Goal: Transaction & Acquisition: Purchase product/service

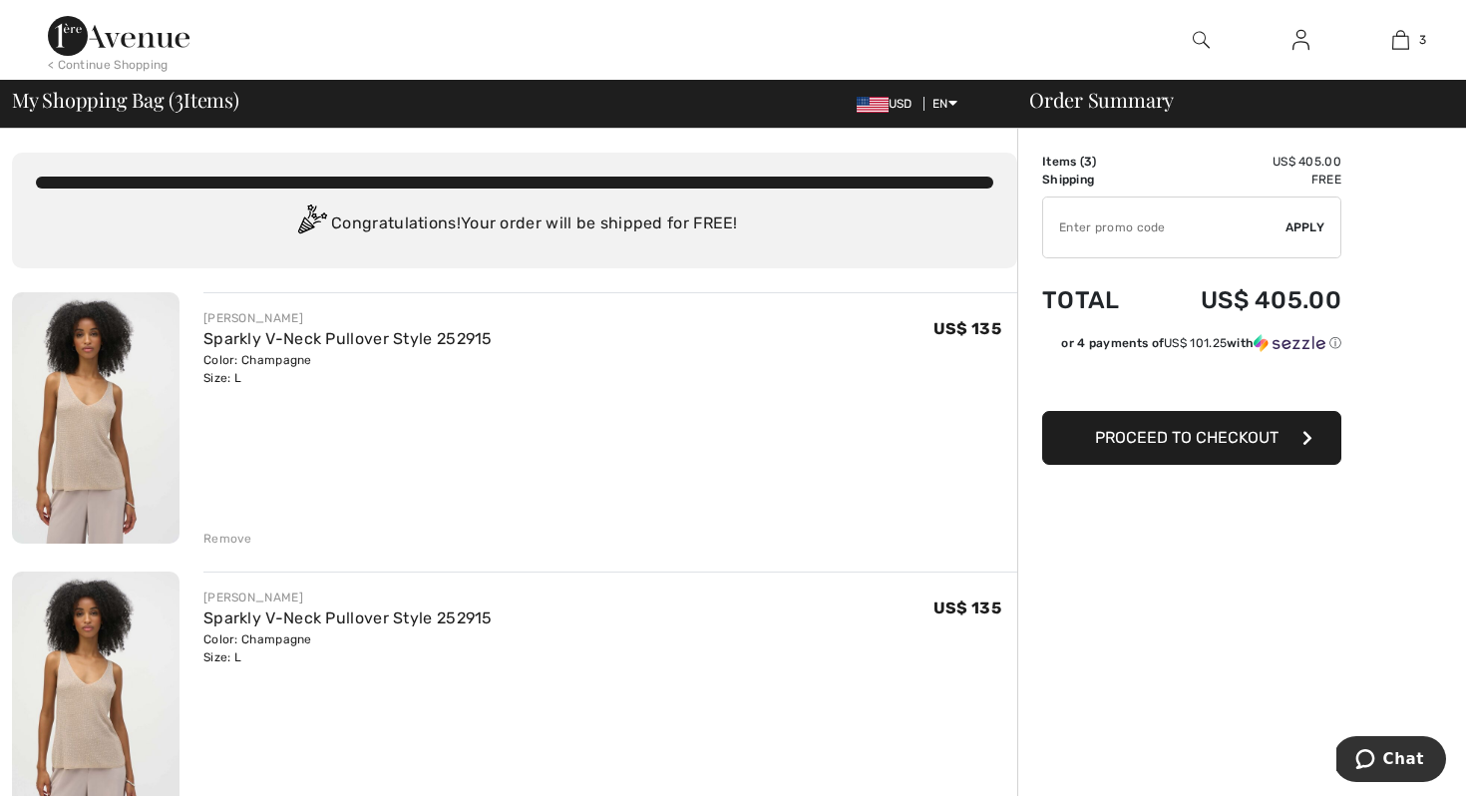
click at [249, 536] on div "Remove" at bounding box center [228, 539] width 49 height 18
click at [240, 536] on div "Remove" at bounding box center [228, 539] width 49 height 18
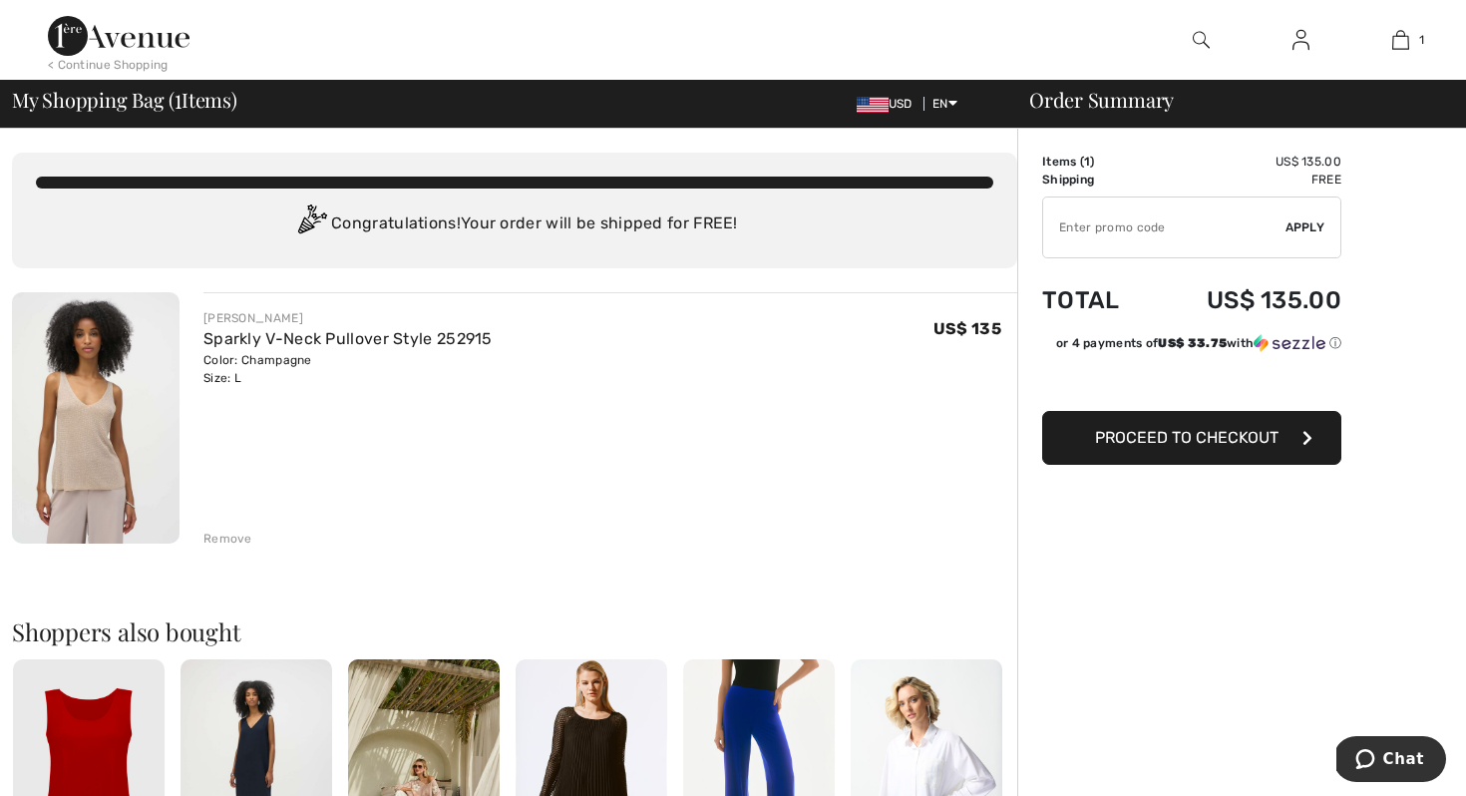
click at [1103, 443] on span "Proceed to Checkout" at bounding box center [1187, 437] width 184 height 19
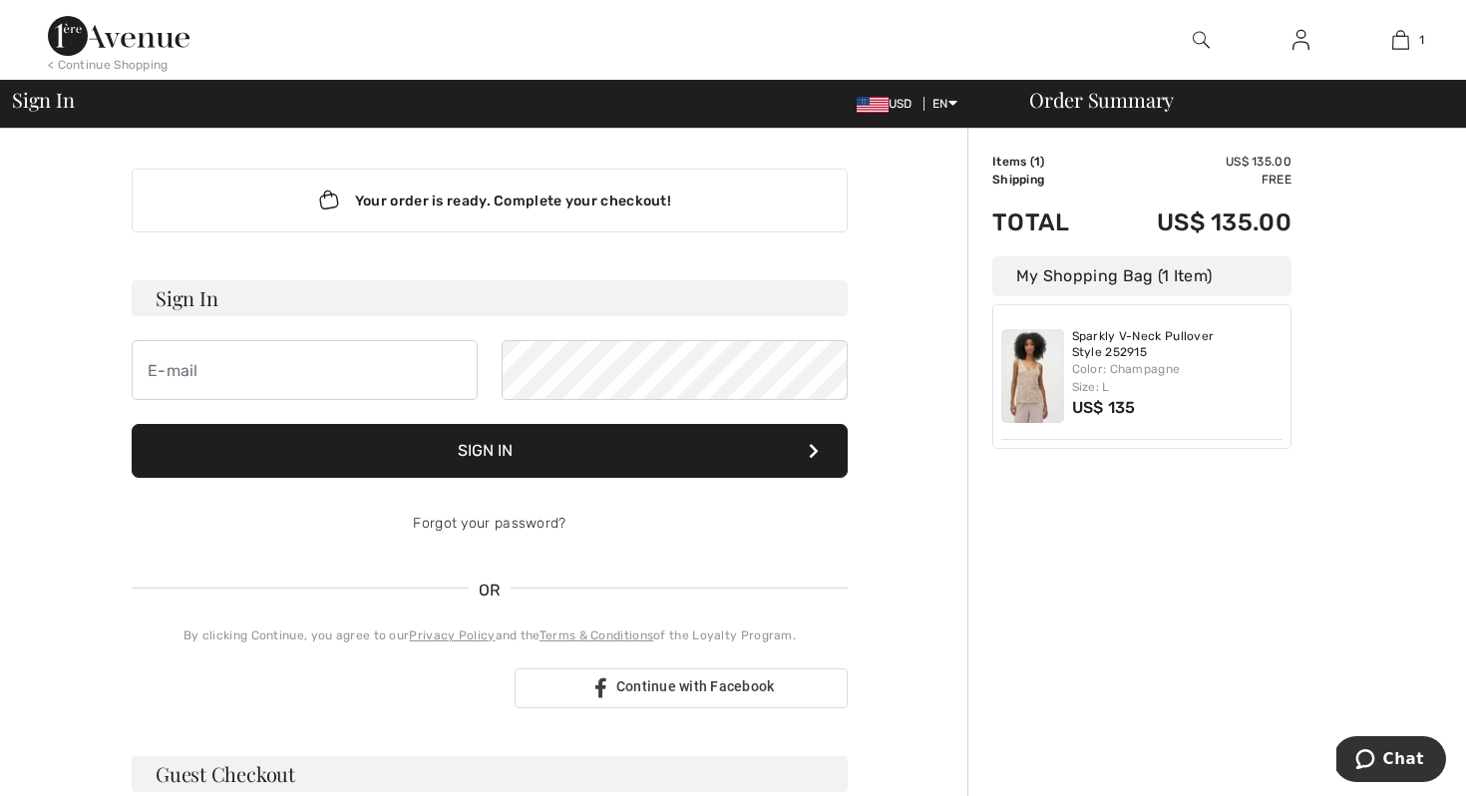
click at [1216, 572] on div "Order Summary Details Items ( 1 ) US$ 135.00 Promo code US$ 0.00 Shipping Free …" at bounding box center [1217, 700] width 499 height 1142
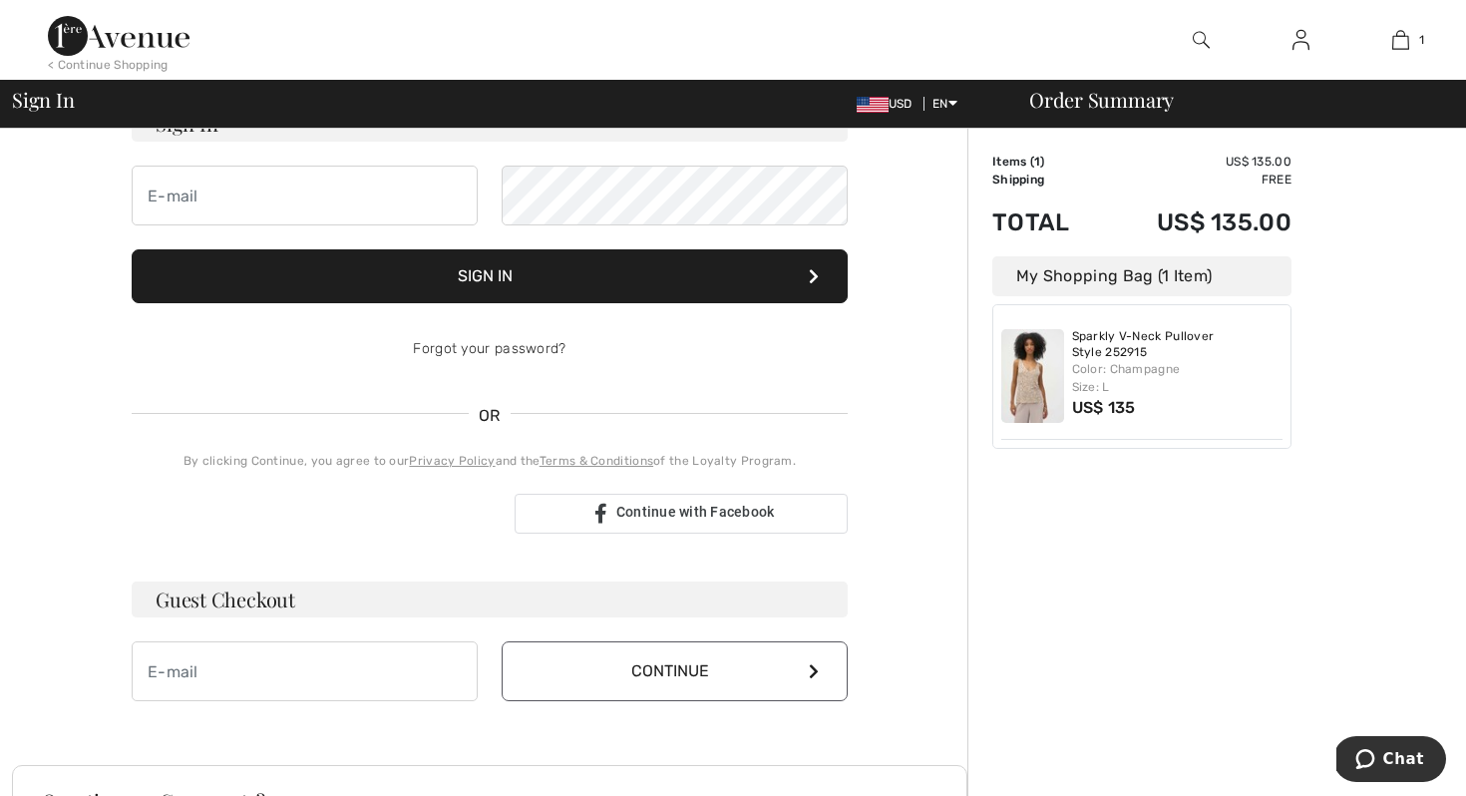
scroll to position [181, 0]
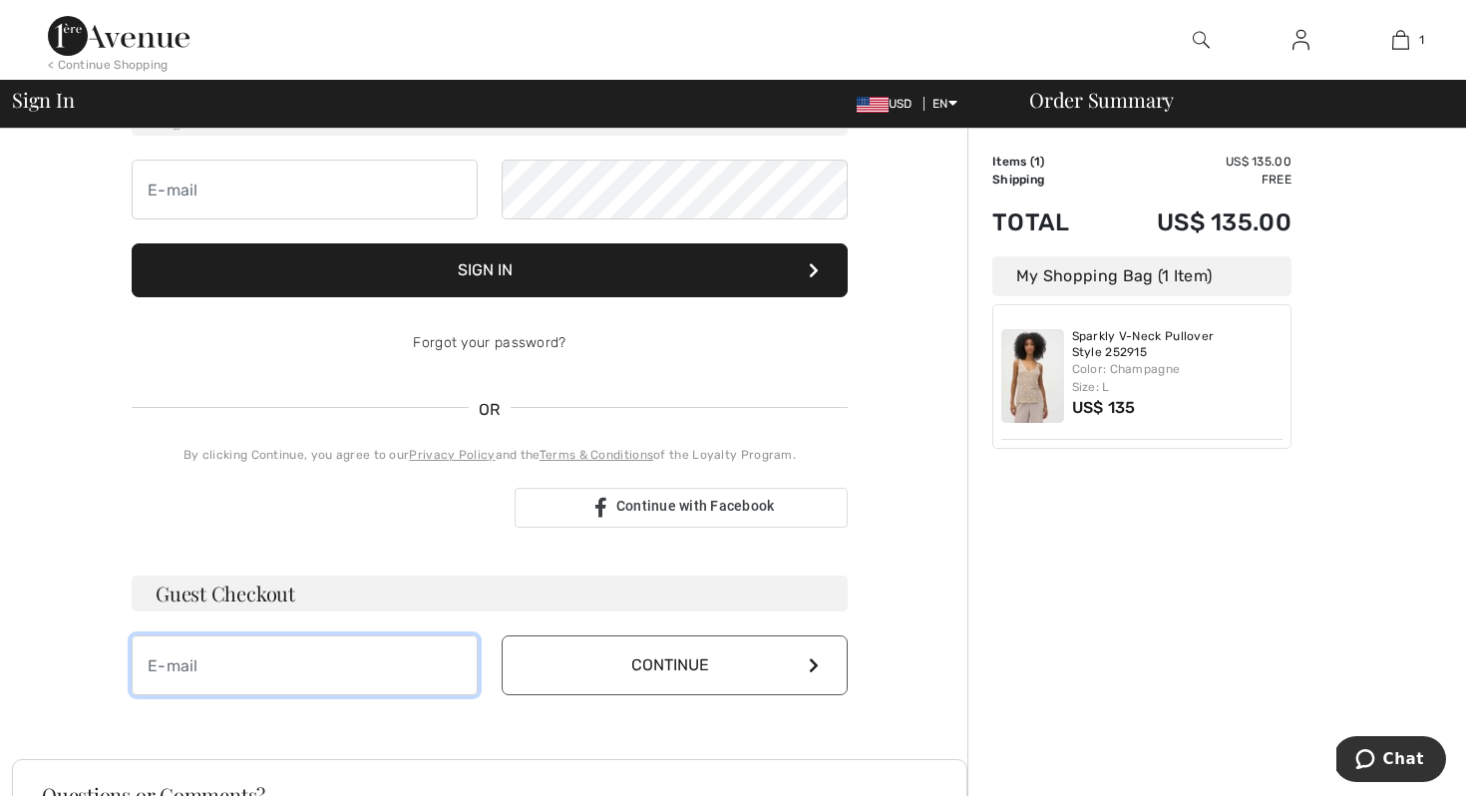
click at [365, 666] on input "email" at bounding box center [305, 665] width 346 height 60
type input "jsrauch@gmail.com"
click at [629, 662] on button "Continue" at bounding box center [675, 665] width 346 height 60
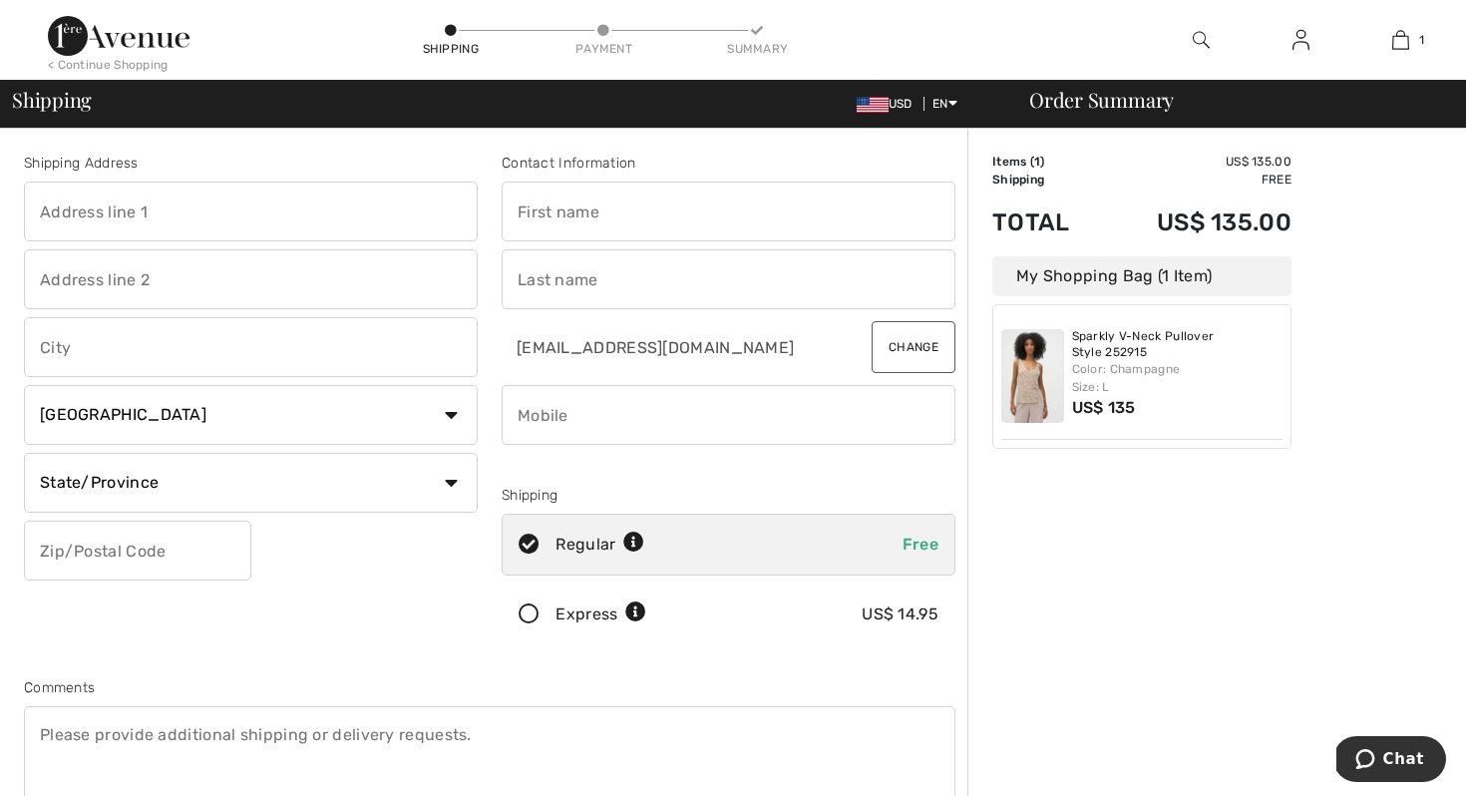
click at [309, 209] on input "text" at bounding box center [251, 212] width 454 height 60
type input "2015 Dorset St"
type input "Charlotte"
select select "US"
select select "VT"
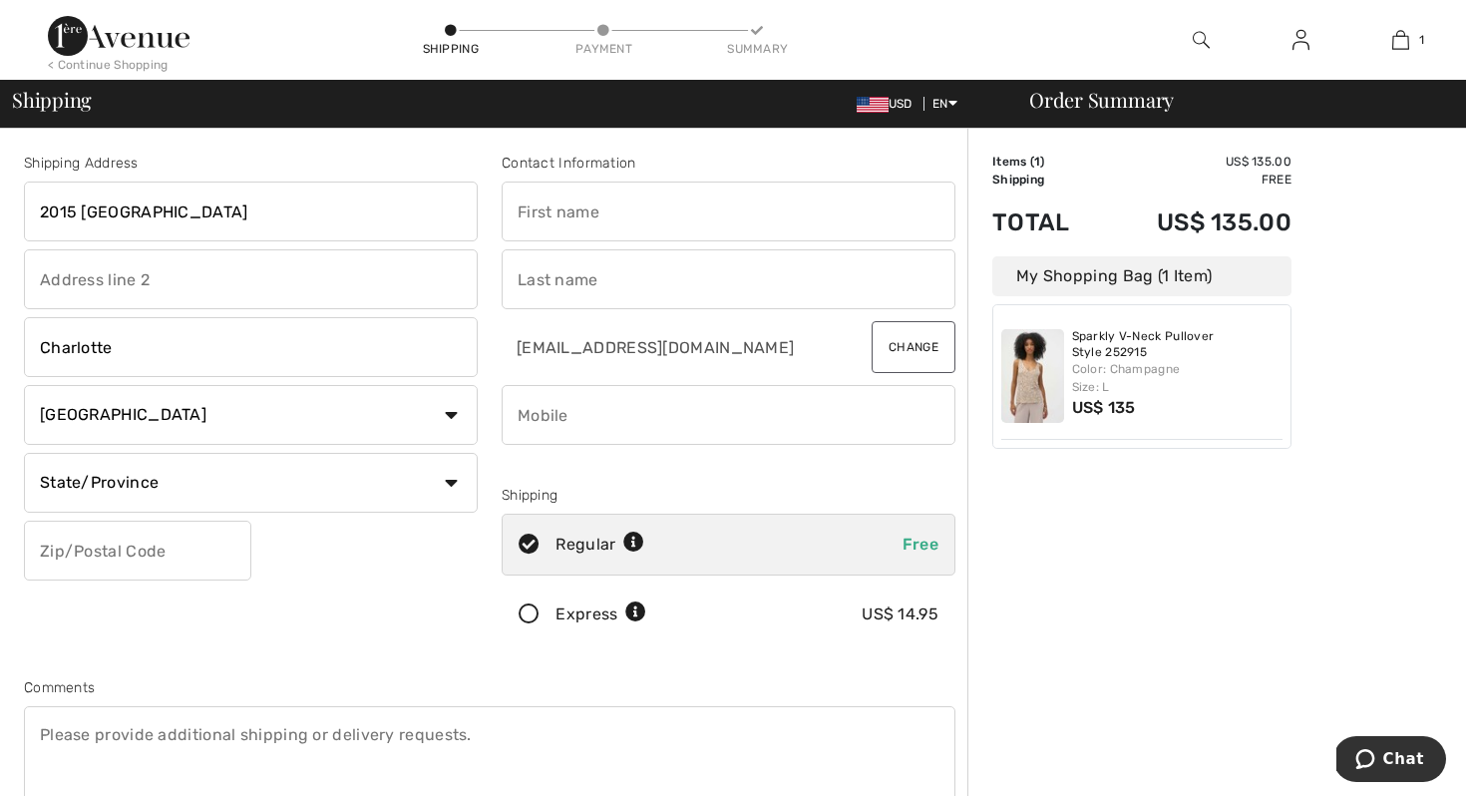
type input "05445"
type input "Jessica"
type input "Rauch"
type input "9177346775"
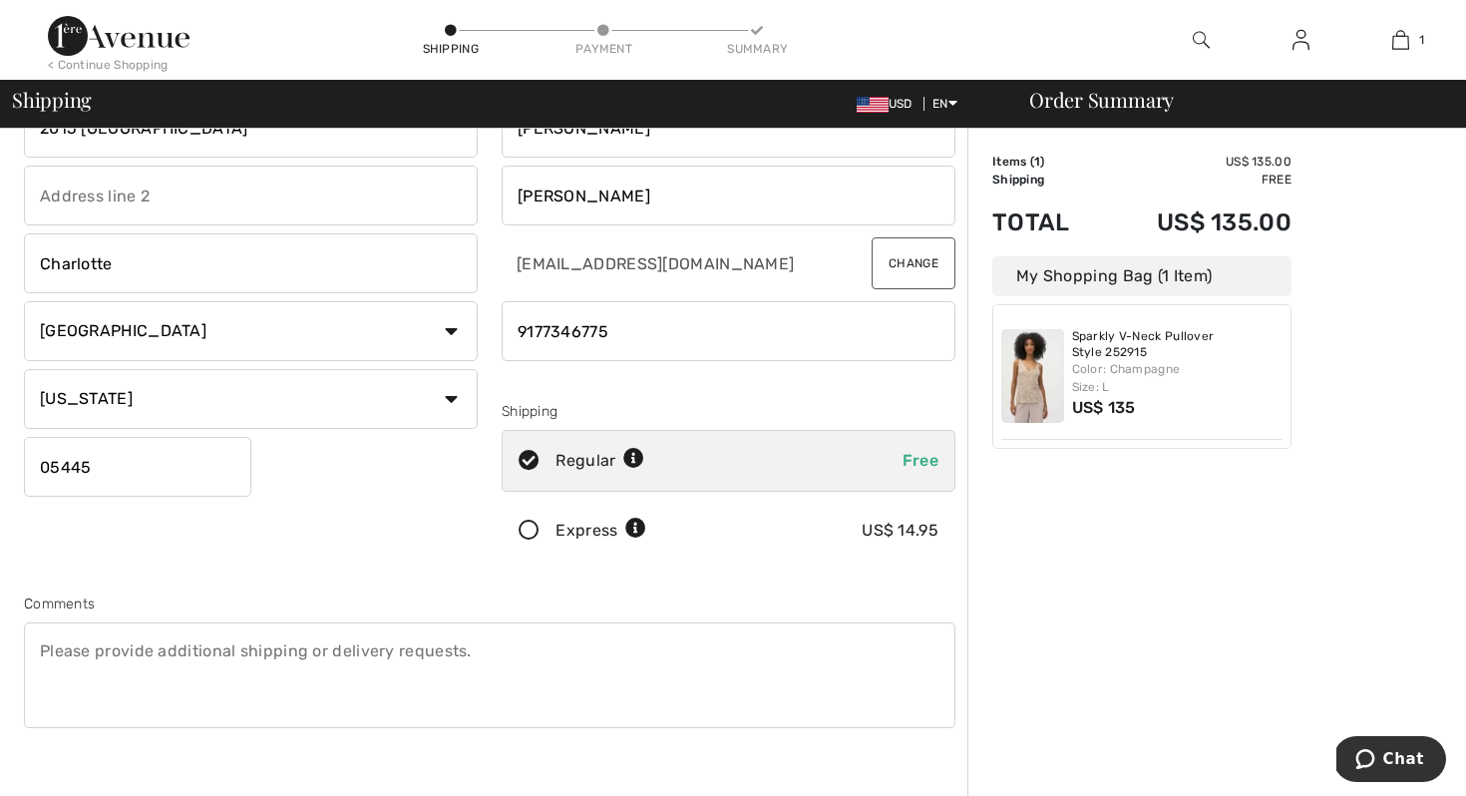
scroll to position [92, 0]
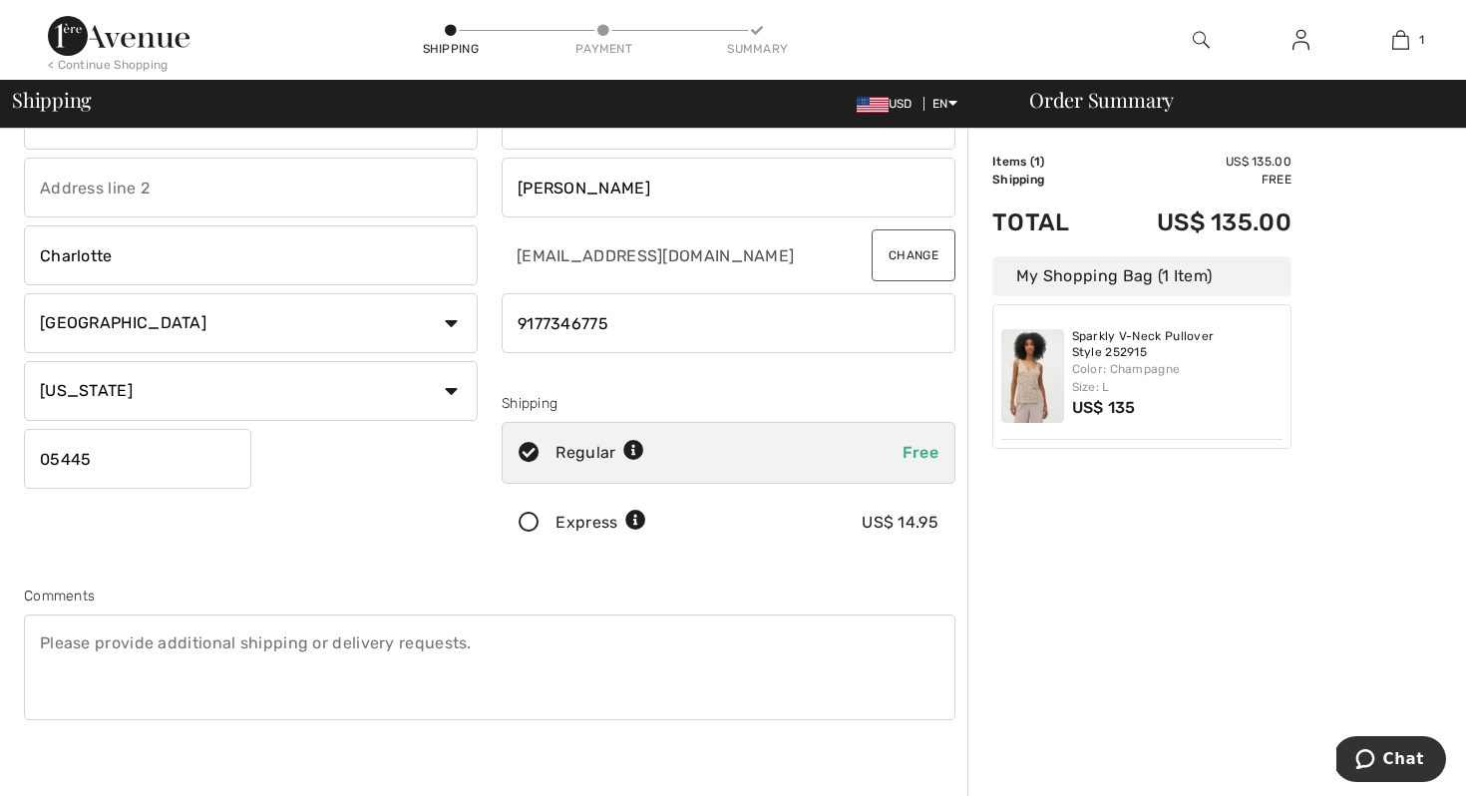
click at [523, 522] on icon at bounding box center [529, 523] width 53 height 21
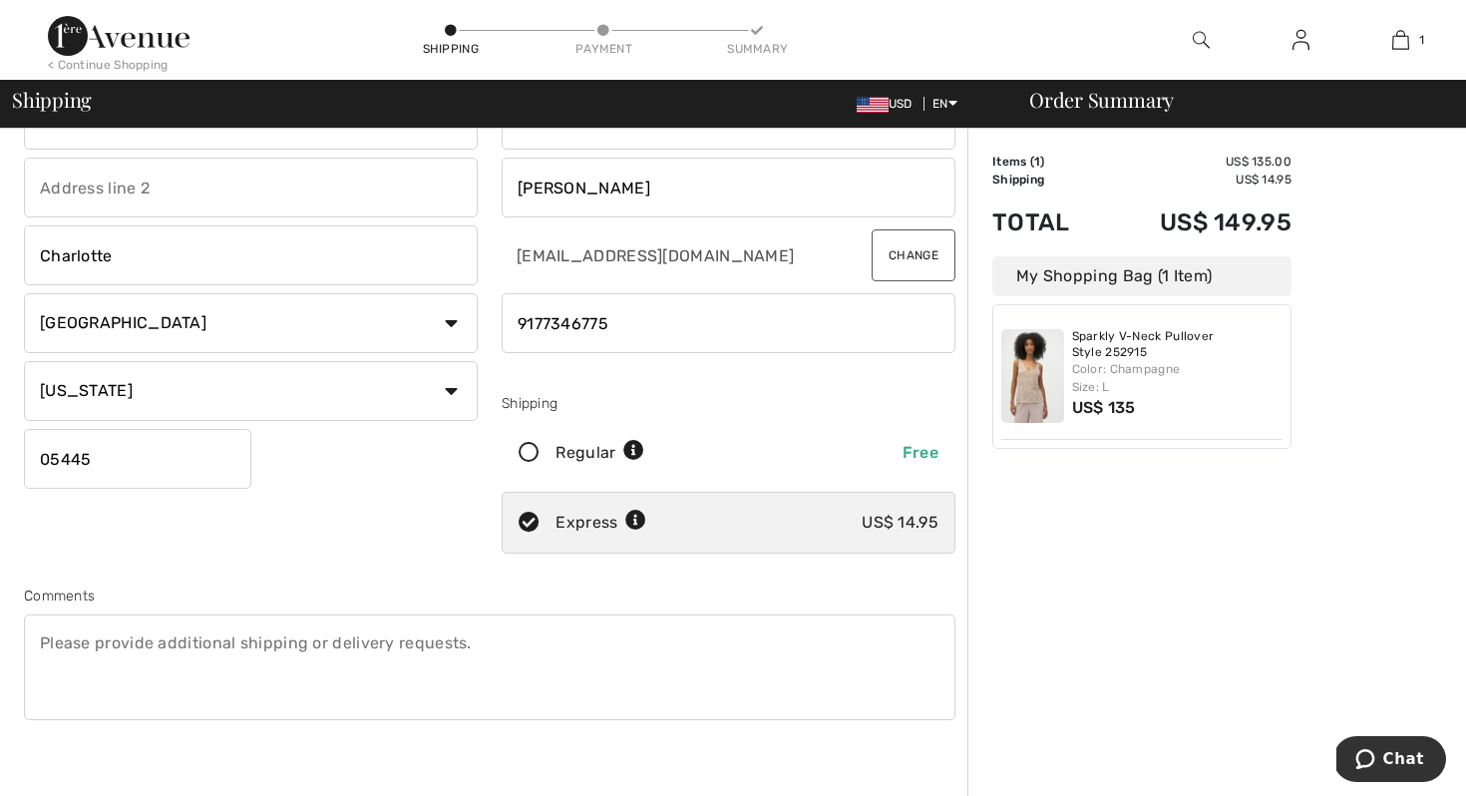
click at [636, 520] on icon at bounding box center [635, 521] width 21 height 21
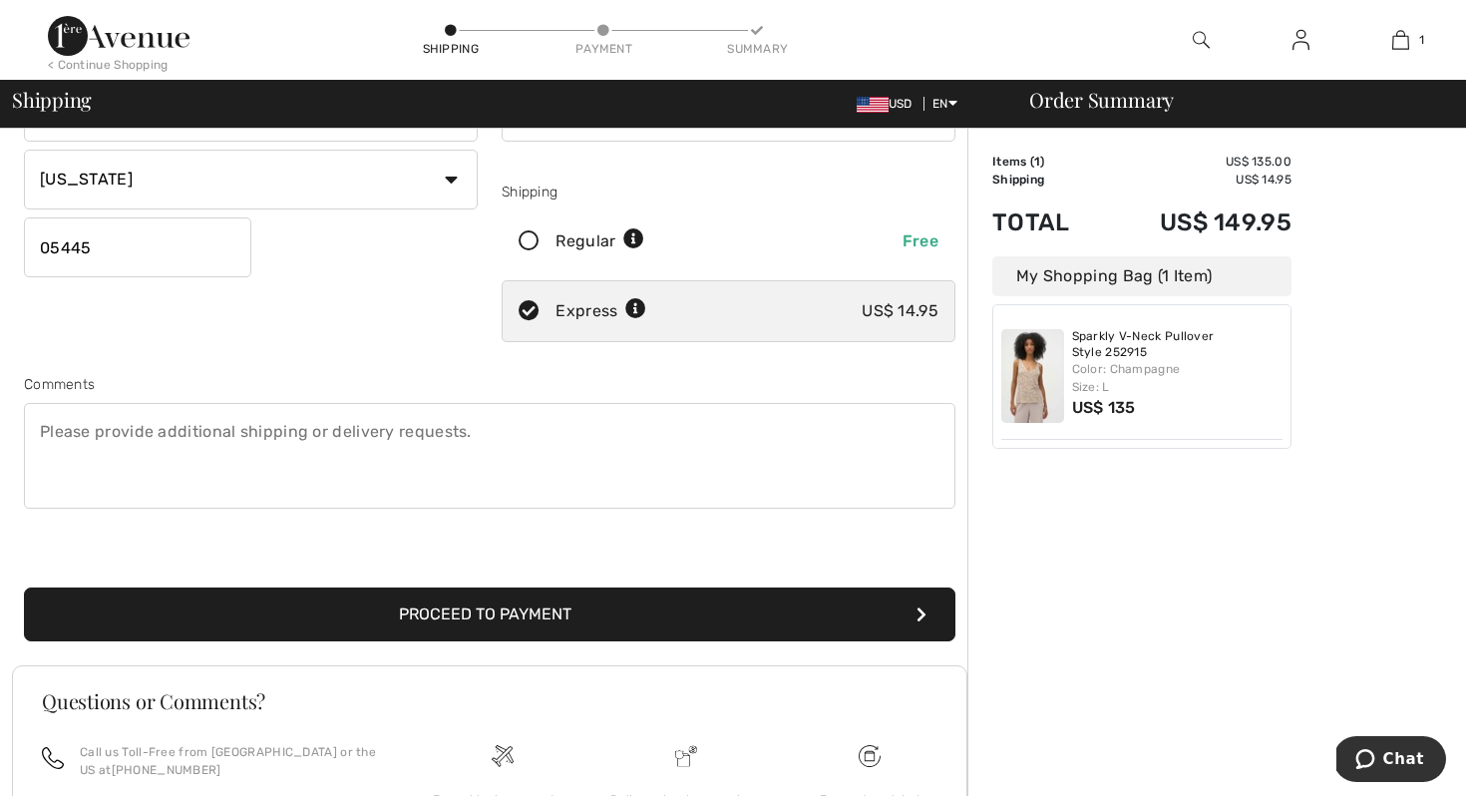
scroll to position [503, 0]
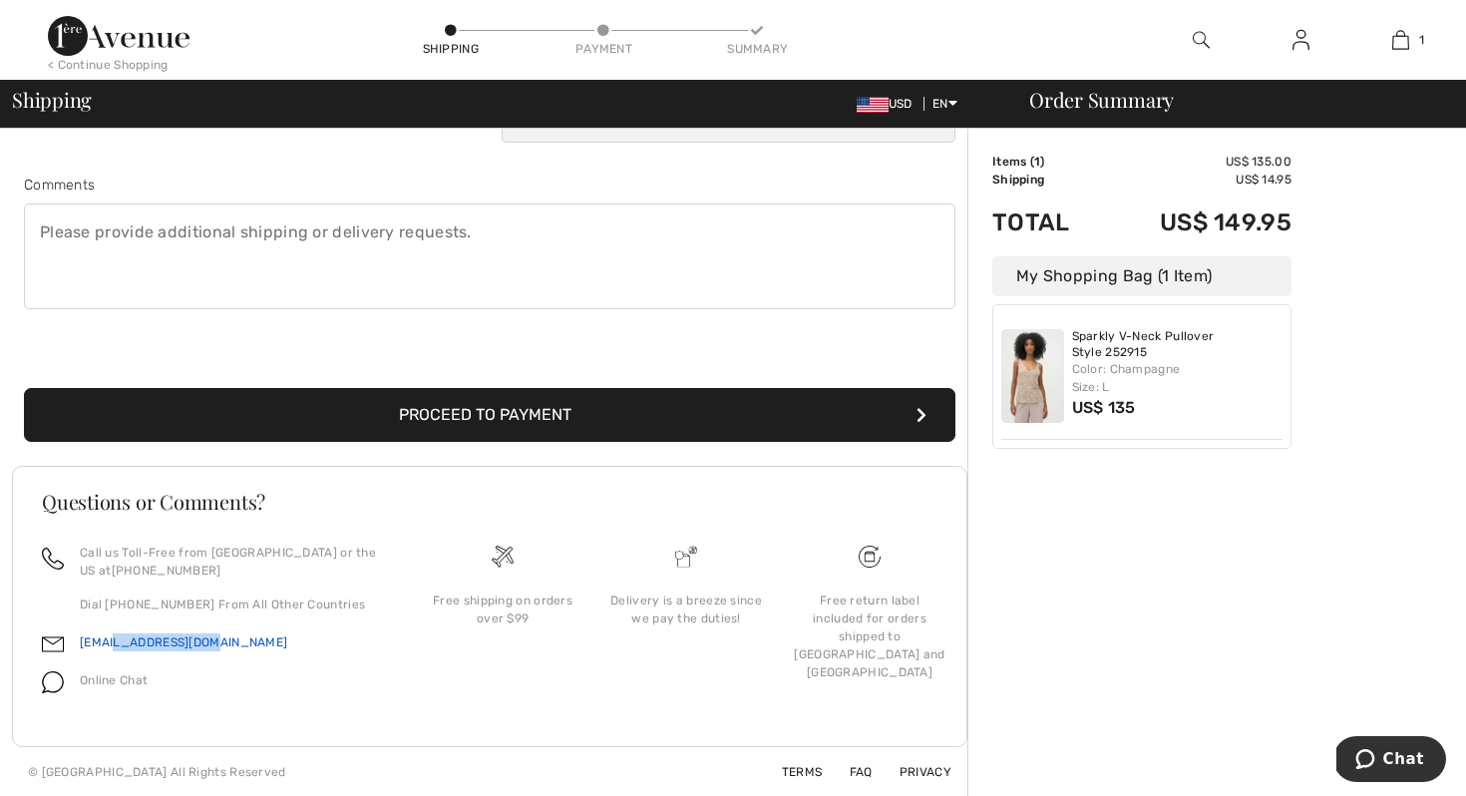
drag, startPoint x: 218, startPoint y: 640, endPoint x: 107, endPoint y: 636, distance: 111.8
click at [107, 636] on div "[EMAIL_ADDRESS][DOMAIN_NAME]" at bounding box center [214, 648] width 345 height 38
click at [68, 682] on div "Online Chat" at bounding box center [106, 686] width 84 height 38
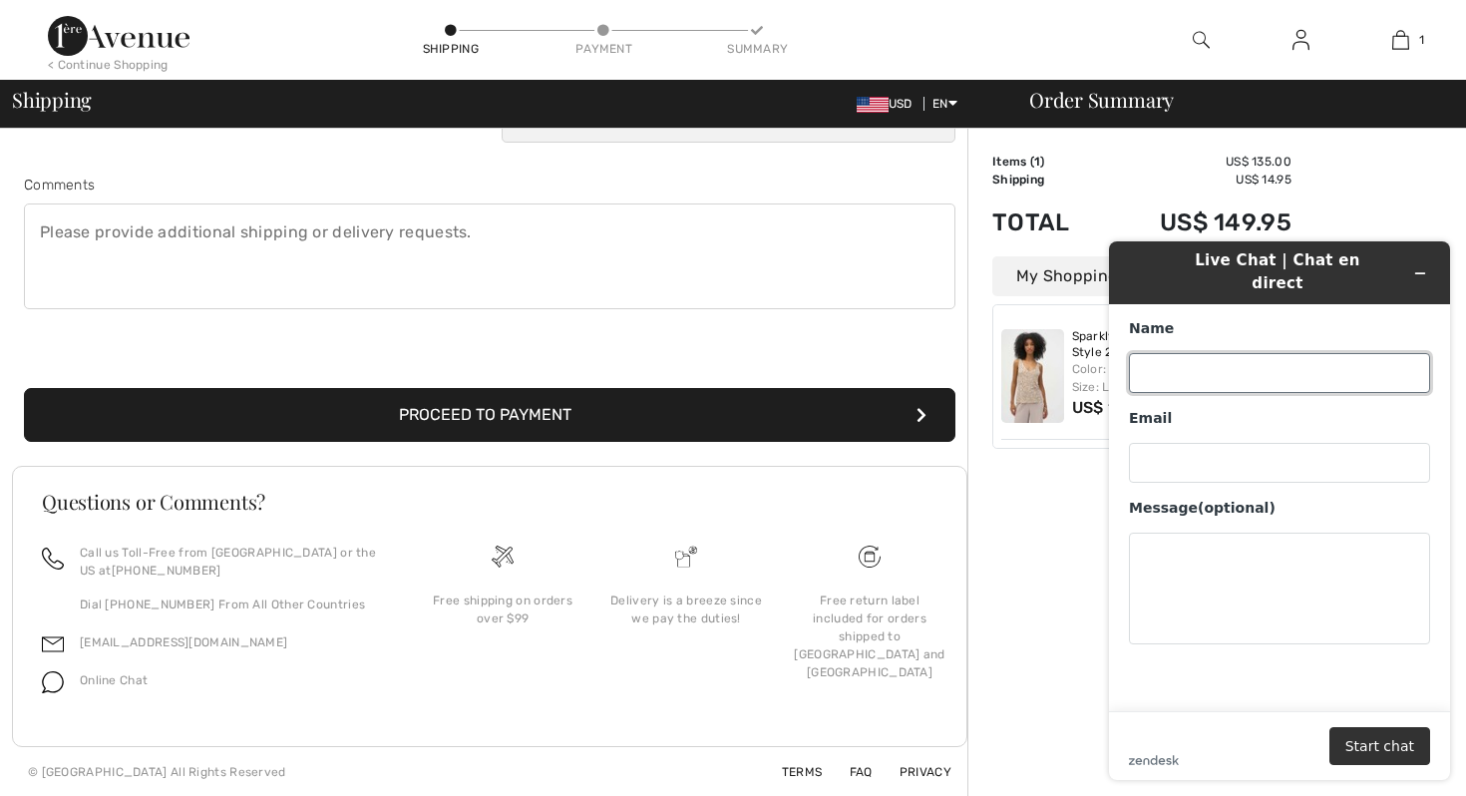
click at [1197, 353] on input "Name" at bounding box center [1279, 373] width 301 height 40
type input "Jessica Shevitz Rauch"
type input "jsrauch@gmail.com"
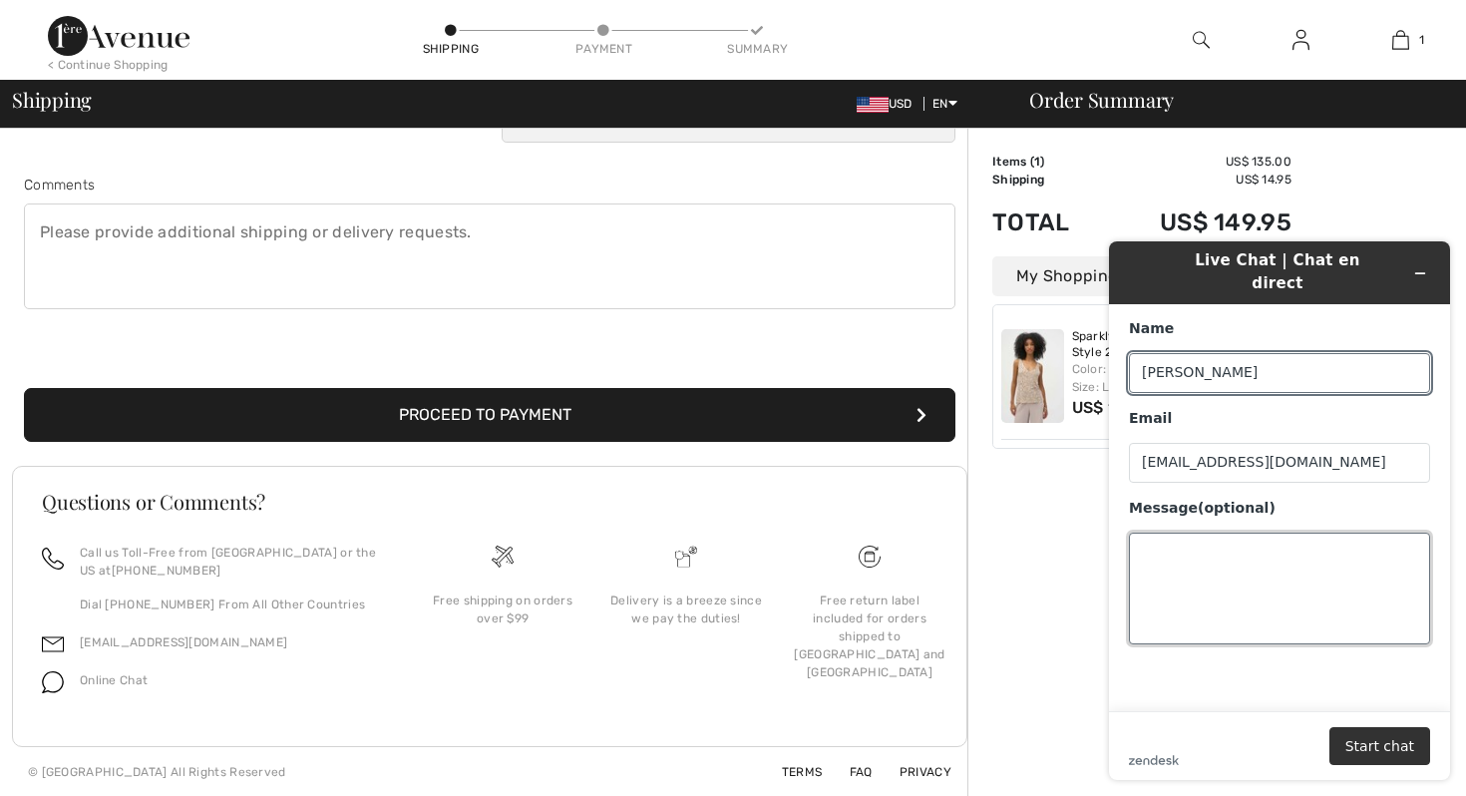
click at [1191, 557] on textarea "Message (optional)" at bounding box center [1279, 589] width 301 height 112
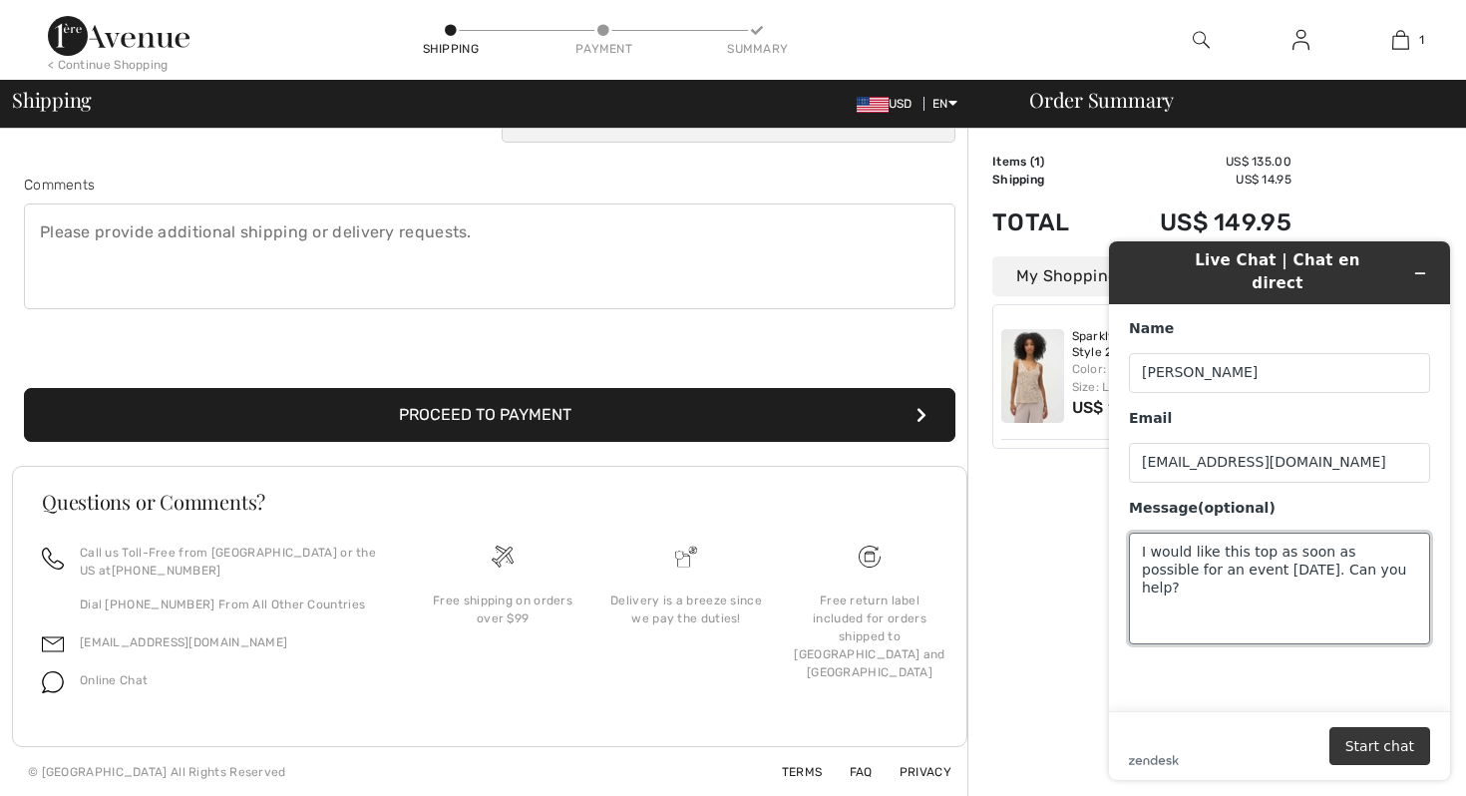
type textarea "I would like this top as soon as possible for an event [DATE]. Can you help?"
click at [1394, 734] on button "Start chat" at bounding box center [1380, 746] width 101 height 38
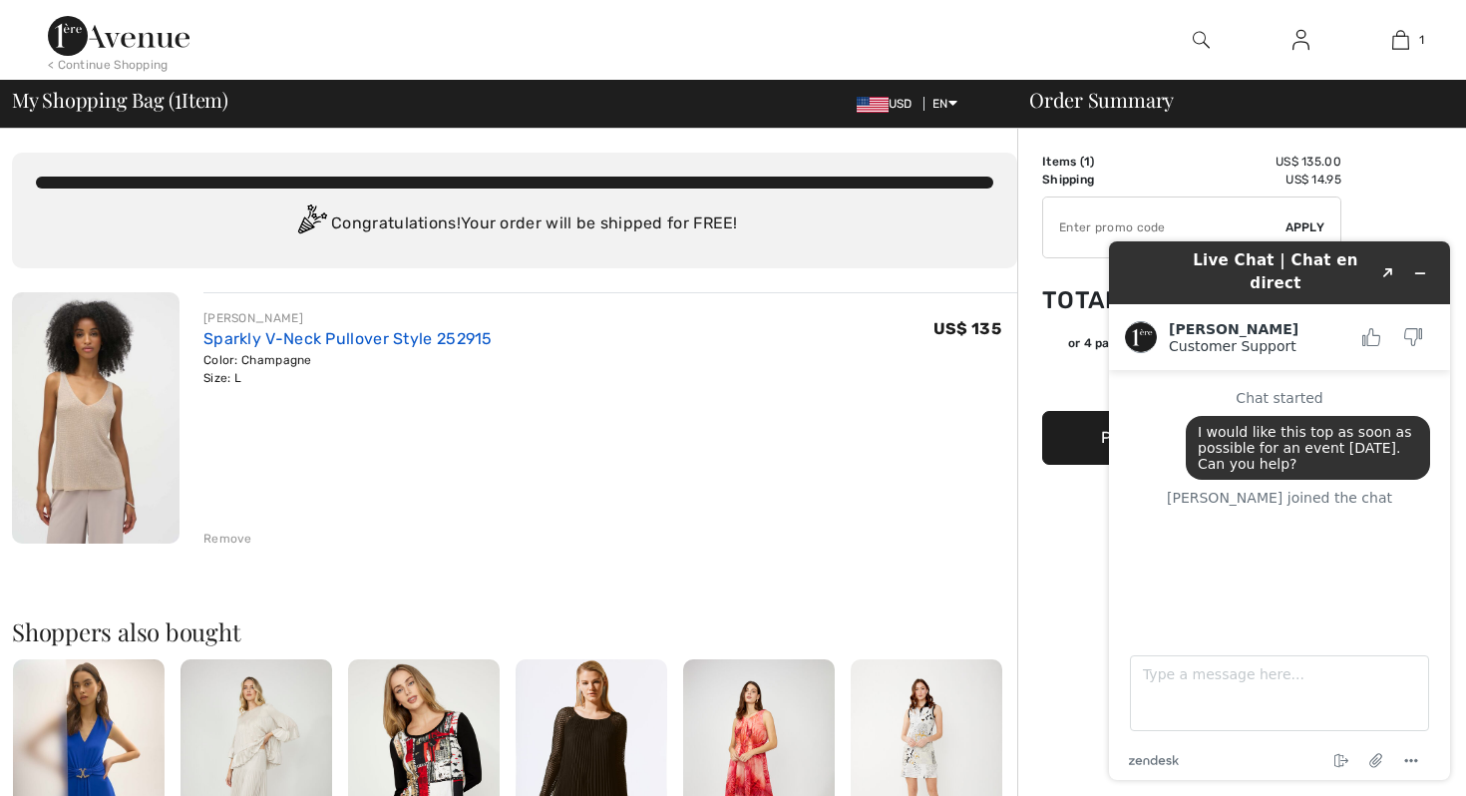
click at [307, 335] on link "Sparkly V-Neck Pullover Style 252915" at bounding box center [348, 338] width 289 height 19
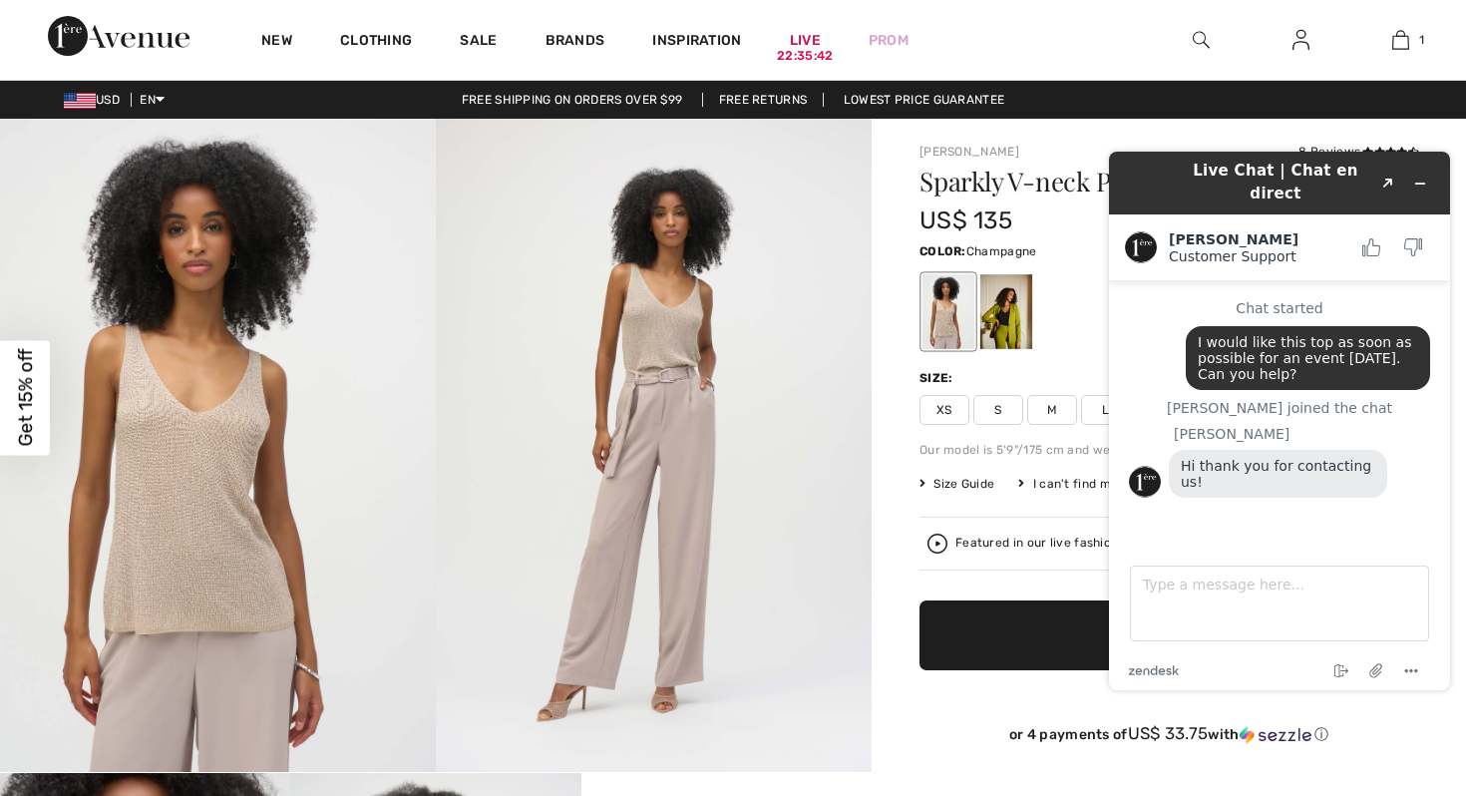
click at [1206, 580] on div "Close dialog Want 15% off your first order? You're just one step away from excl…" at bounding box center [733, 398] width 1466 height 796
click at [1206, 580] on textarea "Type a message here..." at bounding box center [1279, 604] width 299 height 76
paste textarea "[URL][DOMAIN_NAME]"
type textarea "[URL][DOMAIN_NAME]"
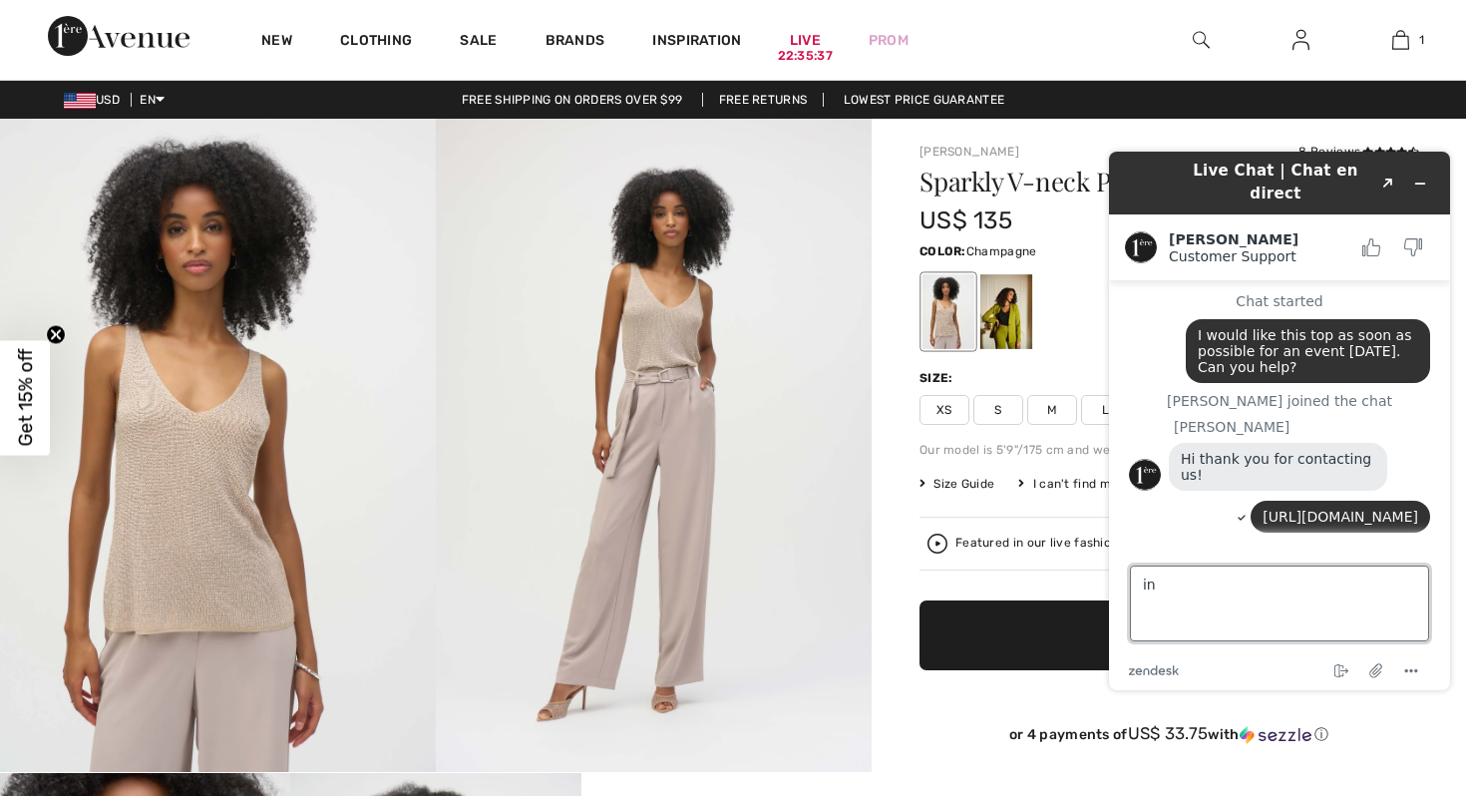
scroll to position [21, 0]
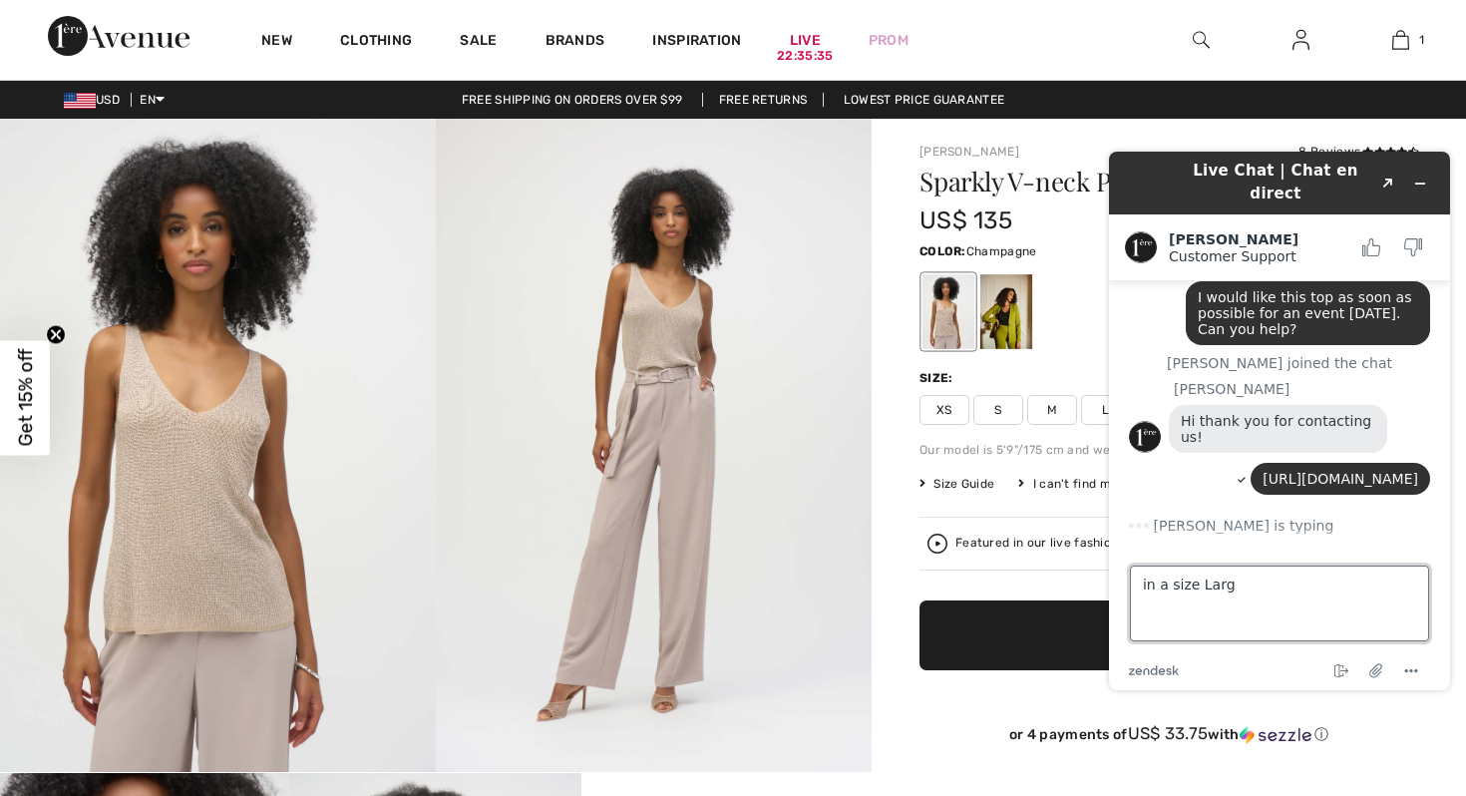
type textarea "in a size Large"
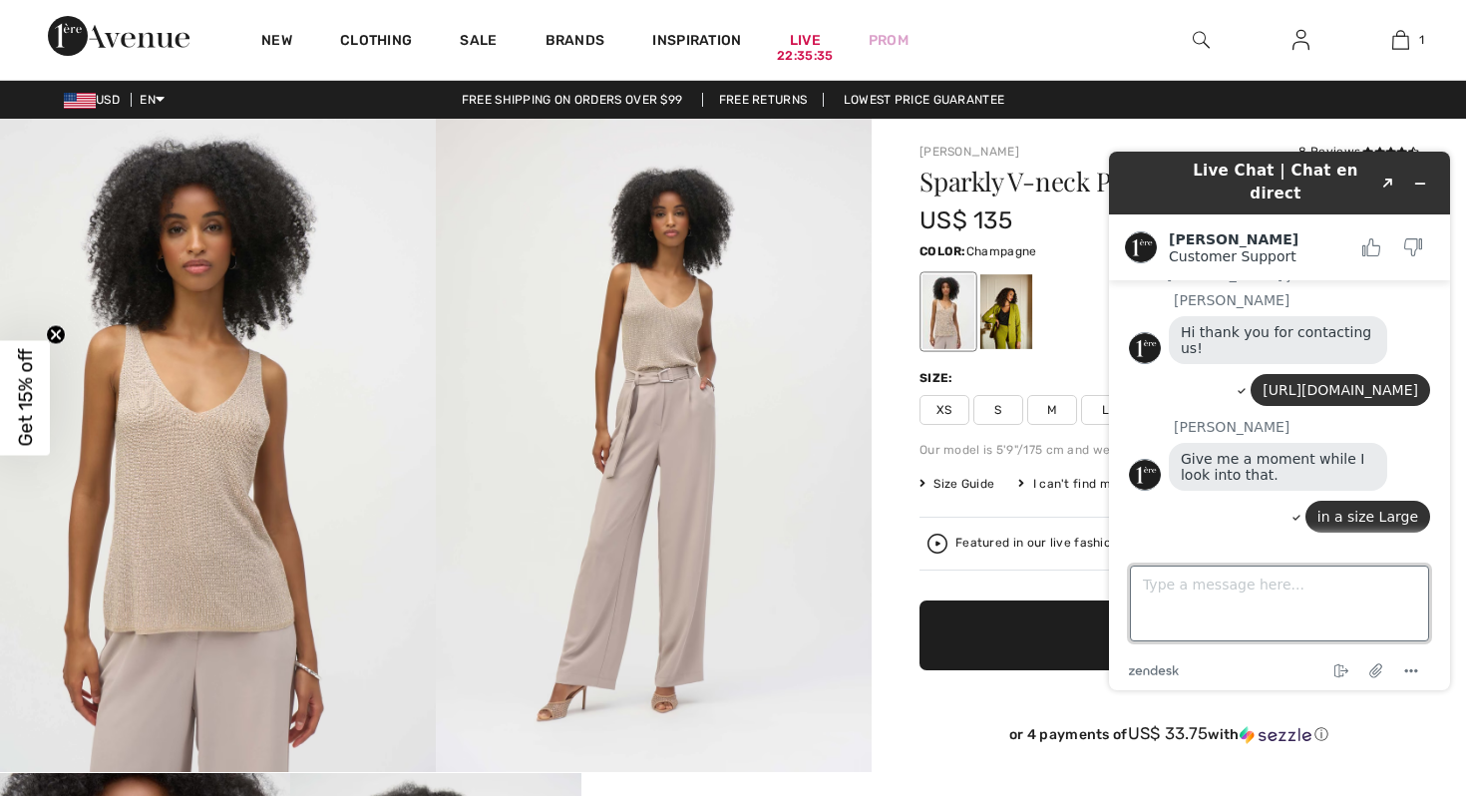
scroll to position [149, 0]
type textarea "thanks!"
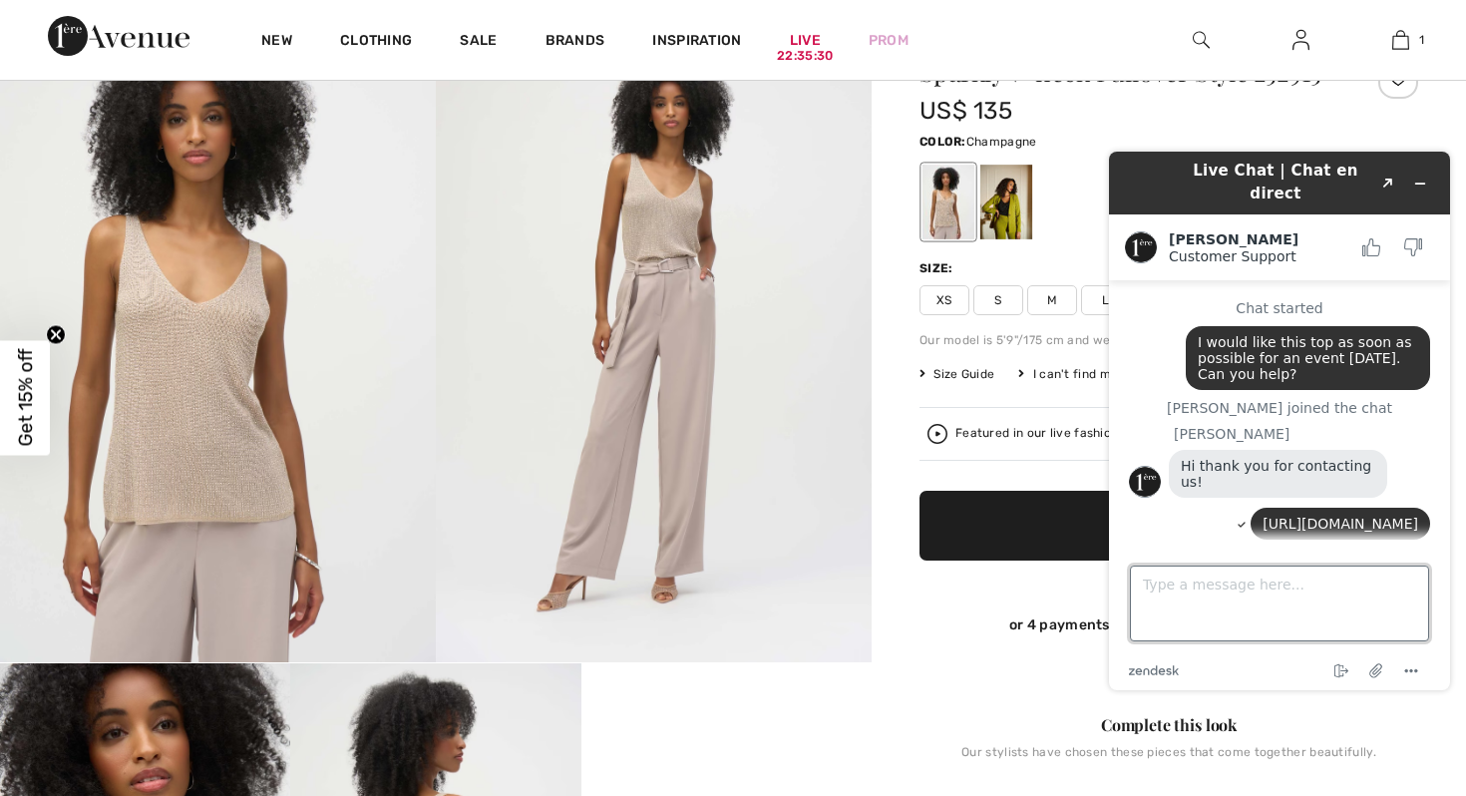
scroll to position [186, 0]
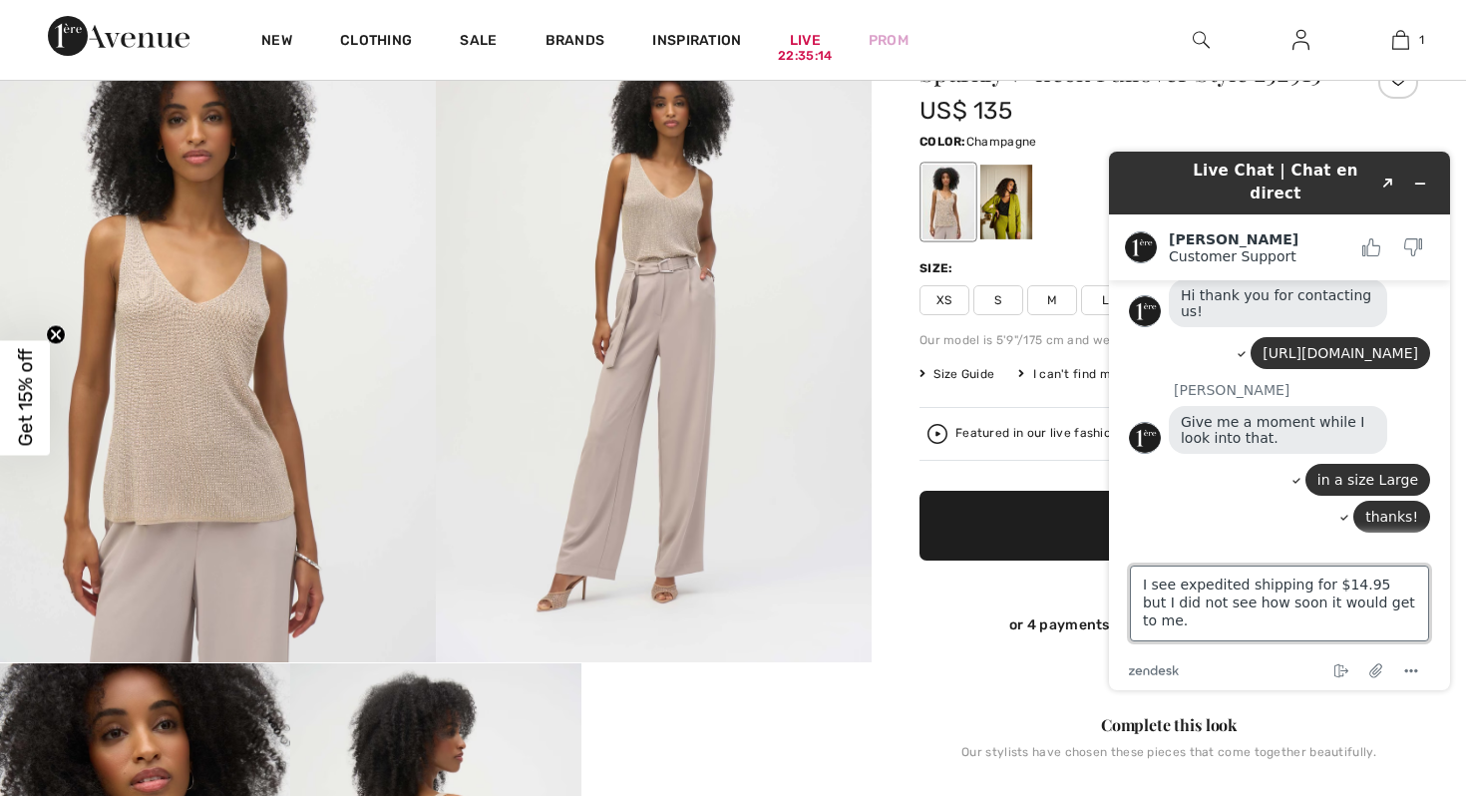
type textarea "I see expedited shipping for $14.95 but I did not see how soon it would get to …"
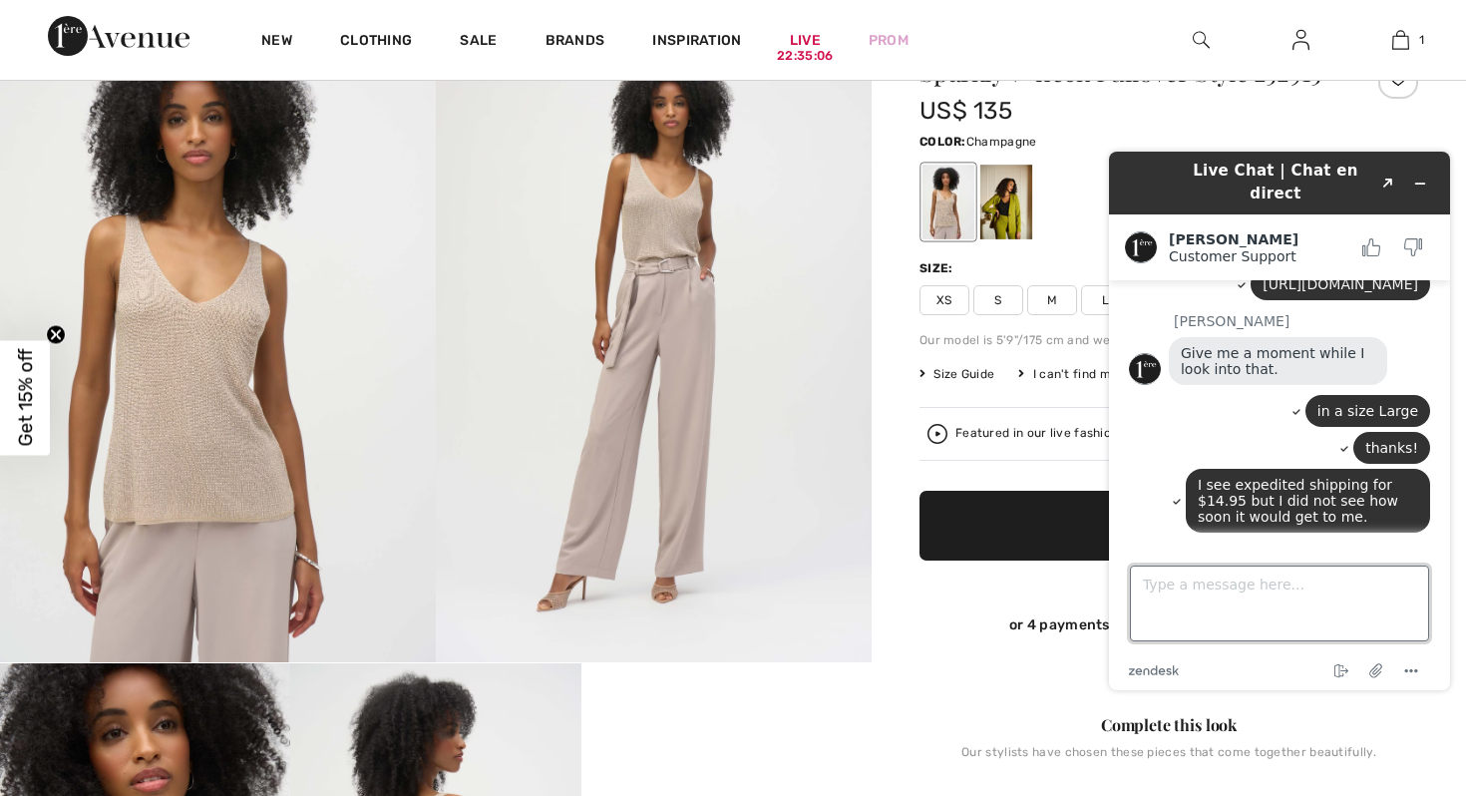
scroll to position [0, 0]
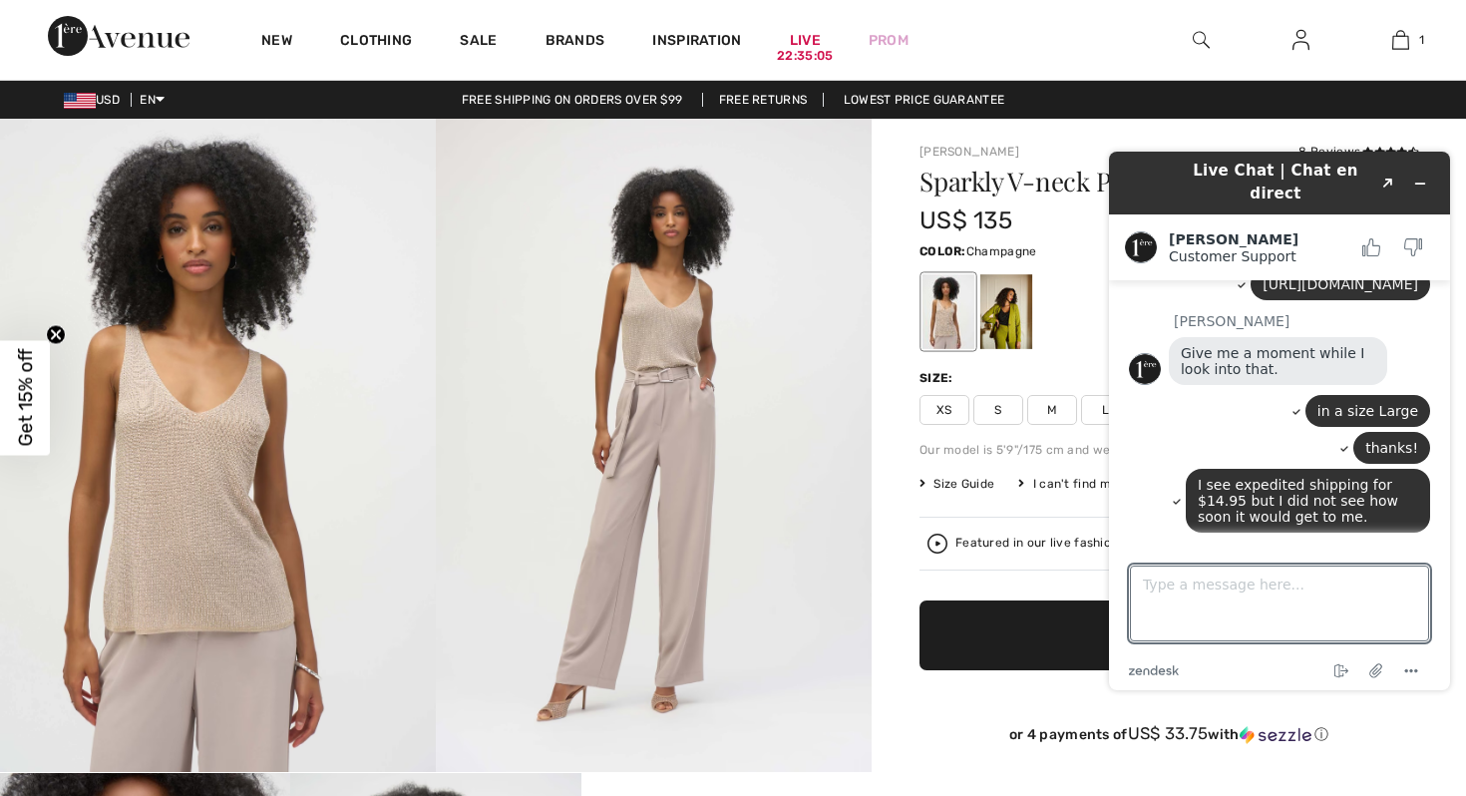
click at [142, 38] on img at bounding box center [119, 36] width 142 height 40
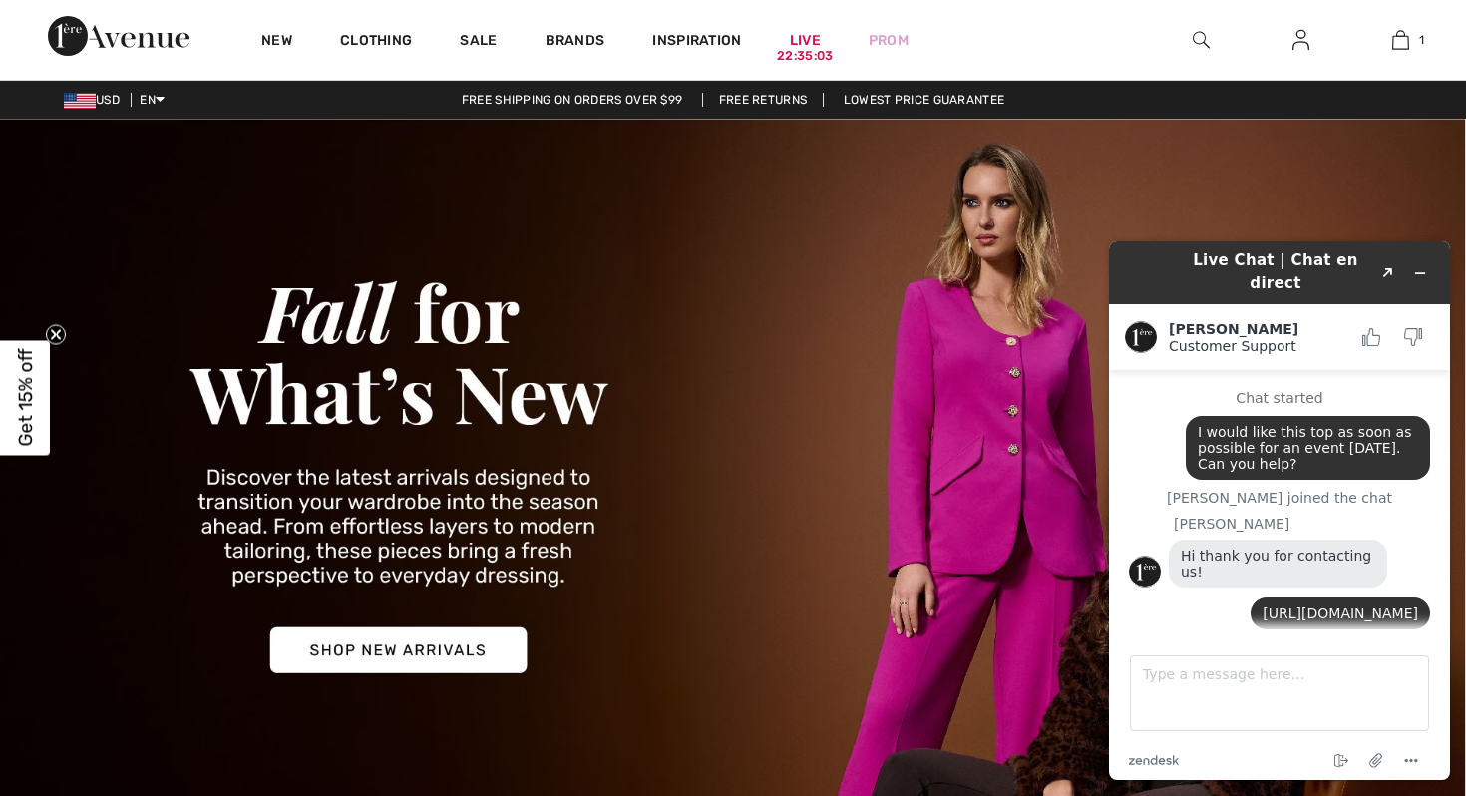
scroll to position [254, 0]
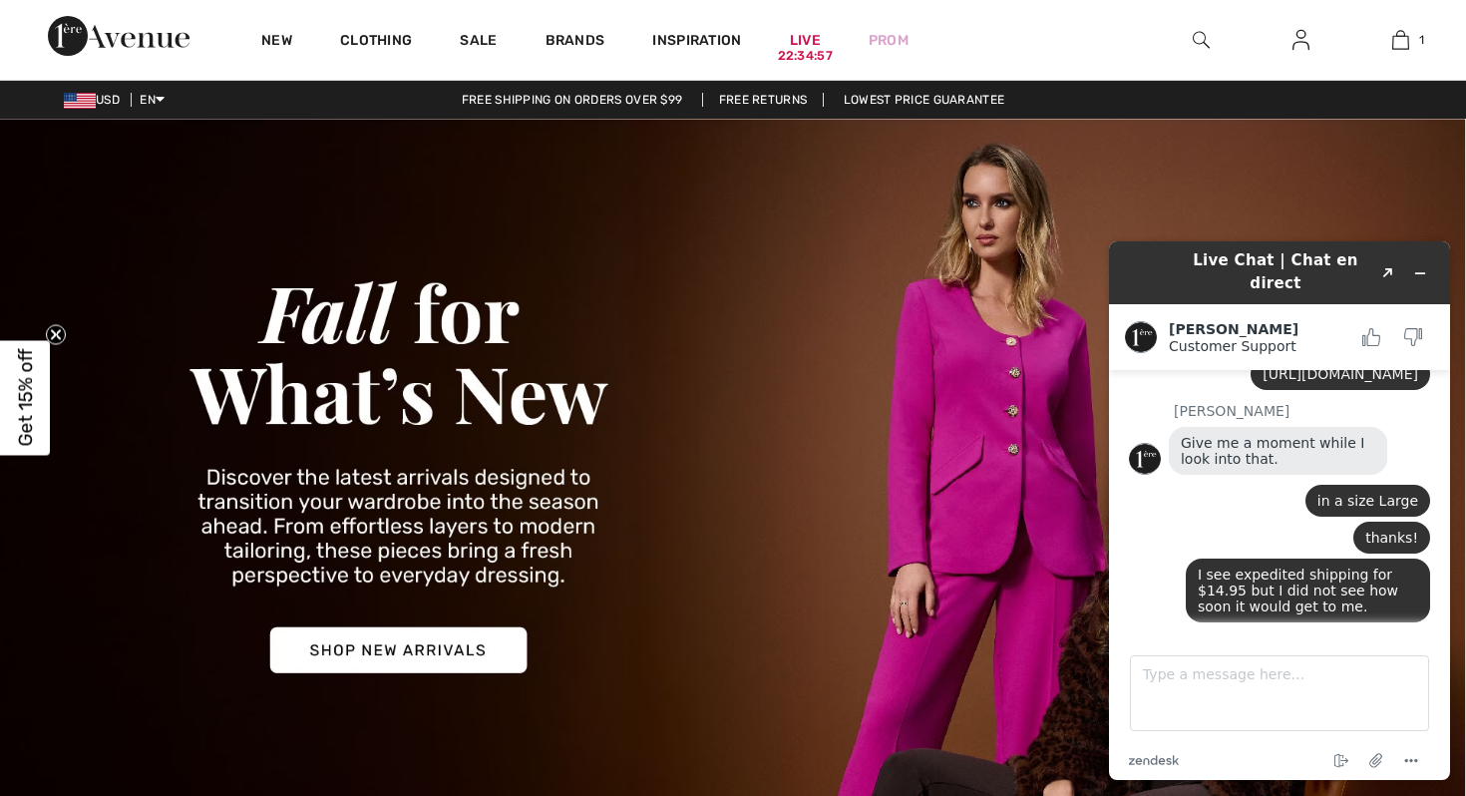
click at [777, 96] on link "Free Returns" at bounding box center [763, 100] width 123 height 14
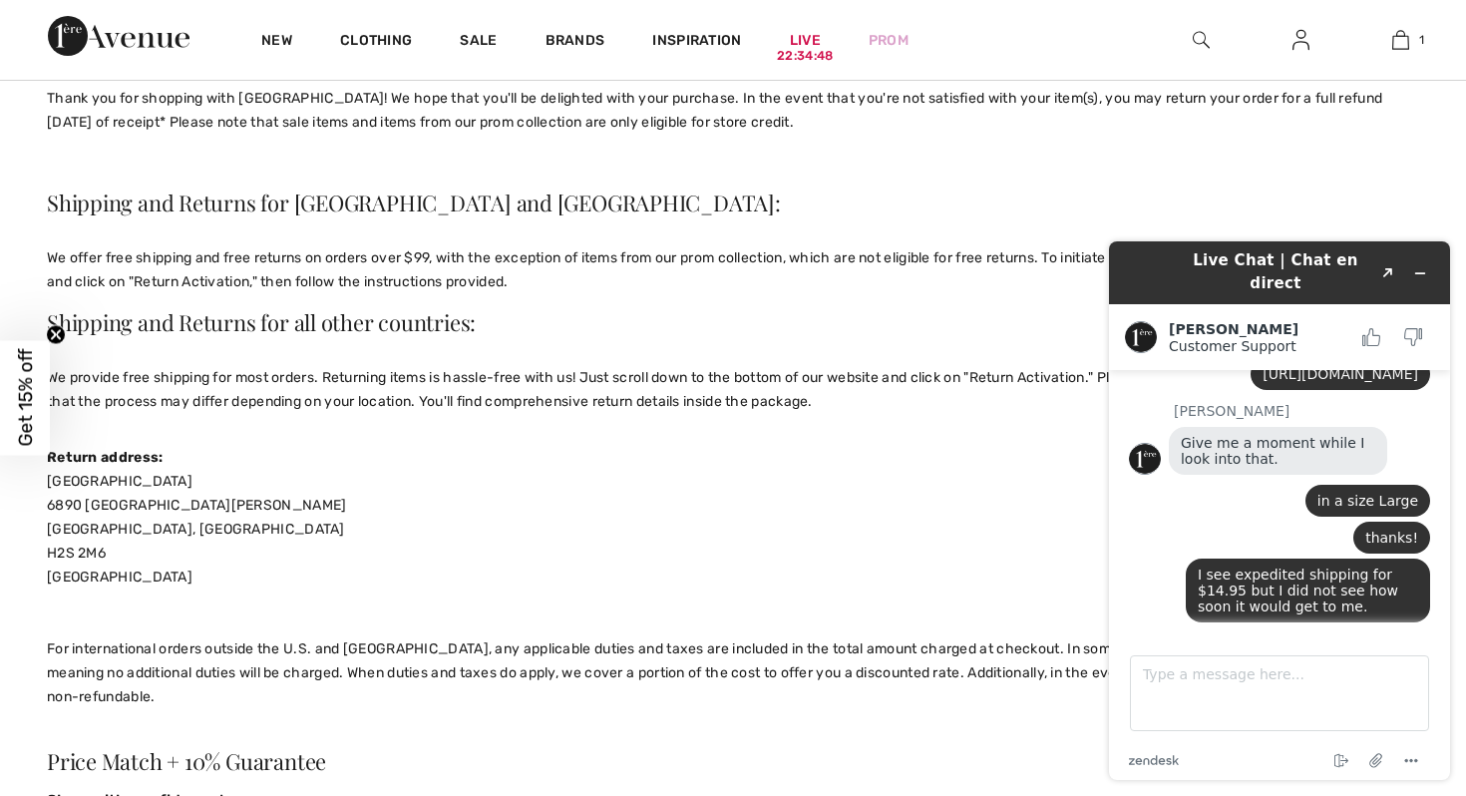
scroll to position [210, 0]
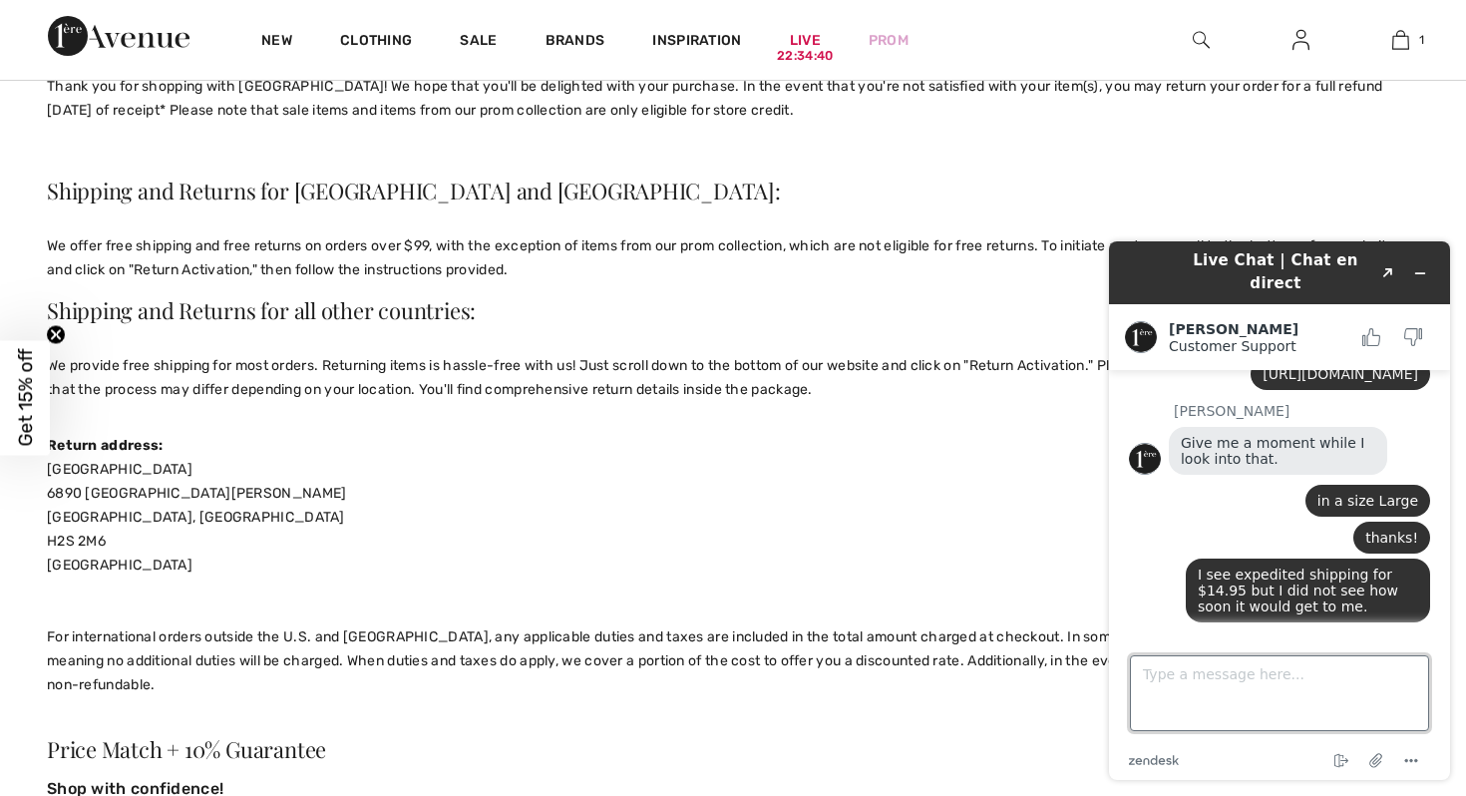
click at [1179, 678] on textarea "Type a message here..." at bounding box center [1279, 693] width 299 height 76
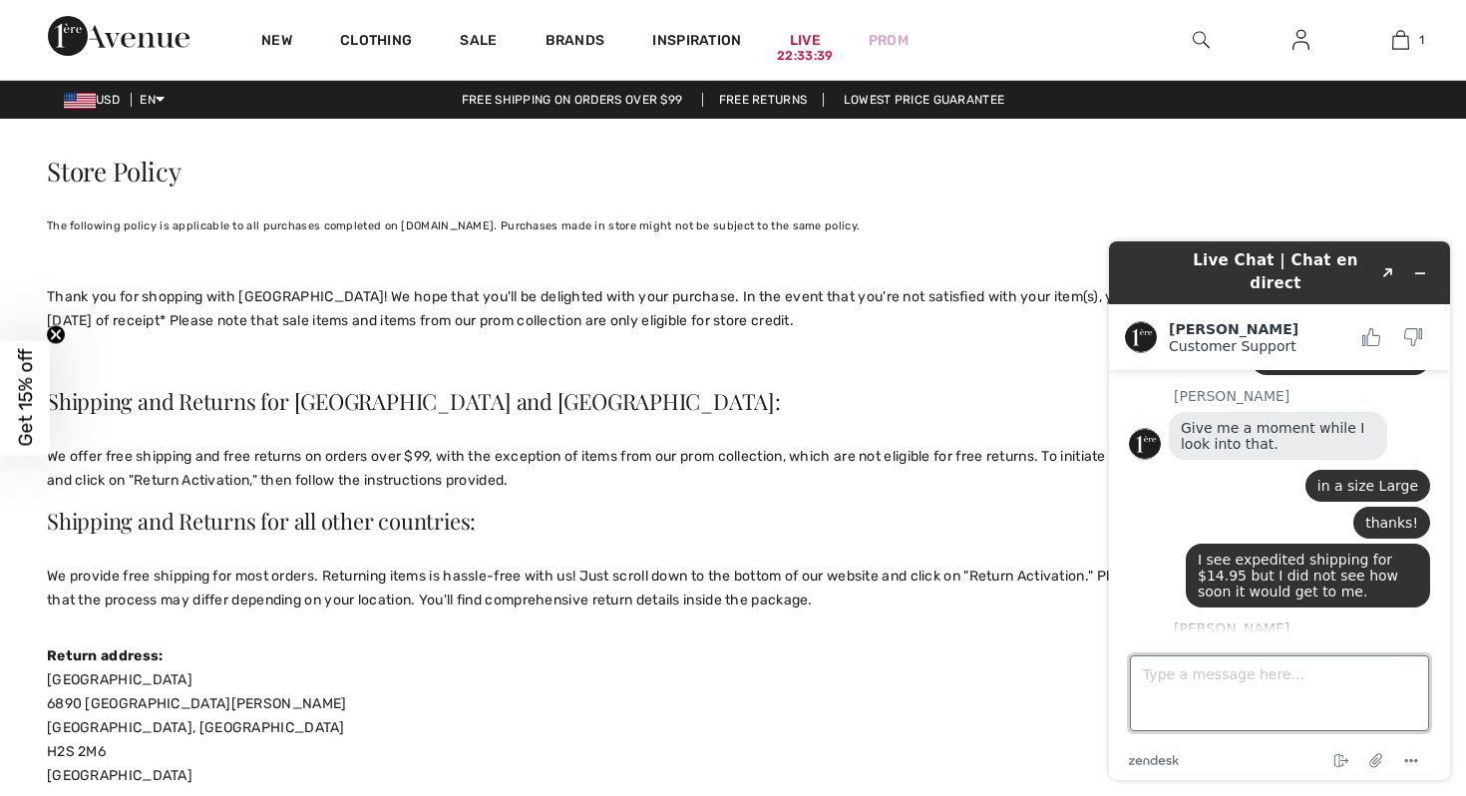
scroll to position [392, 0]
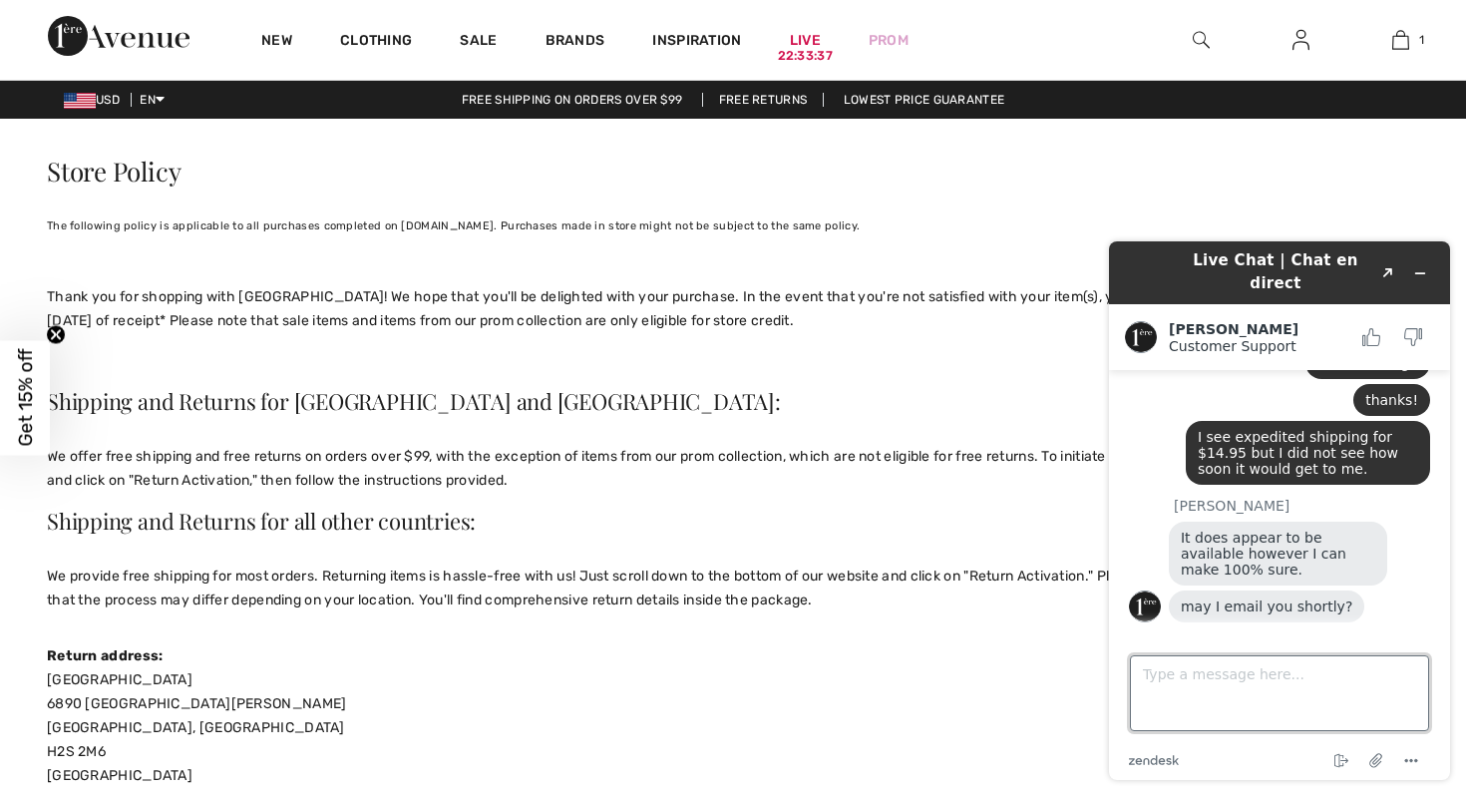
click at [1214, 661] on textarea "Type a message here..." at bounding box center [1279, 693] width 299 height 76
click at [1174, 670] on textarea "Type a message here..." at bounding box center [1279, 693] width 299 height 76
type textarea "ok"
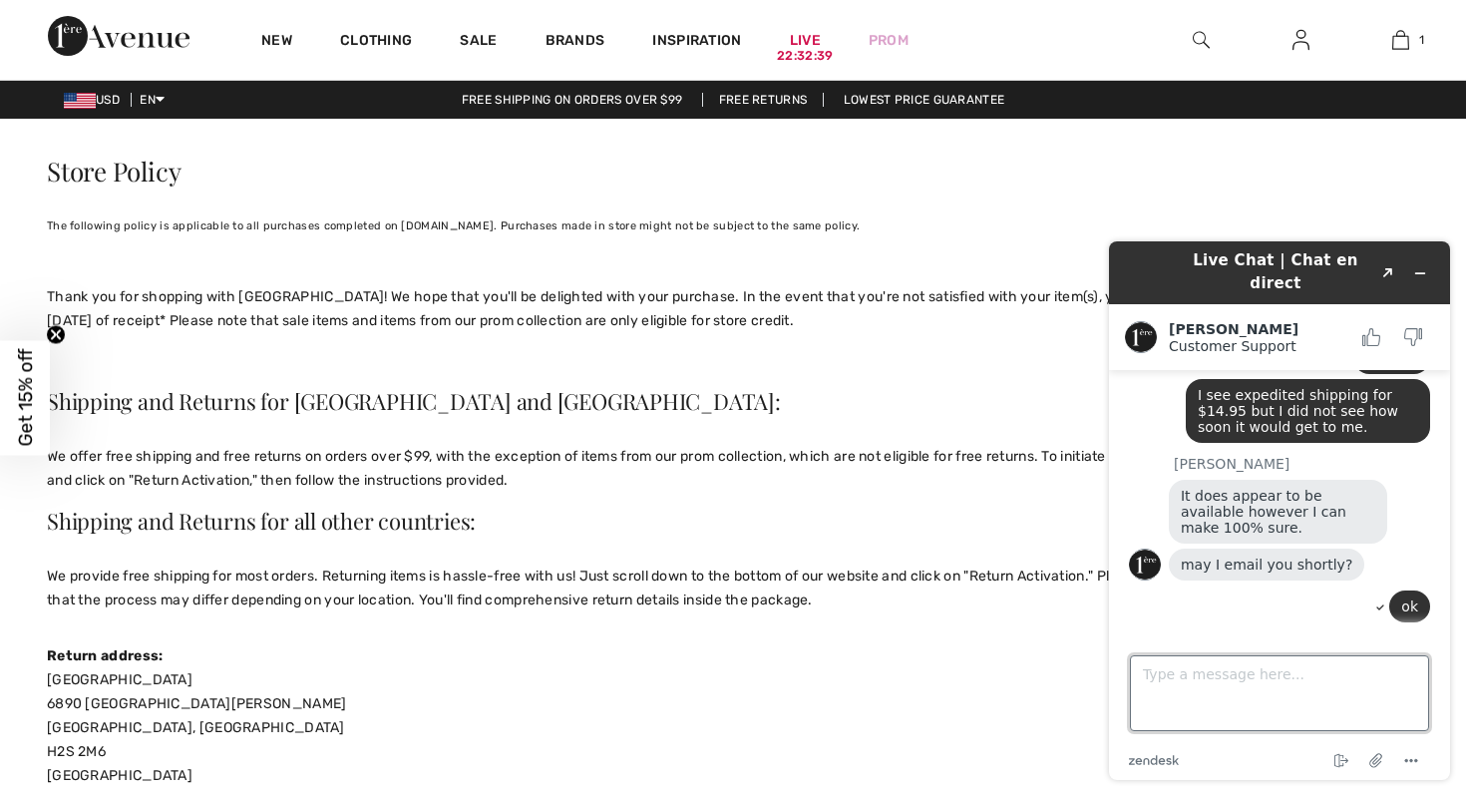
scroll to position [0, 0]
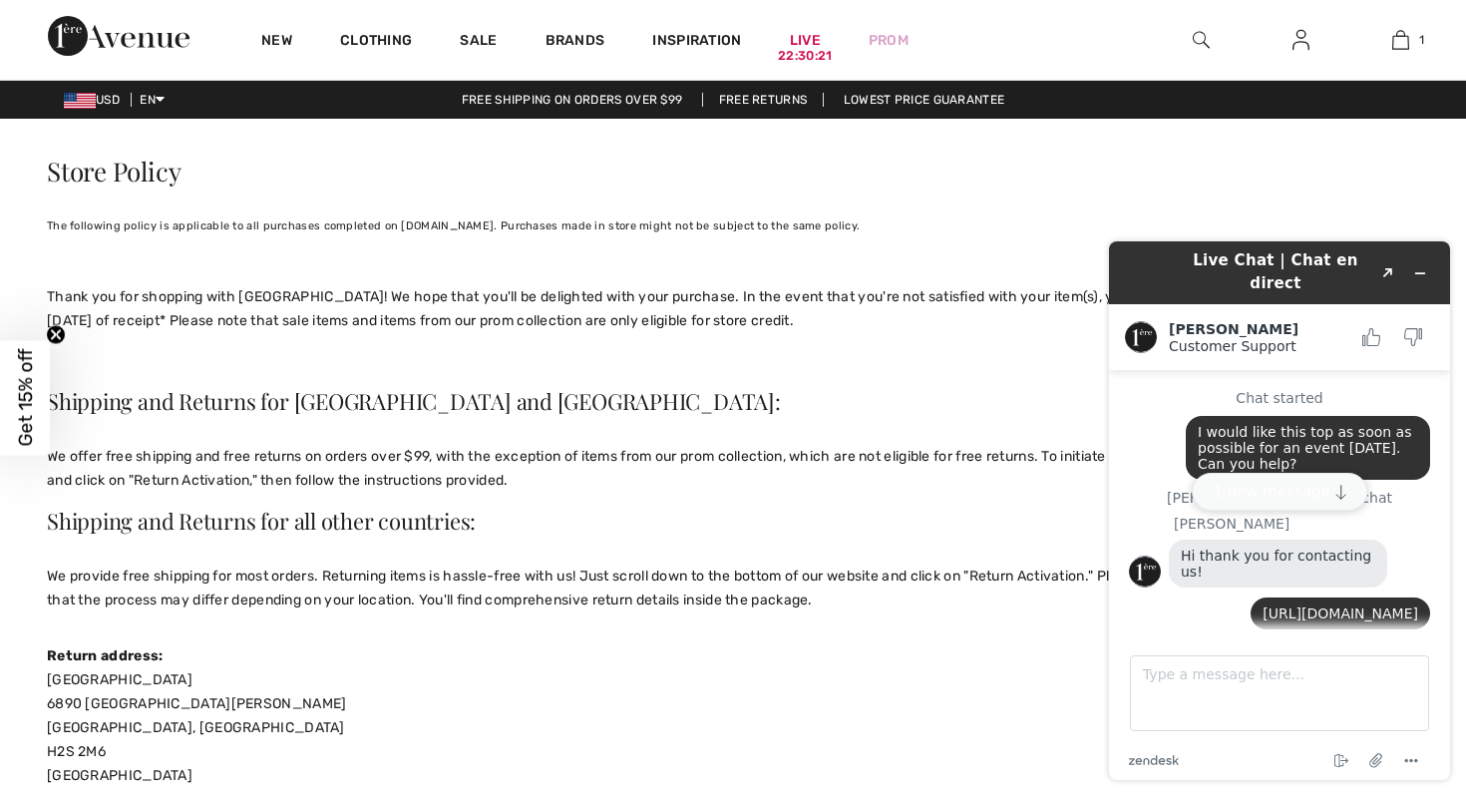
click at [1296, 493] on button "1 new message" at bounding box center [1280, 492] width 176 height 38
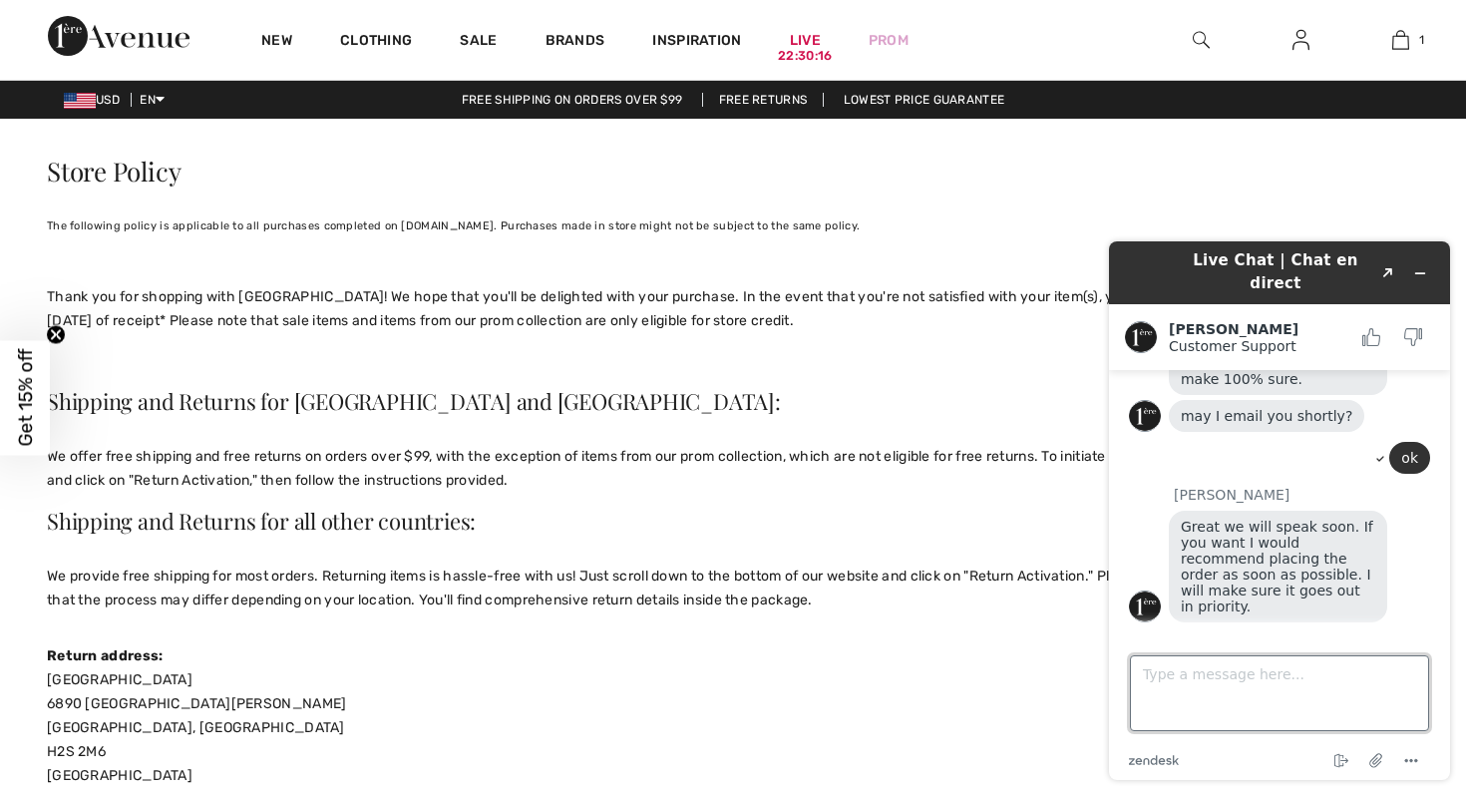
click at [1234, 674] on textarea "Type a message here..." at bounding box center [1279, 693] width 299 height 76
type textarea "thanks"
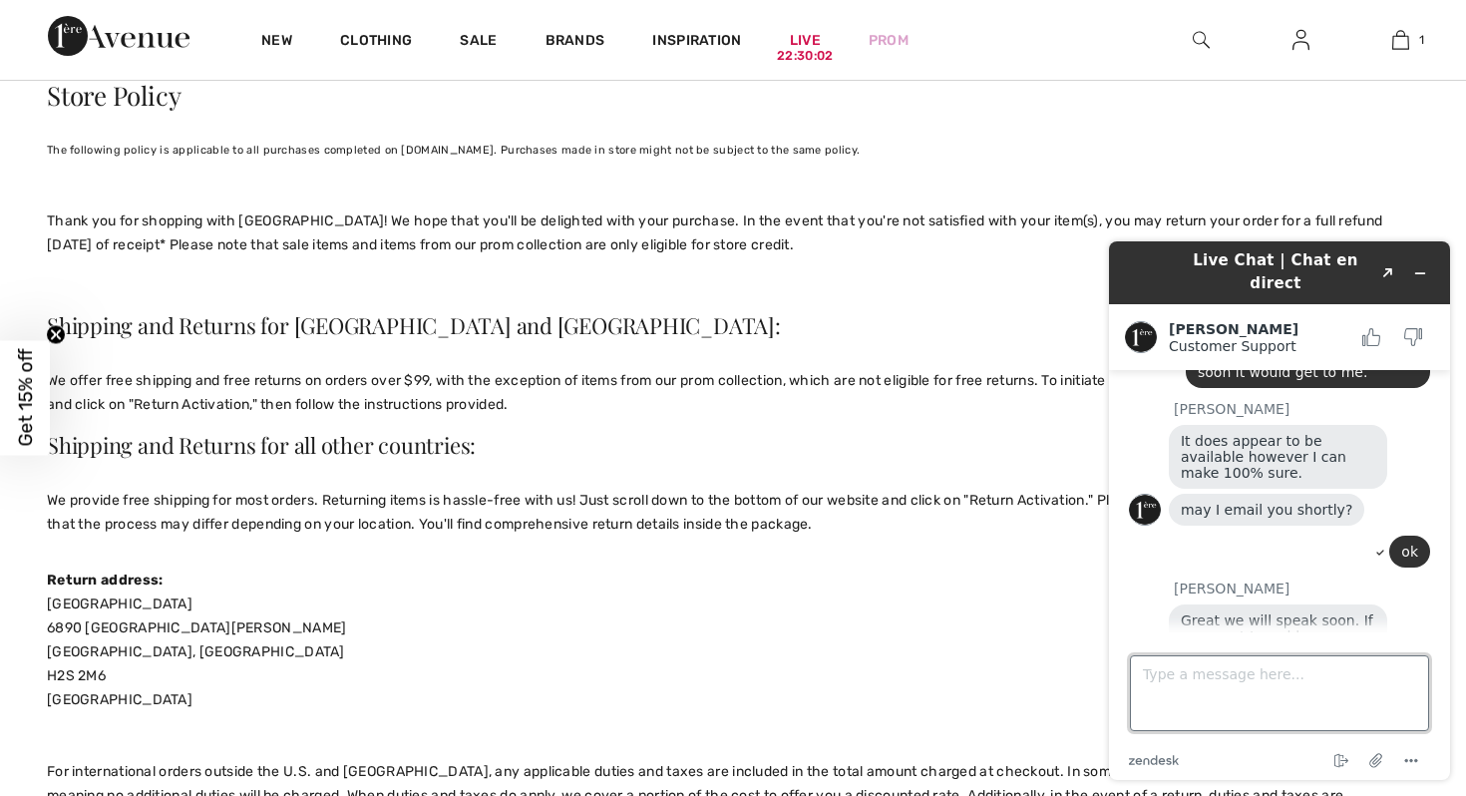
scroll to position [467, 0]
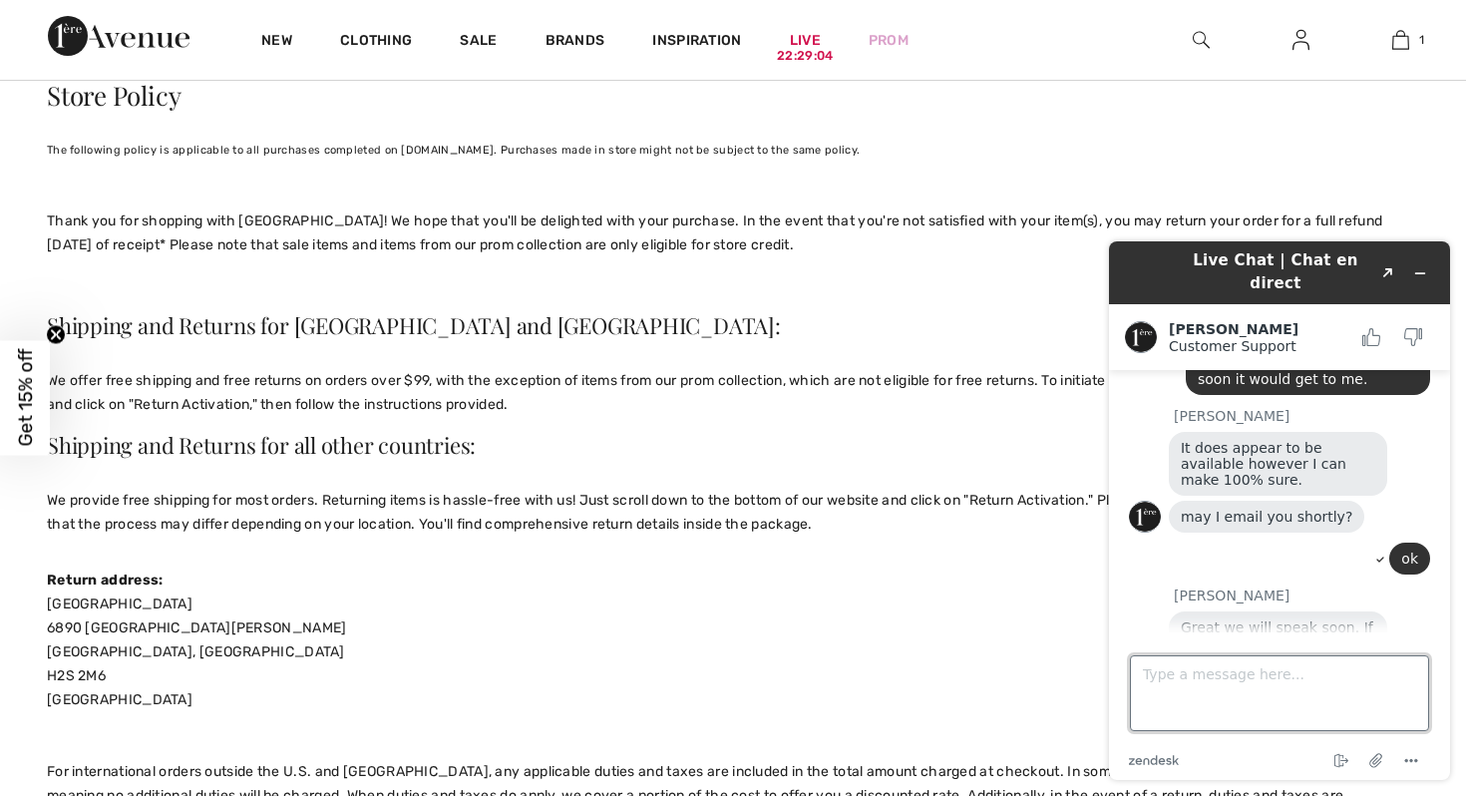
click at [1180, 682] on textarea "Type a message here..." at bounding box center [1279, 693] width 299 height 76
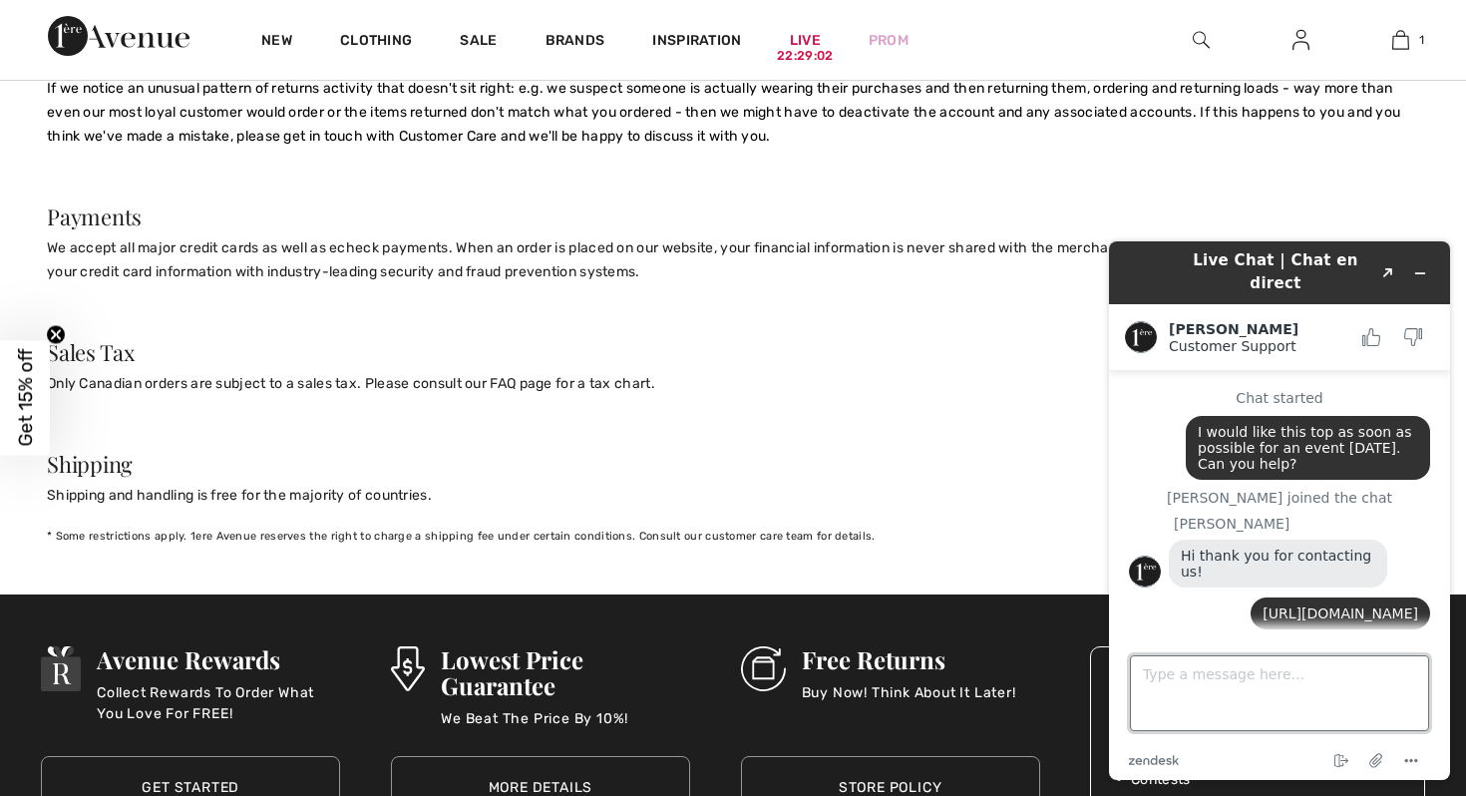
scroll to position [610, 0]
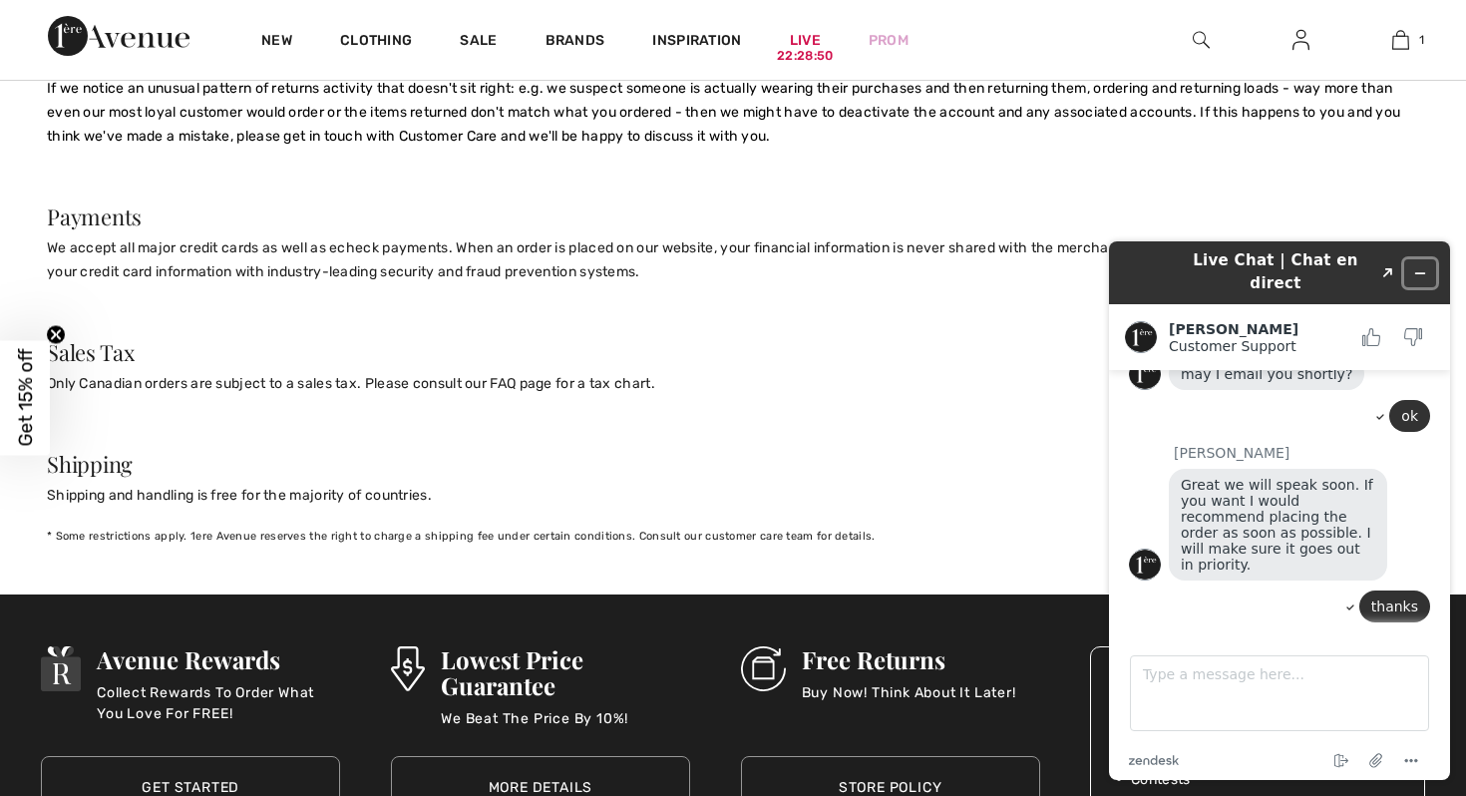
click at [1419, 266] on icon "Minimize widget" at bounding box center [1421, 273] width 14 height 14
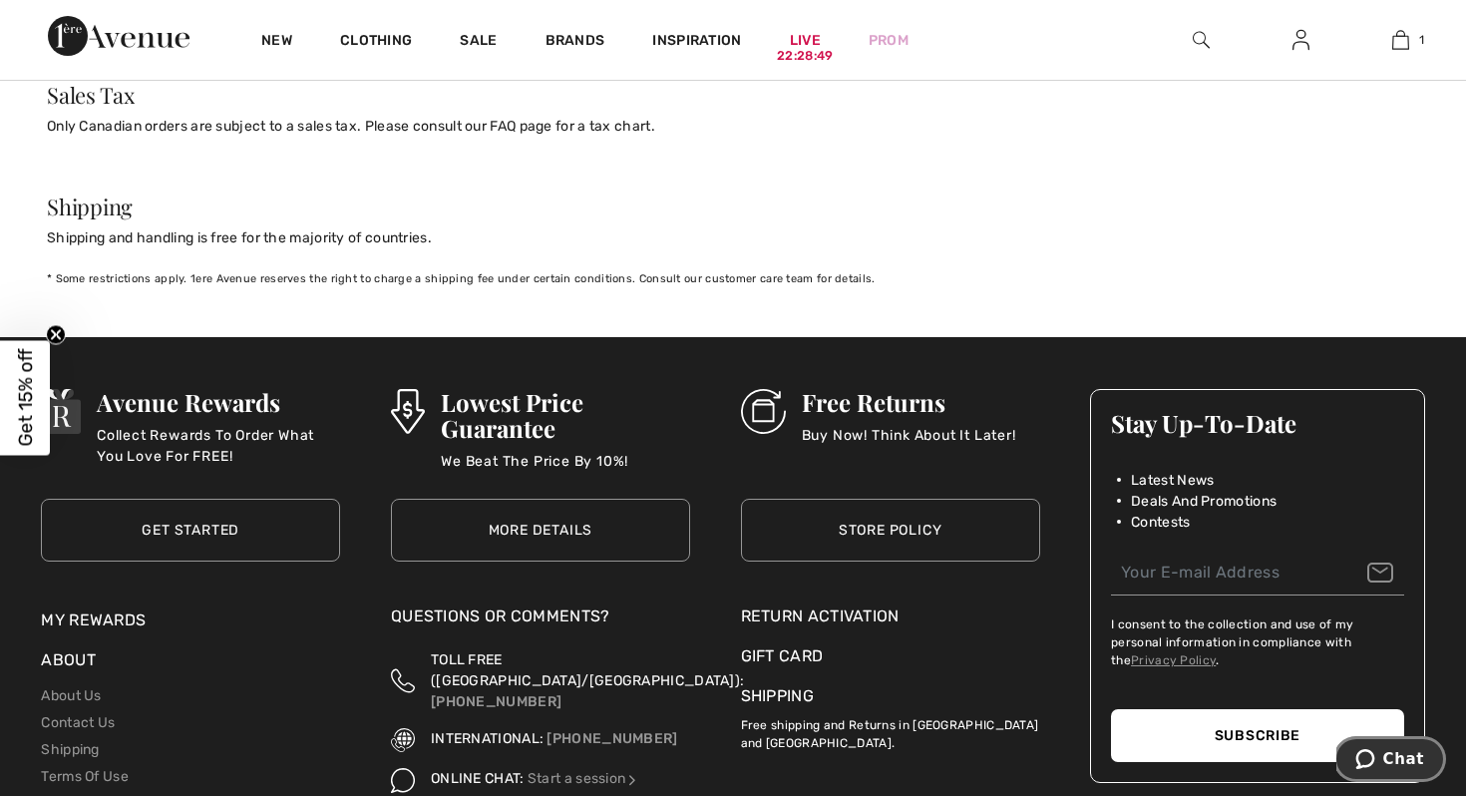
scroll to position [2267, 0]
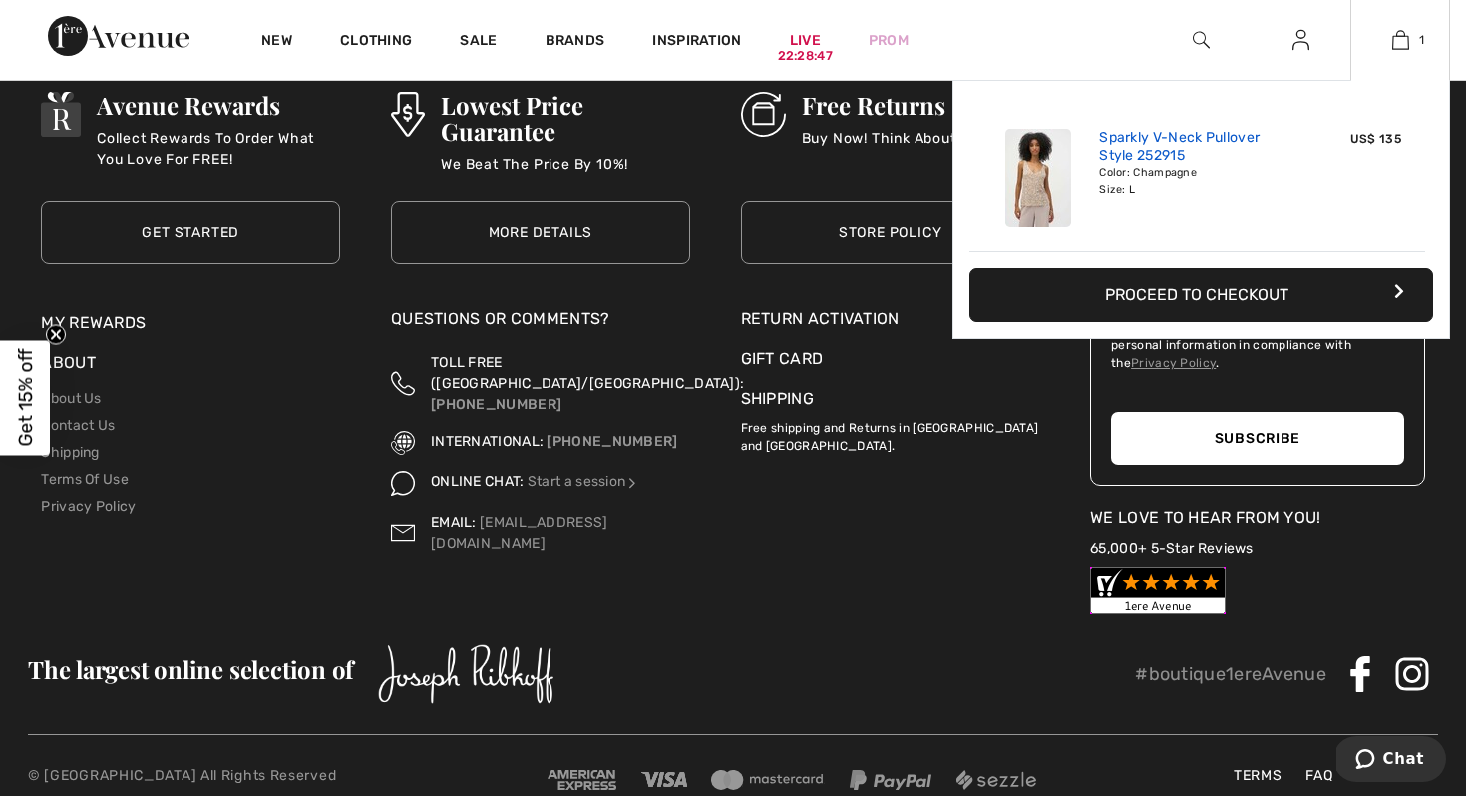
click at [1194, 140] on link "Sparkly V-Neck Pullover Style 252915" at bounding box center [1197, 147] width 197 height 36
click at [1177, 292] on button "Proceed to Checkout" at bounding box center [1202, 295] width 464 height 54
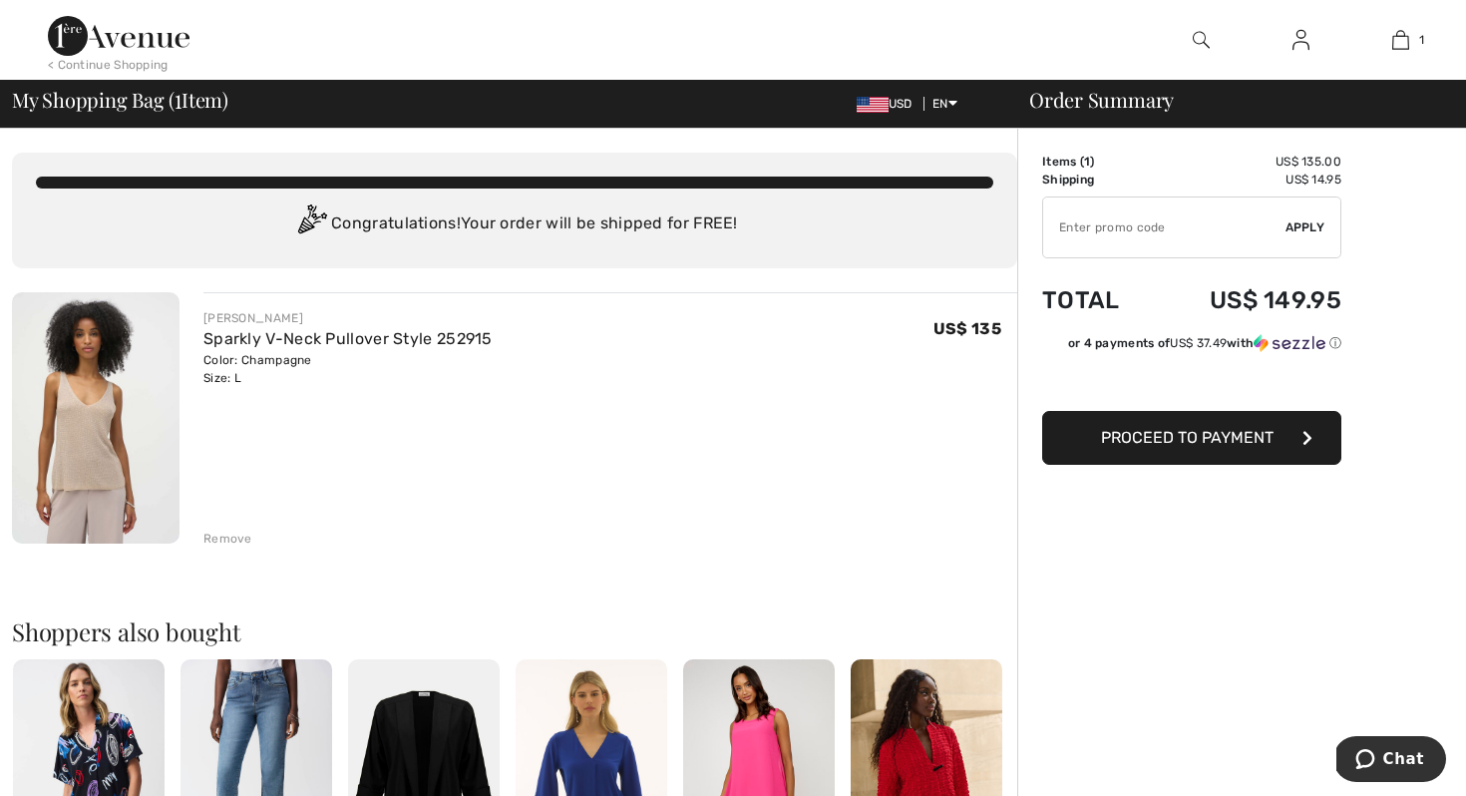
click at [1137, 443] on span "Proceed to Payment" at bounding box center [1187, 437] width 173 height 19
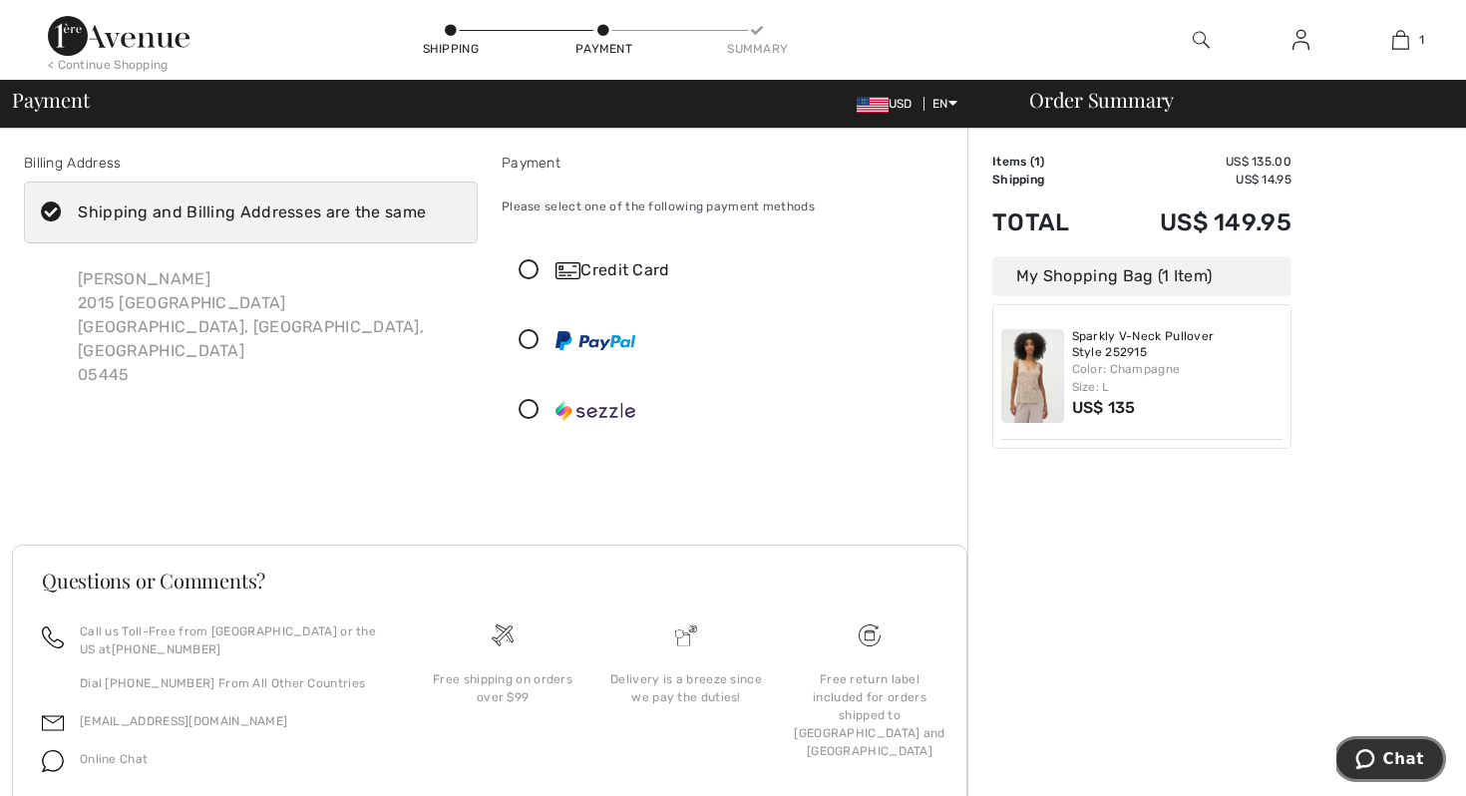
click at [1396, 766] on span "Chat" at bounding box center [1404, 759] width 41 height 18
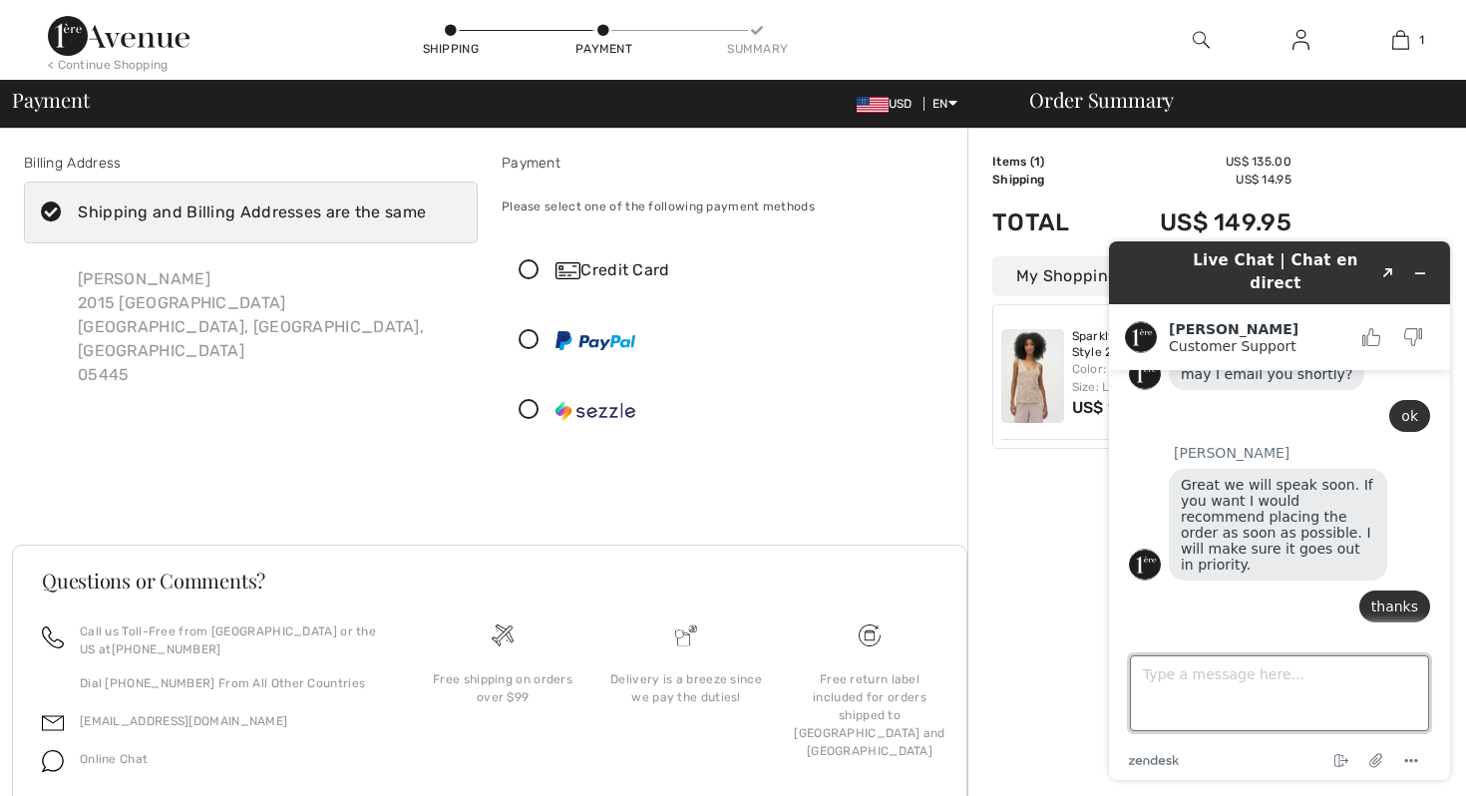
click at [1195, 661] on textarea "Type a message here..." at bounding box center [1279, 693] width 299 height 76
type textarea "I should put in"
click at [530, 268] on icon at bounding box center [529, 270] width 53 height 21
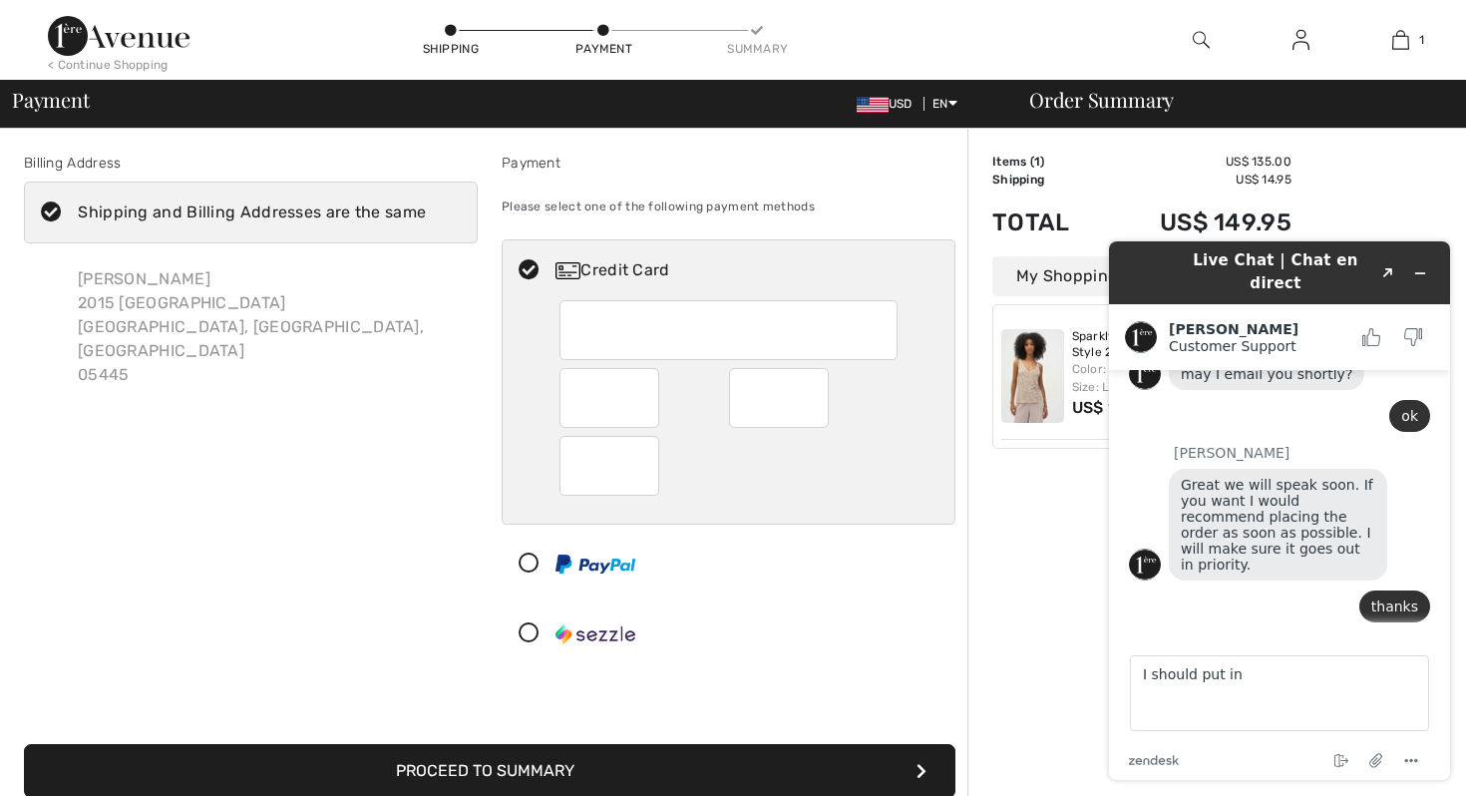
click at [383, 569] on div "Billing Address Shipping and Billing Addresses are the same Jessica Rauch 2015 …" at bounding box center [251, 413] width 478 height 520
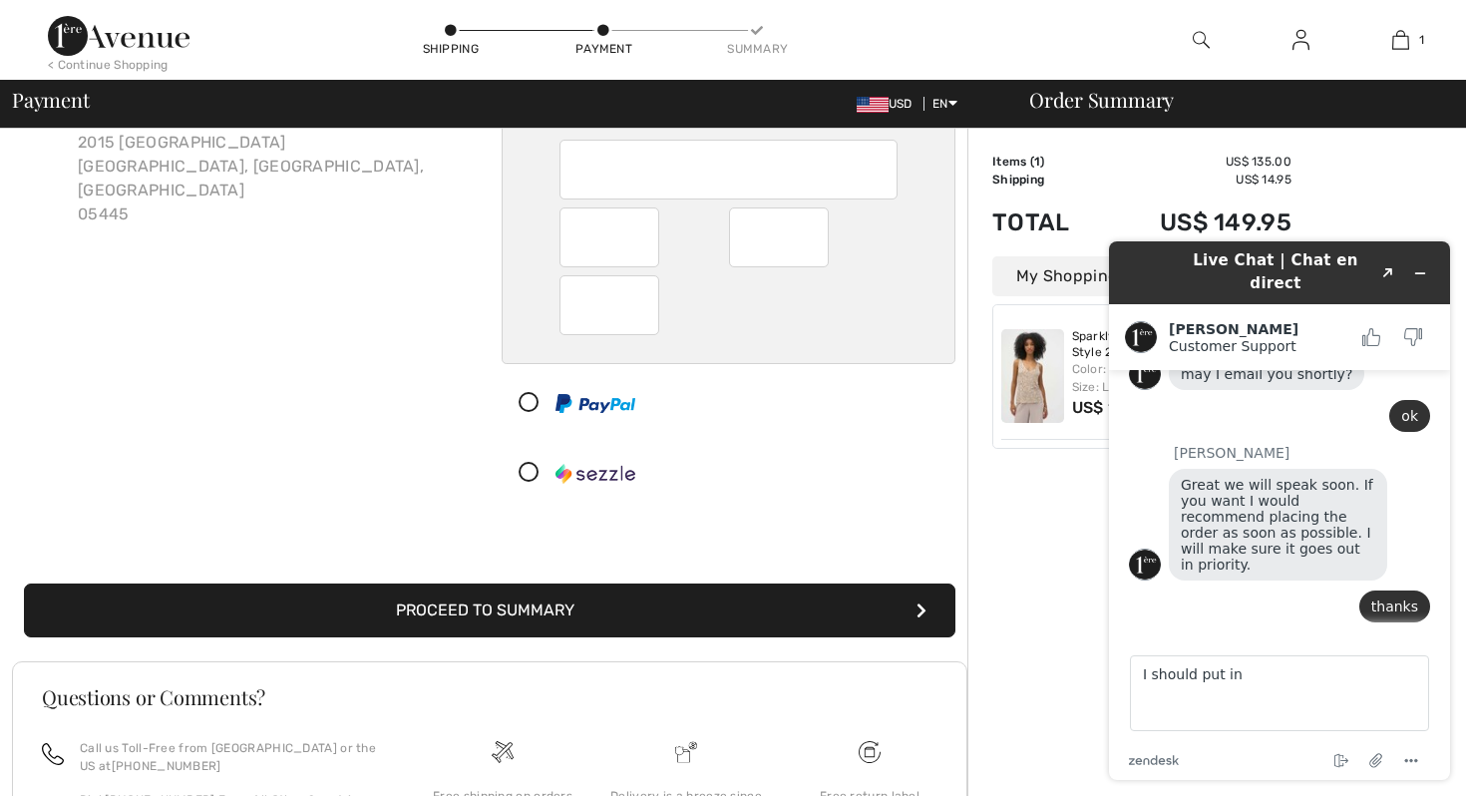
scroll to position [163, 0]
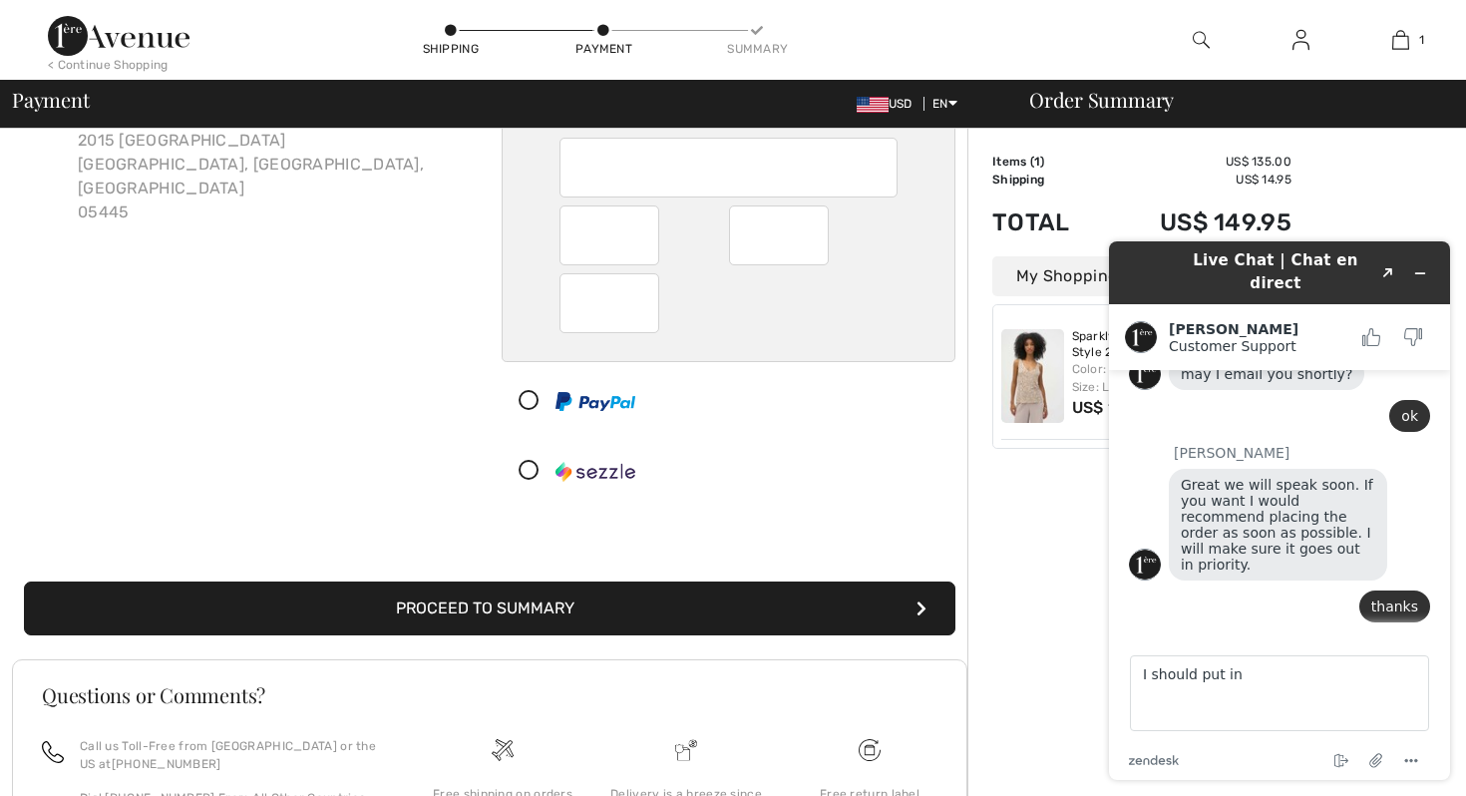
click at [407, 607] on button "Proceed to Summary" at bounding box center [490, 609] width 932 height 54
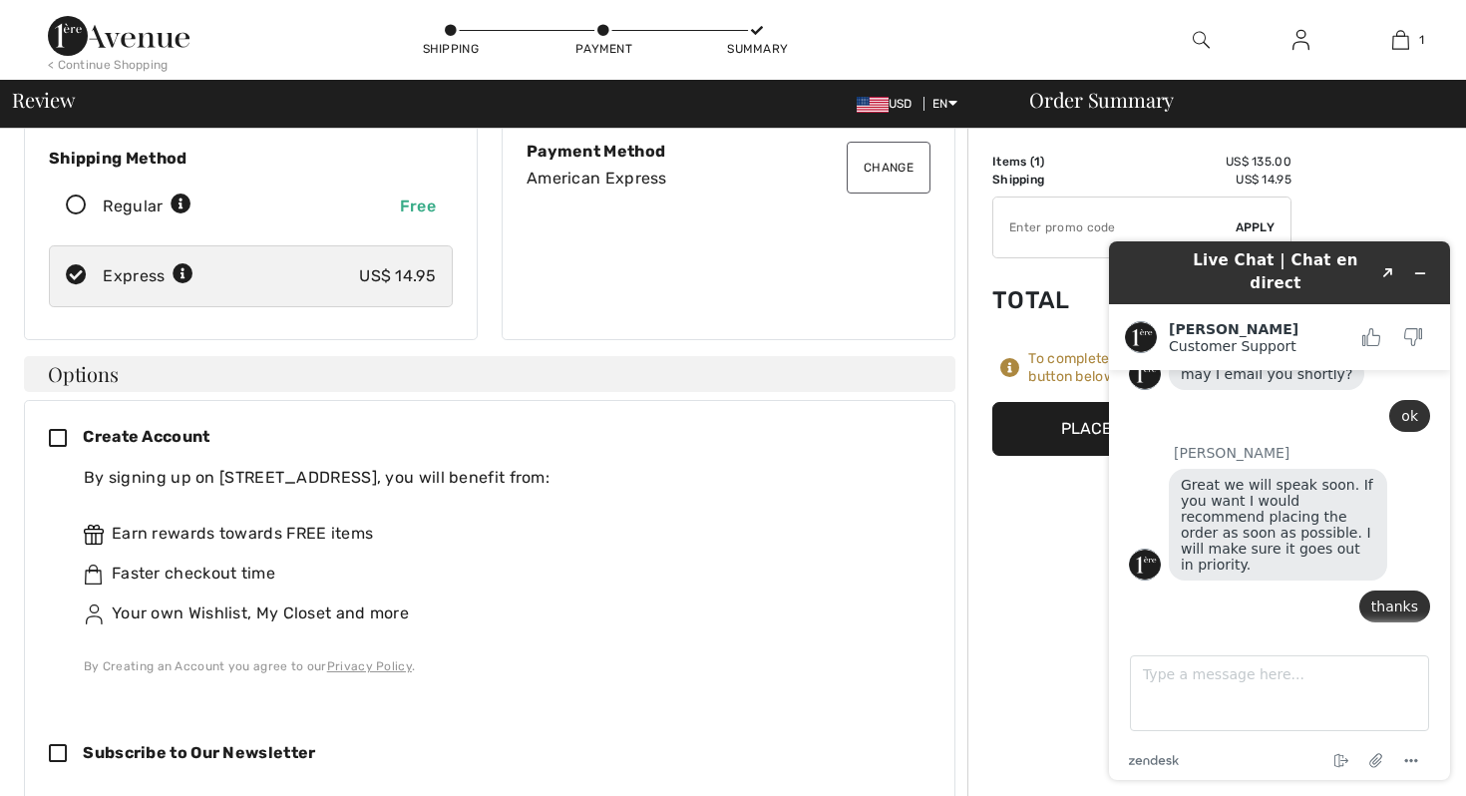
scroll to position [553, 0]
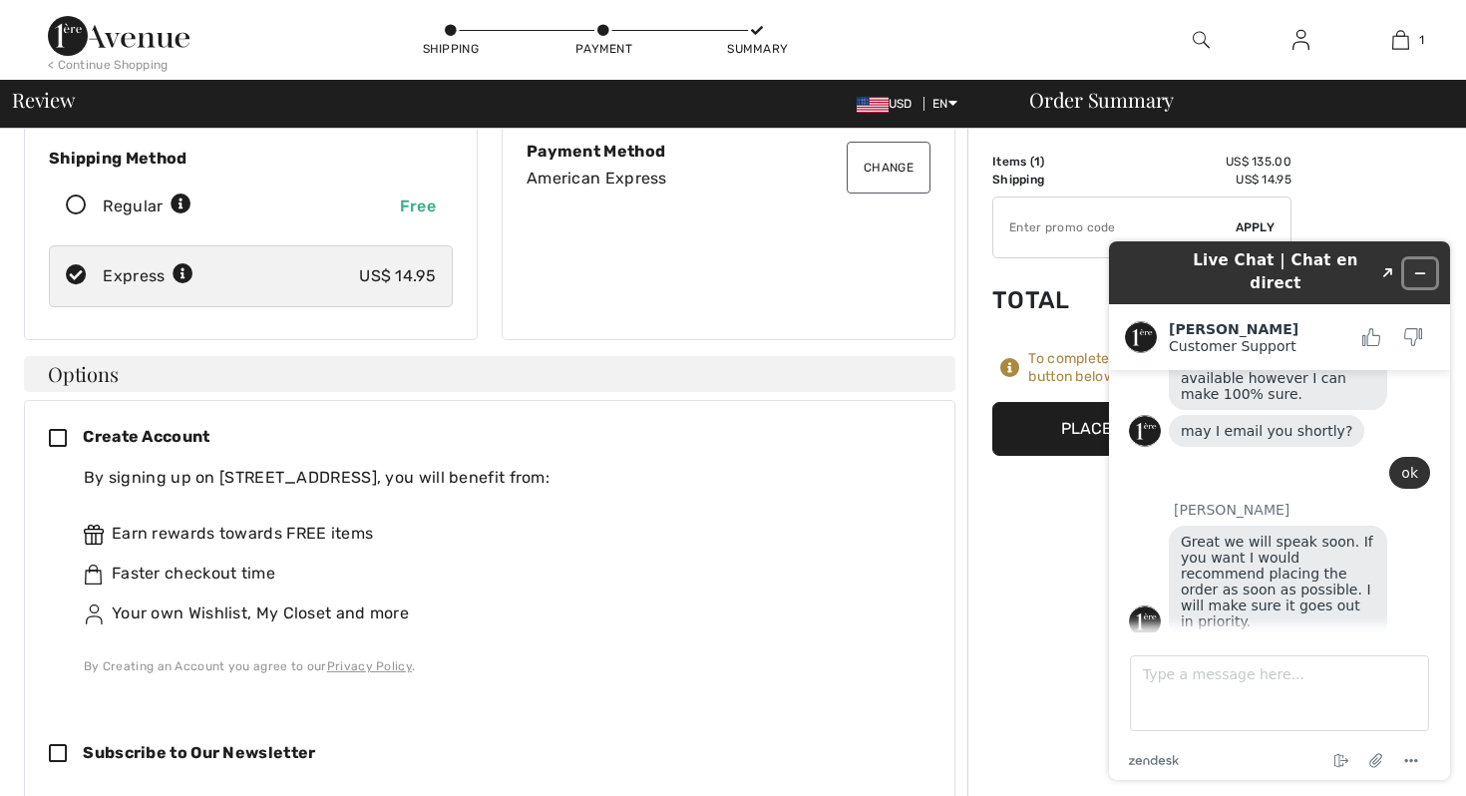
click at [1421, 266] on icon "Minimize widget" at bounding box center [1421, 273] width 14 height 14
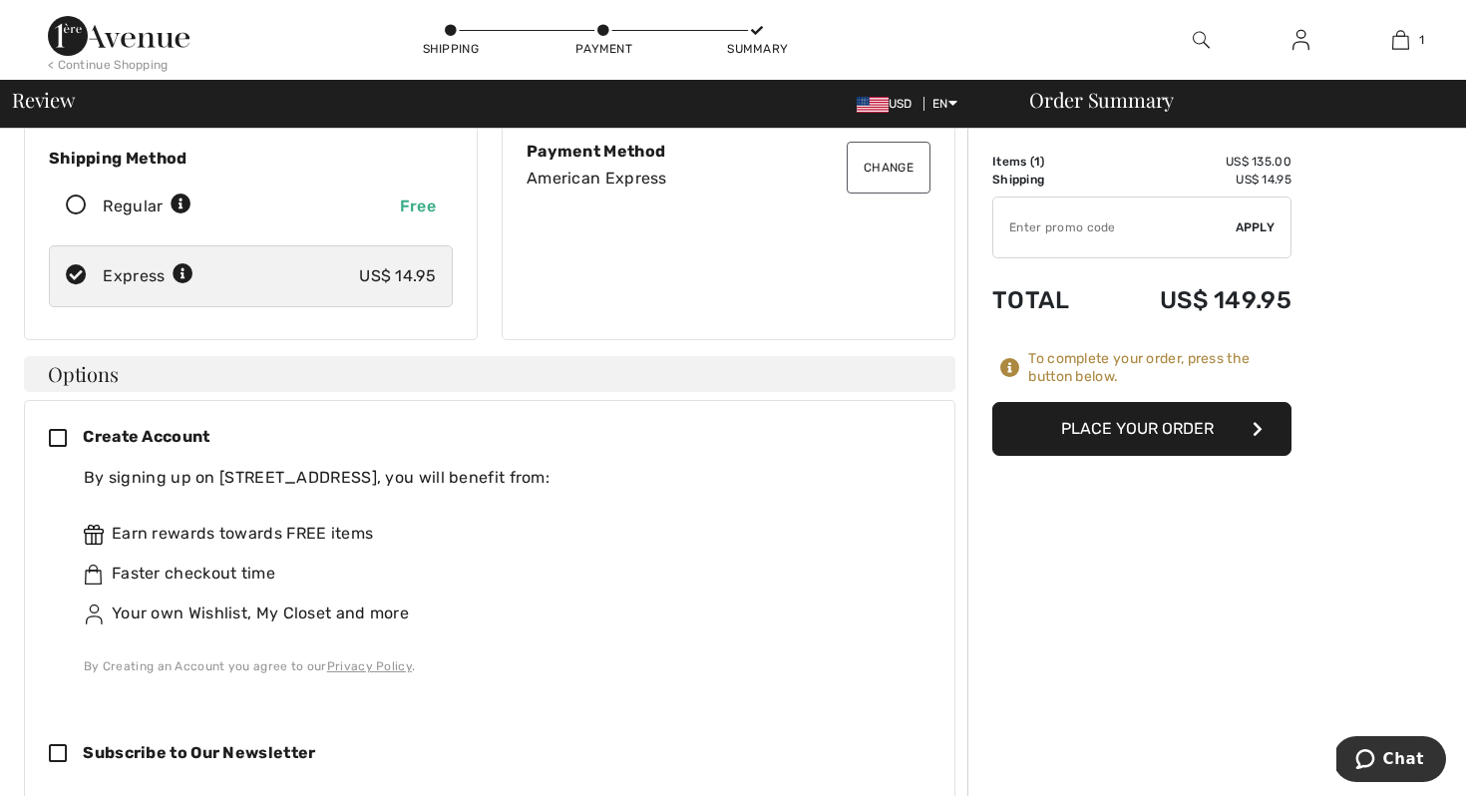
click at [1117, 431] on button "Place Your Order" at bounding box center [1142, 429] width 299 height 54
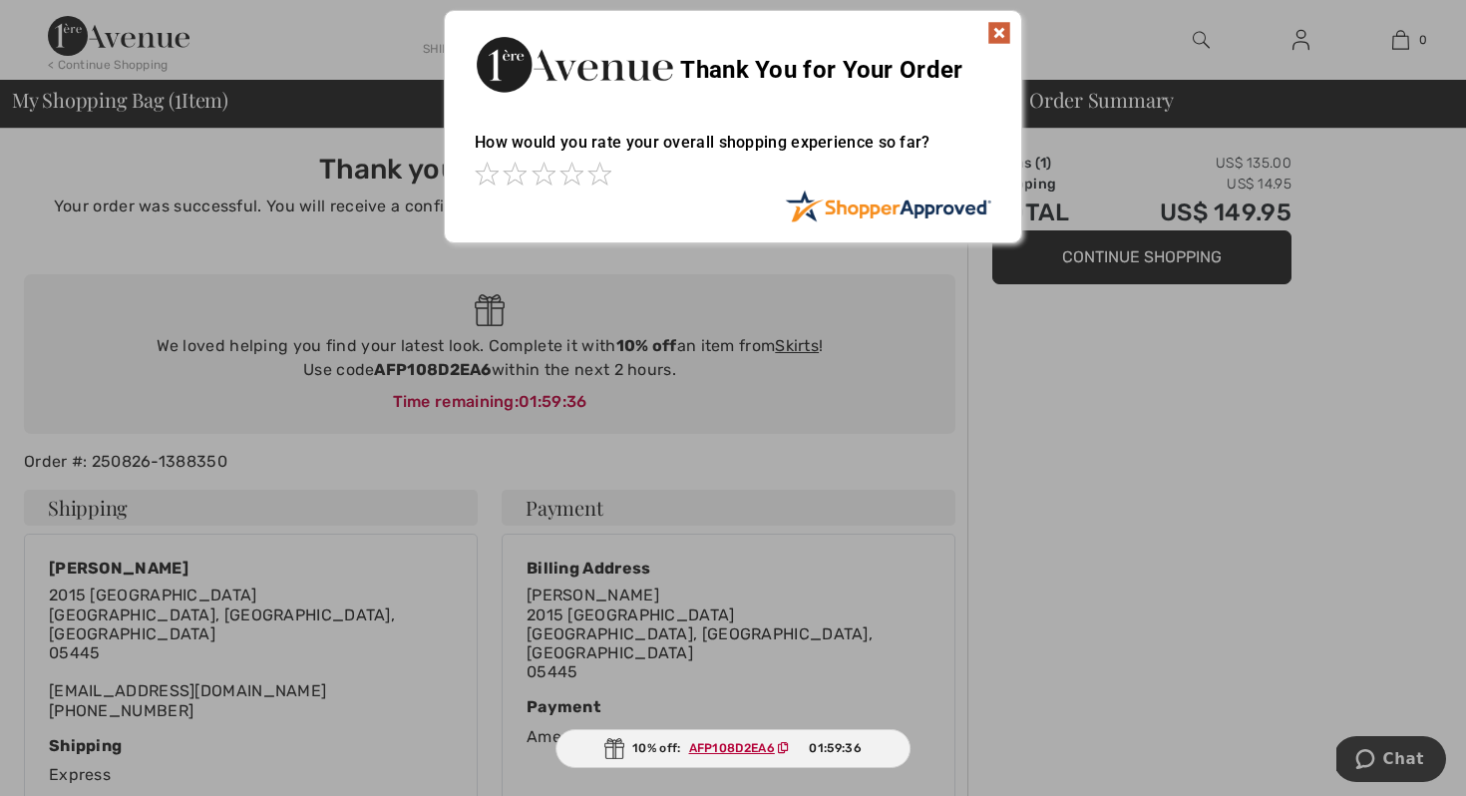
click at [1000, 39] on img at bounding box center [1000, 33] width 24 height 24
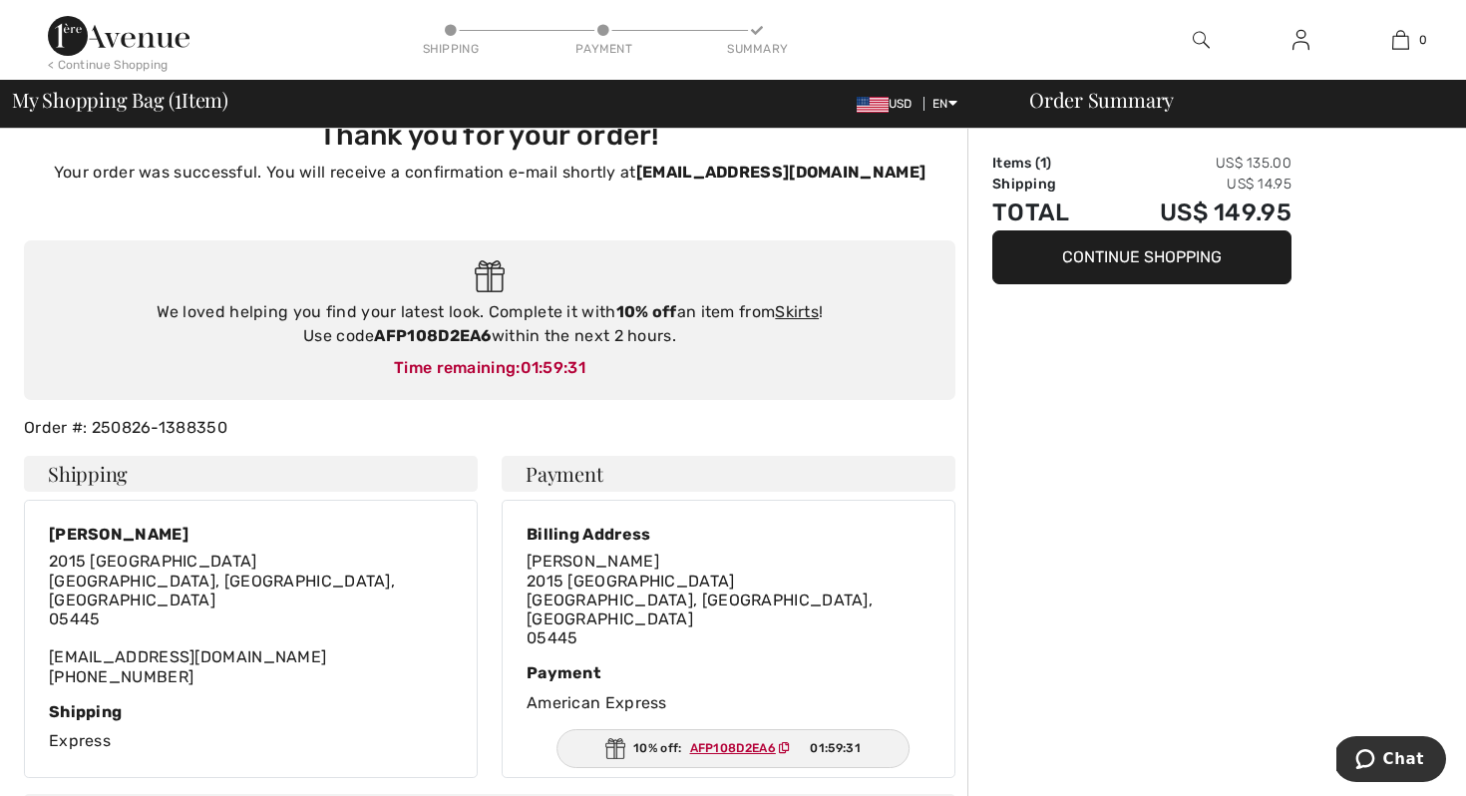
scroll to position [36, 0]
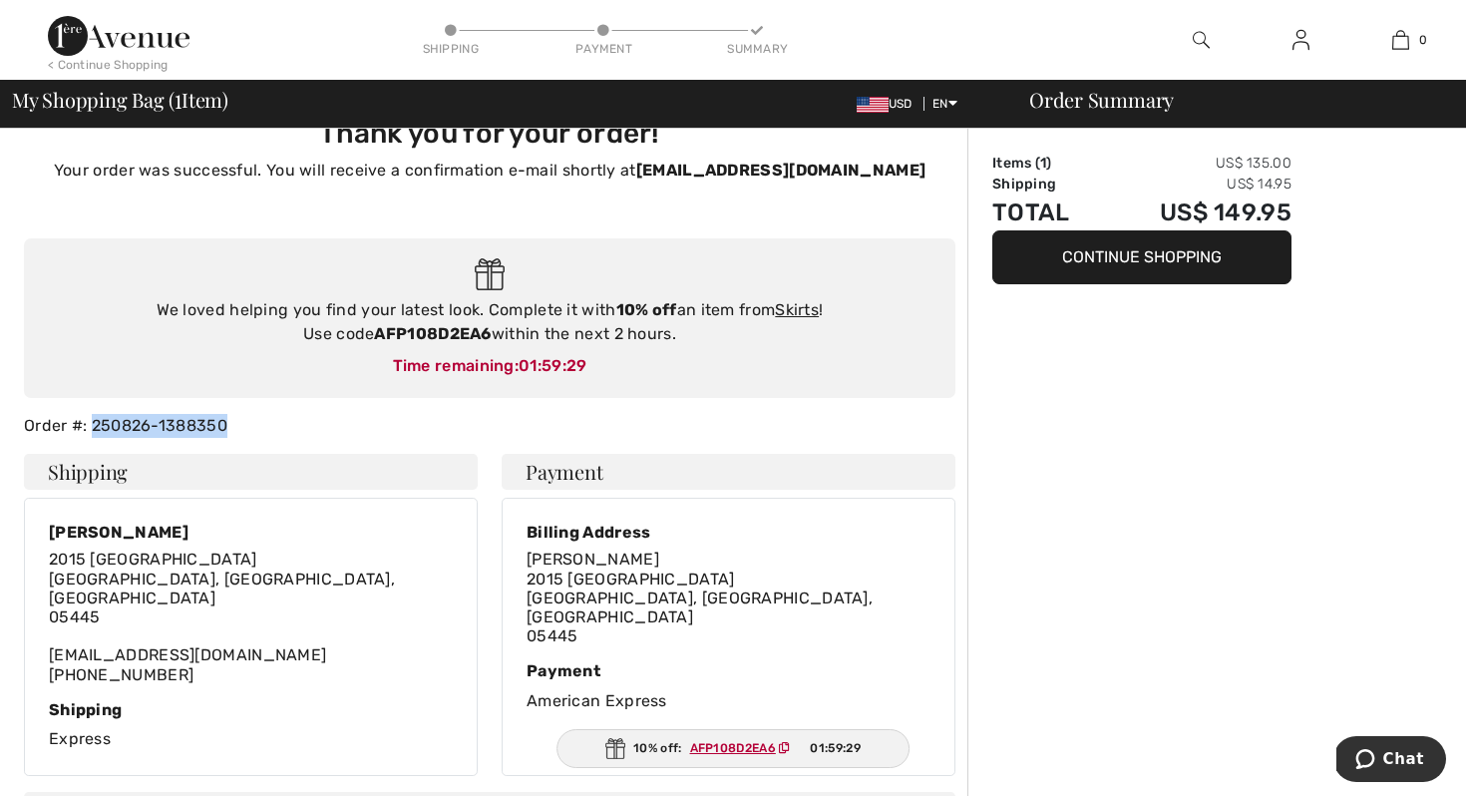
drag, startPoint x: 230, startPoint y: 425, endPoint x: 92, endPoint y: 424, distance: 138.7
click at [92, 424] on div "Order #: 250826-1388350" at bounding box center [490, 426] width 956 height 24
copy div "250826-1388350"
click at [1359, 768] on button "Chat" at bounding box center [1390, 759] width 113 height 46
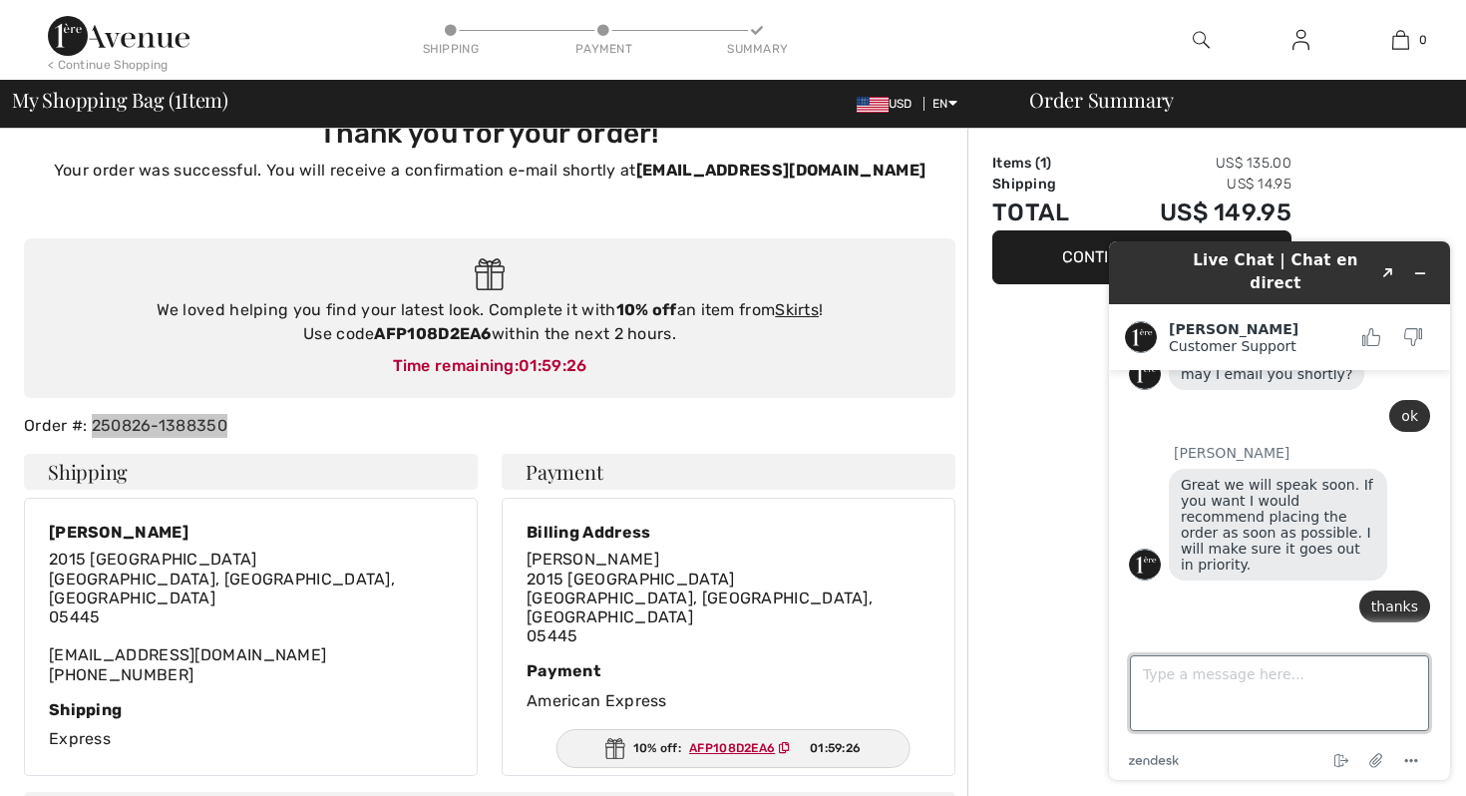
click at [1156, 665] on textarea "Type a message here..." at bounding box center [1279, 693] width 299 height 76
paste textarea "250826-1388350"
type textarea "Order # 250826-1388350"
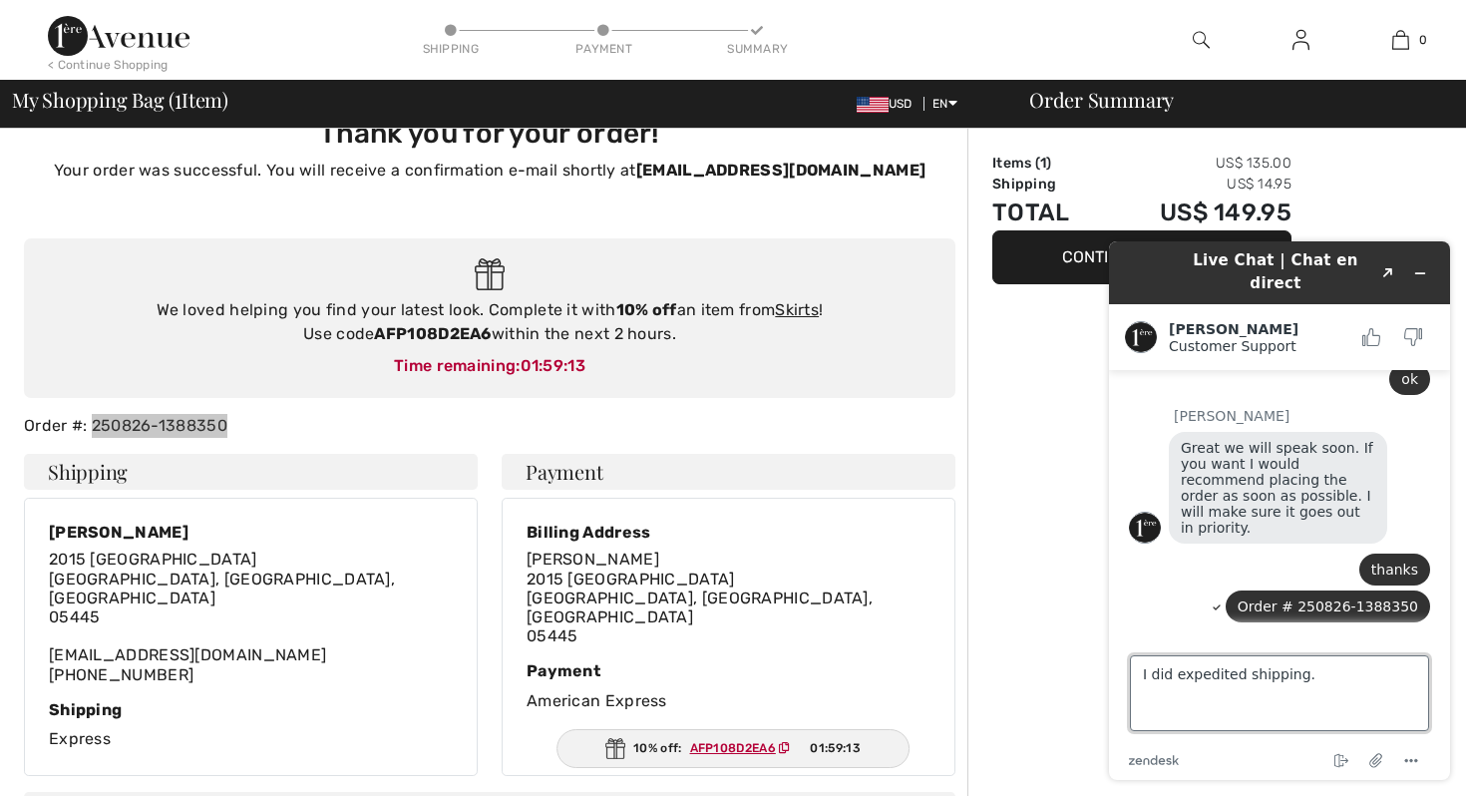
type textarea "I did expedited shipping."
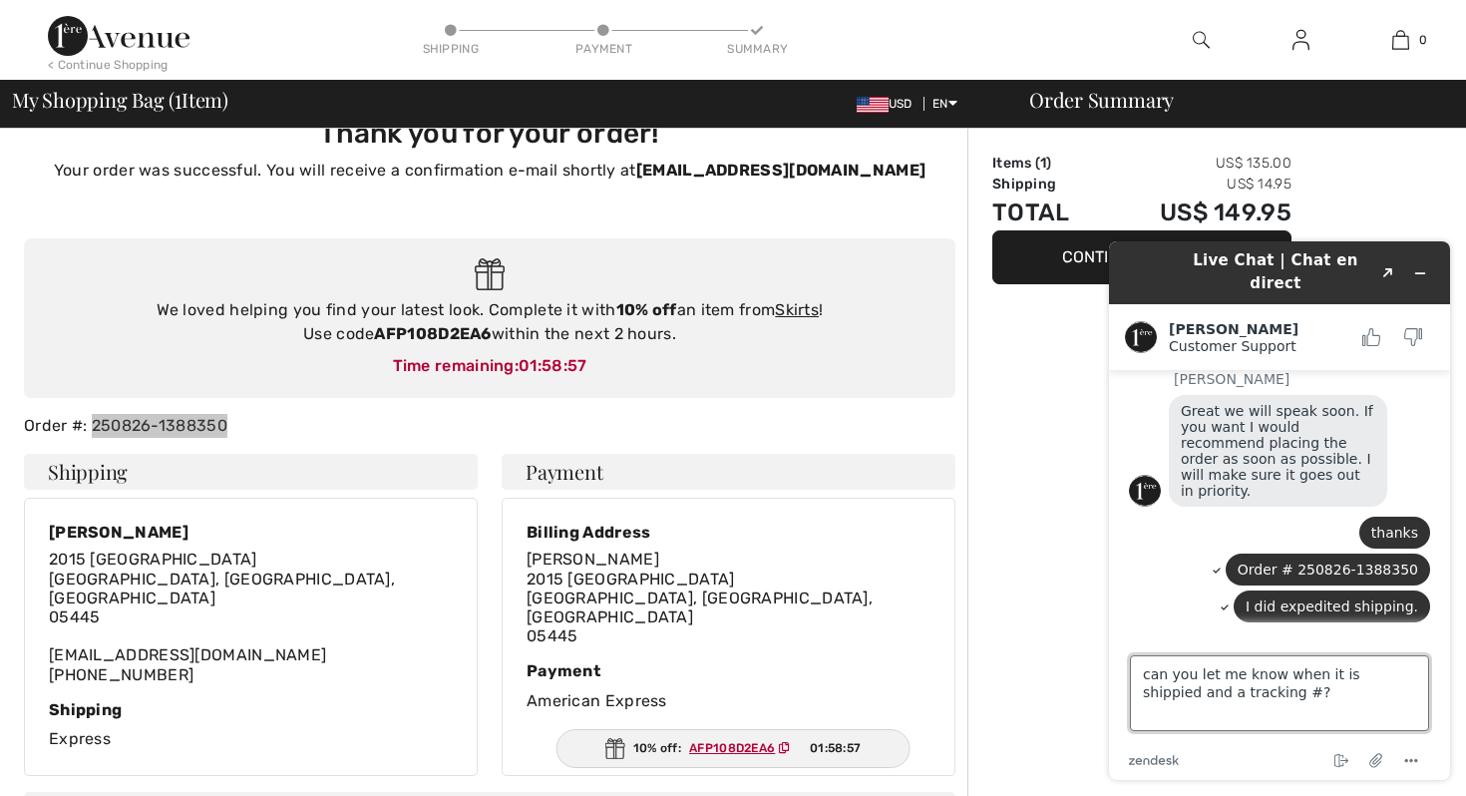
click at [1381, 676] on textarea "can you let me know when it is shippied and a tracking #?" at bounding box center [1279, 693] width 299 height 76
type textarea "can you let me know when it is shipped and a tracking #? Thanks for any help!"
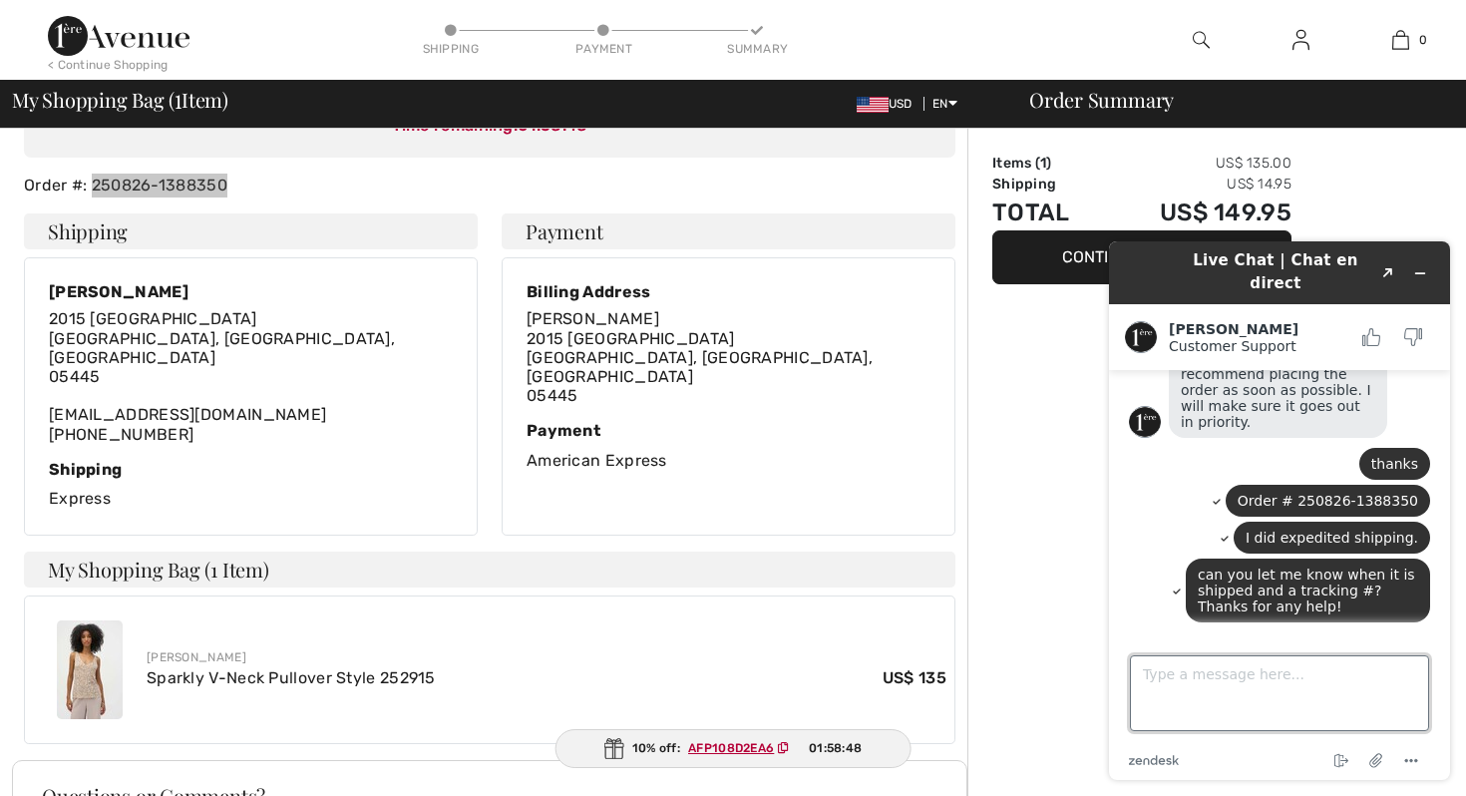
scroll to position [279, 0]
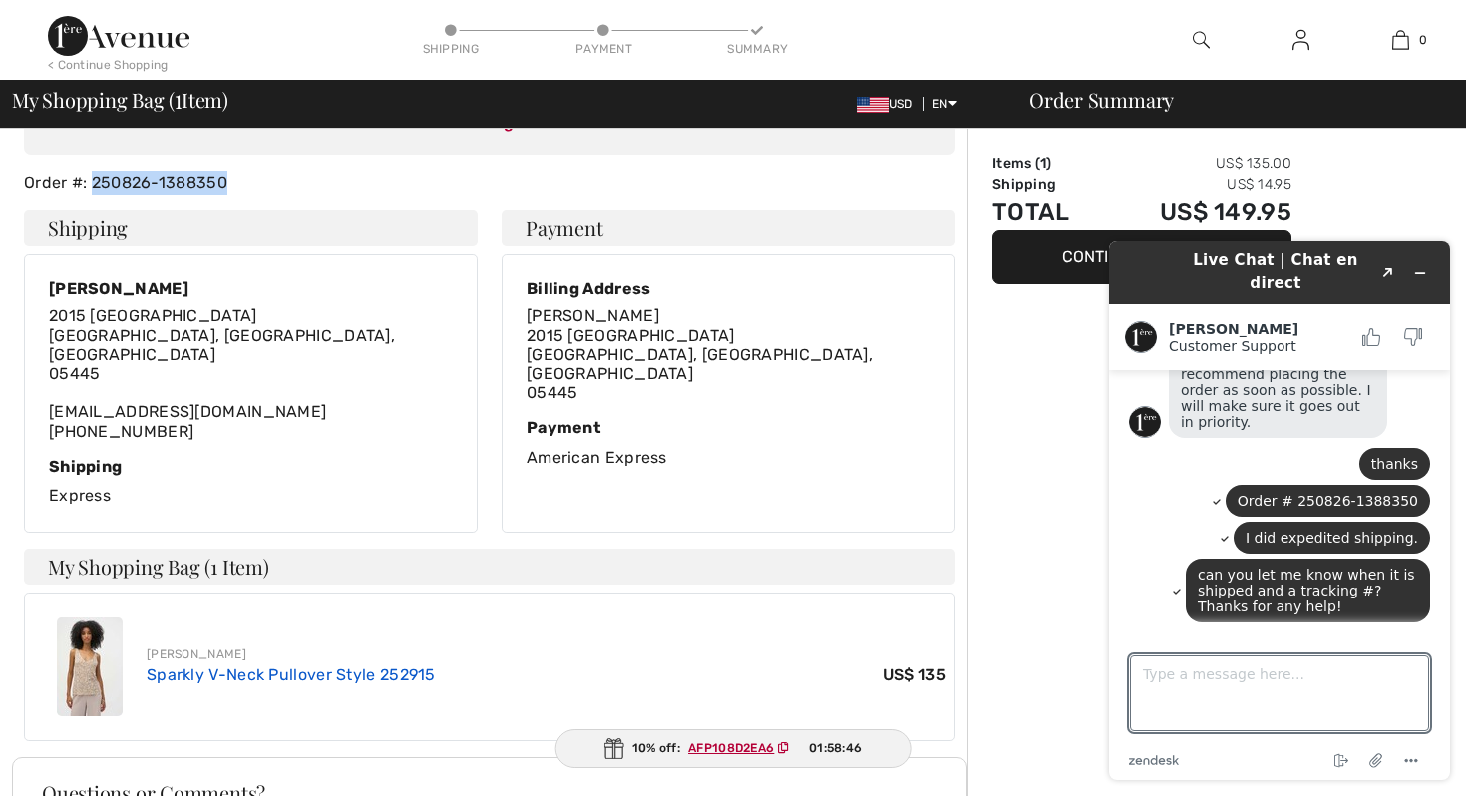
click at [269, 665] on link "Sparkly V-Neck Pullover Style 252915" at bounding box center [291, 674] width 289 height 19
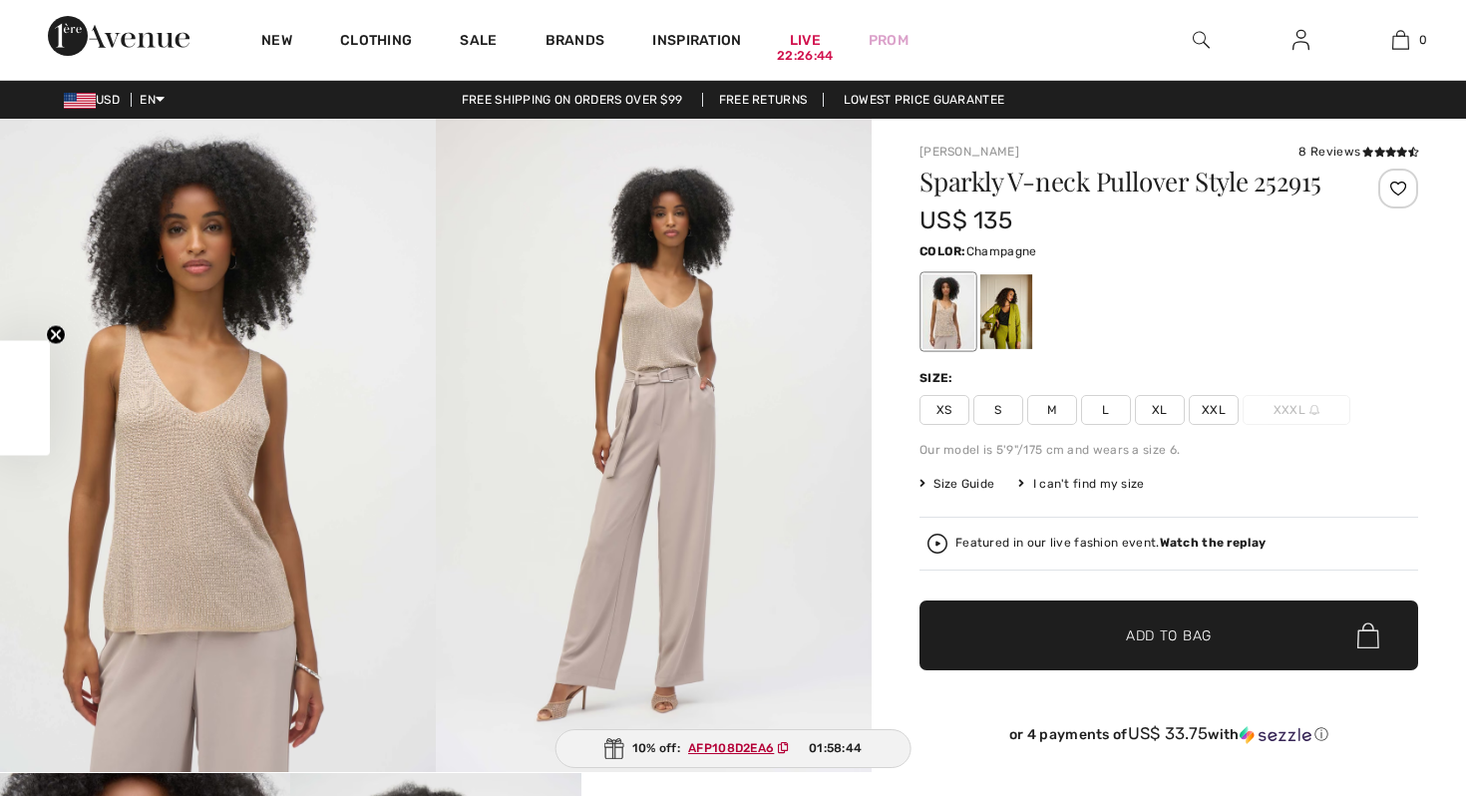
scroll to position [752, 0]
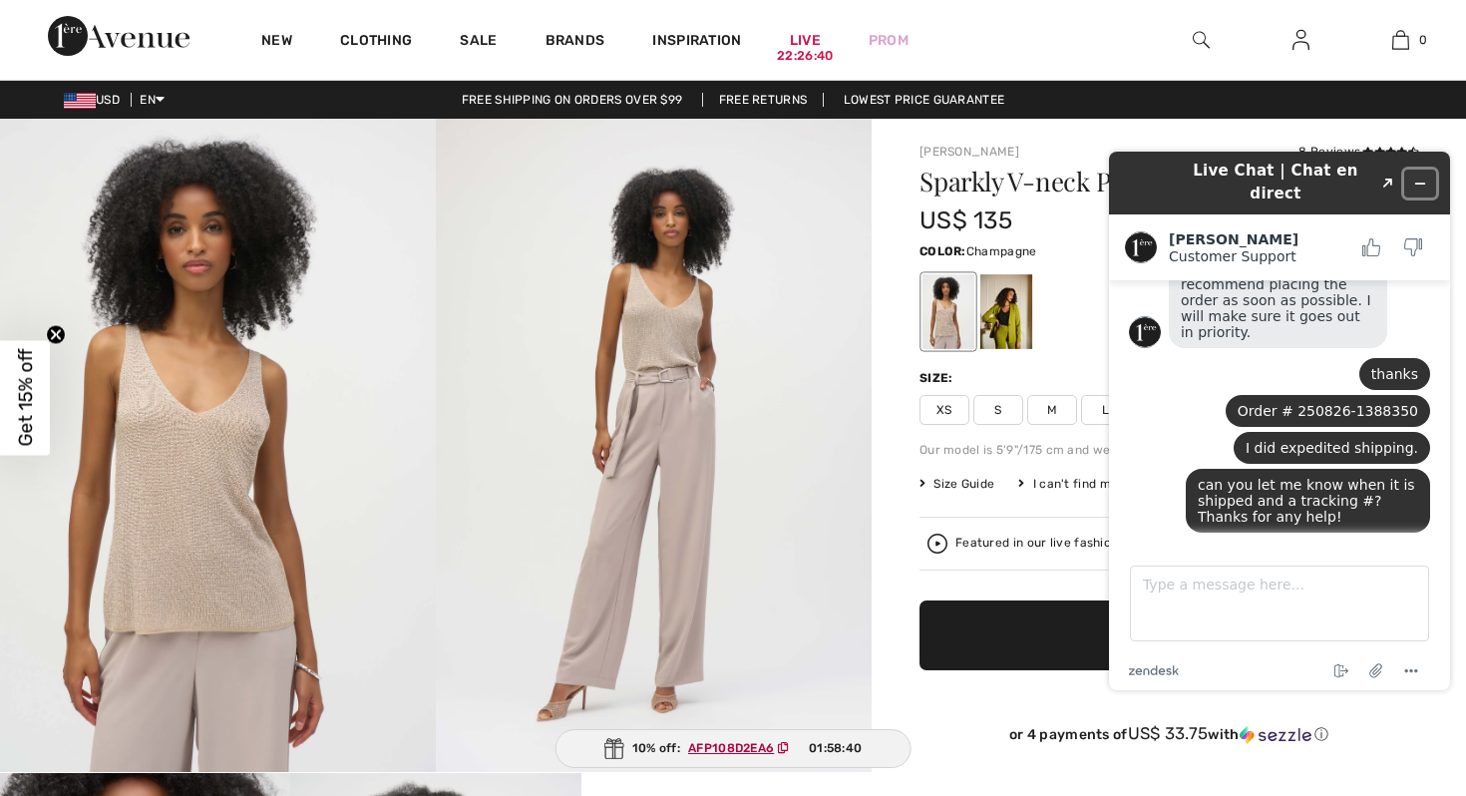
click at [1425, 177] on icon "Minimize widget" at bounding box center [1421, 184] width 14 height 14
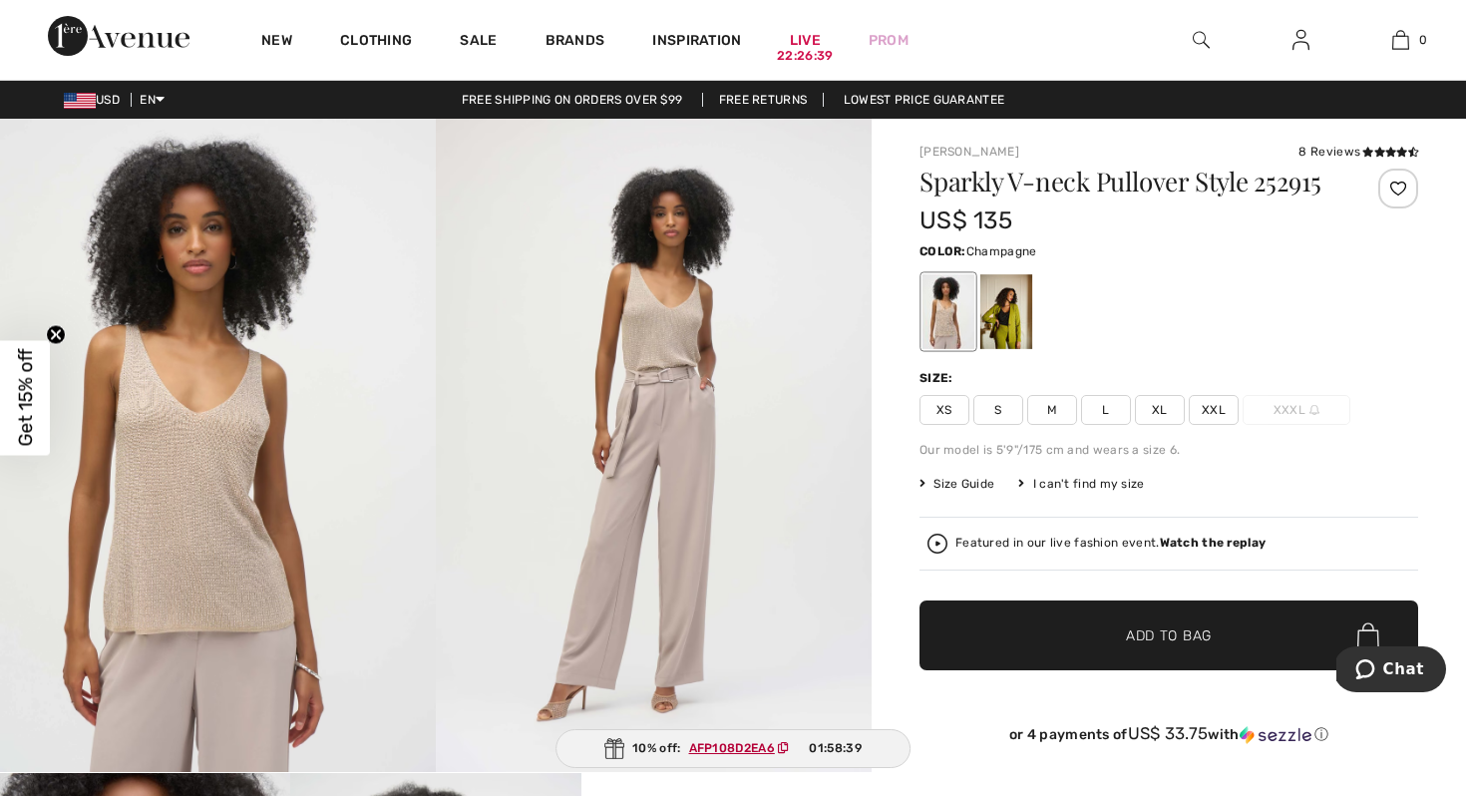
click at [1100, 410] on span "L" at bounding box center [1106, 410] width 50 height 30
click at [1372, 673] on span "1 new" at bounding box center [1358, 669] width 28 height 20
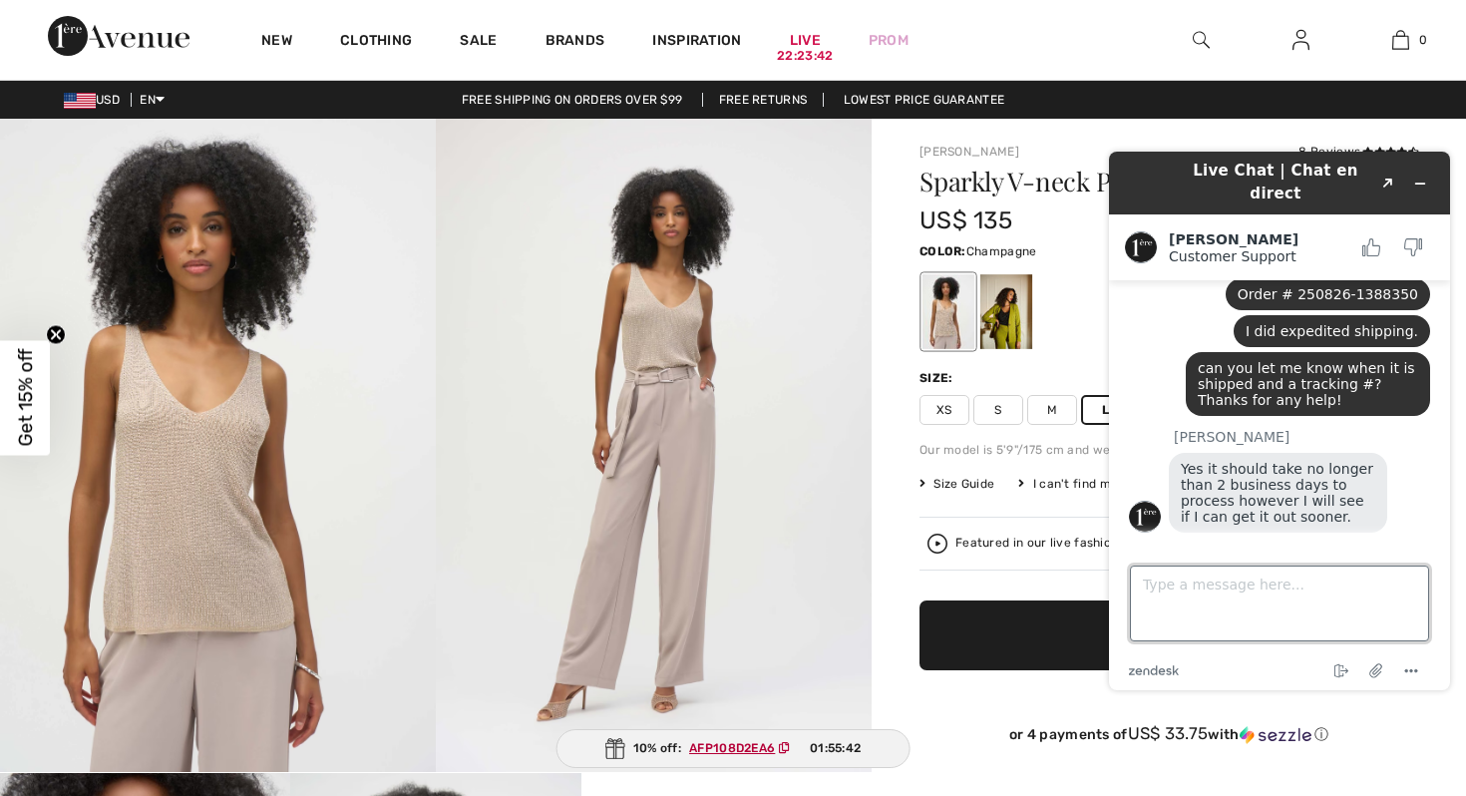
click at [1239, 579] on textarea "Type a message here..." at bounding box center [1279, 604] width 299 height 76
type textarea "Thank you and do you see the order - I only ask bc I did not get an email confi…"
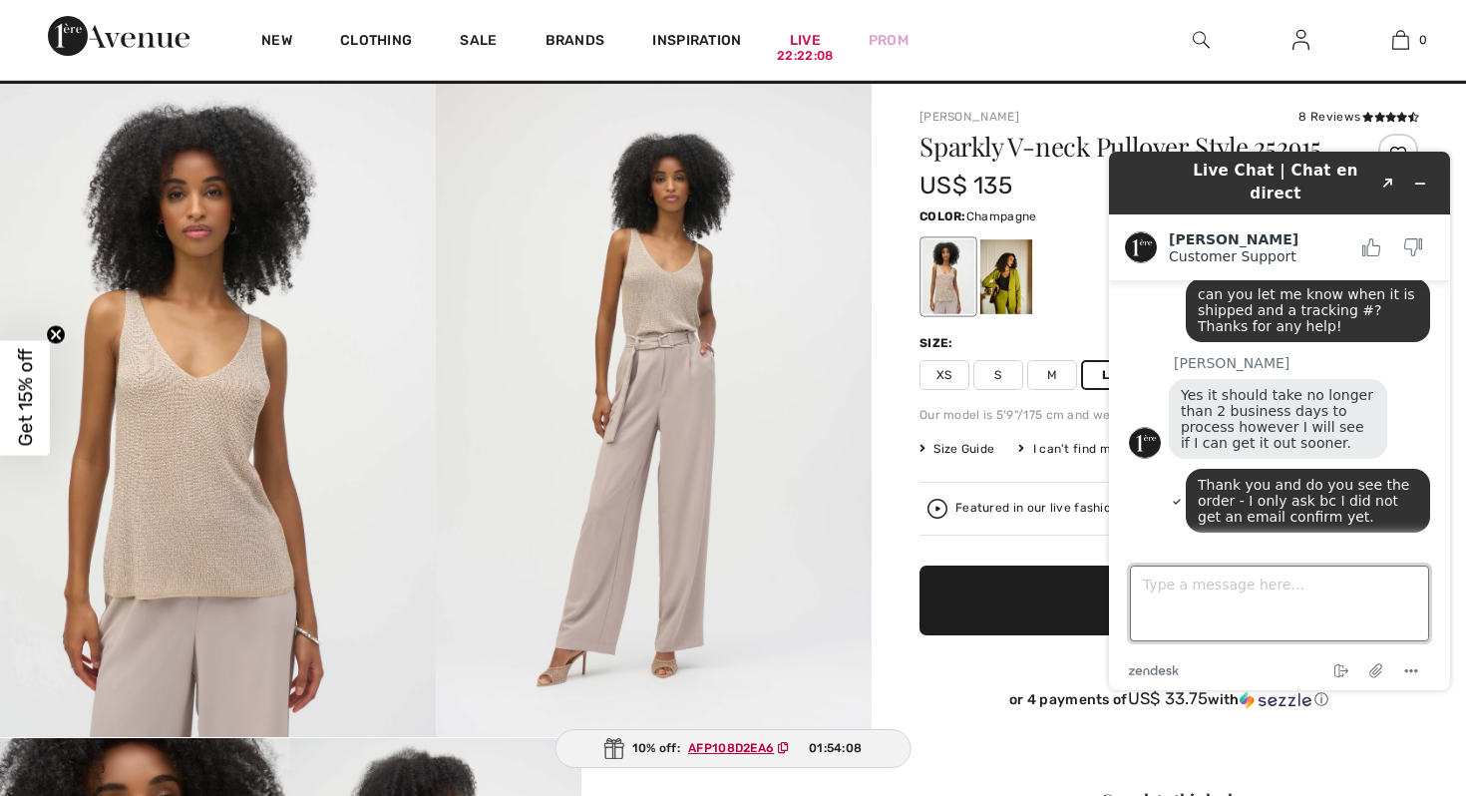
scroll to position [1029, 0]
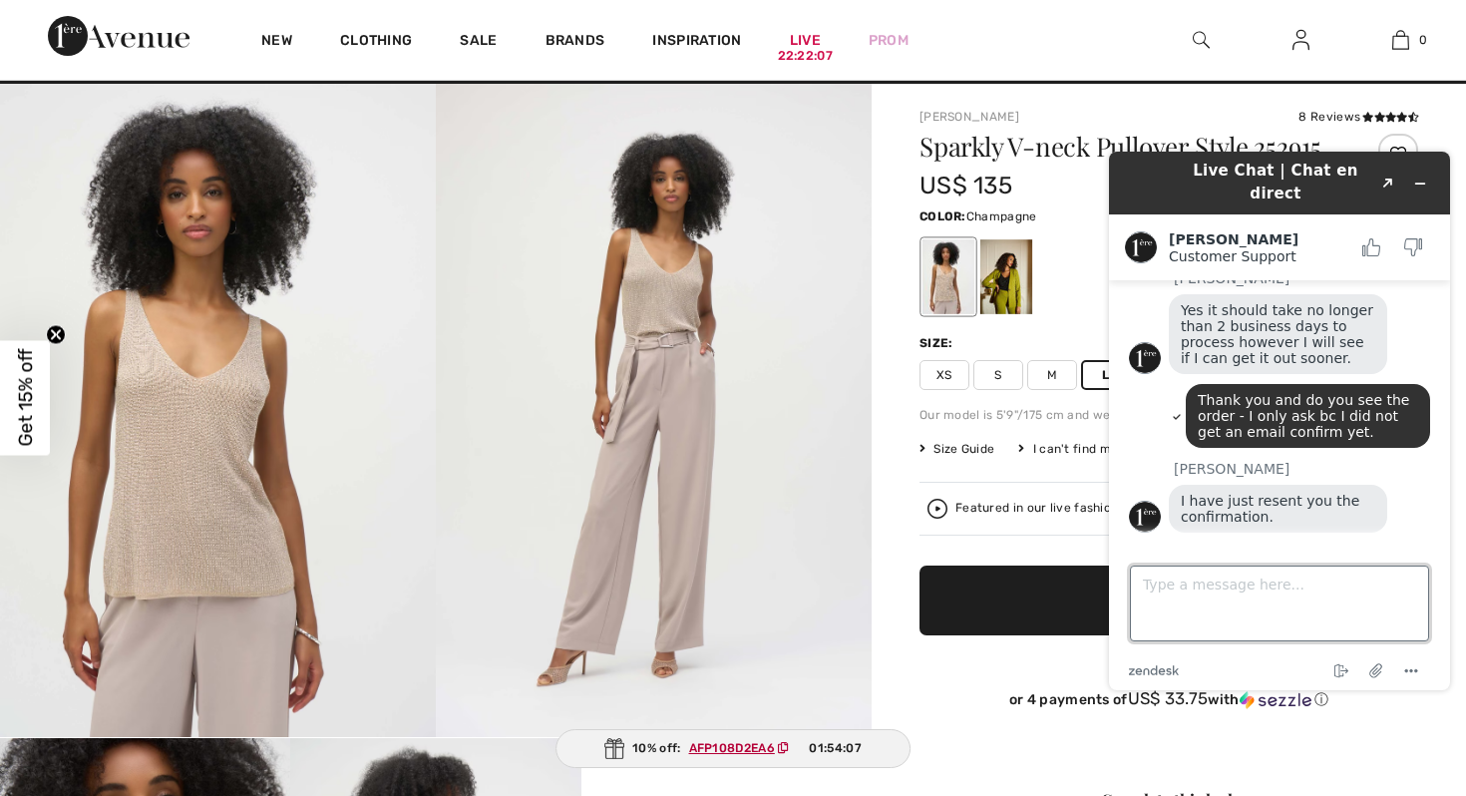
click at [1188, 579] on textarea "Type a message here..." at bounding box center [1279, 604] width 299 height 76
type textarea "Thanks."
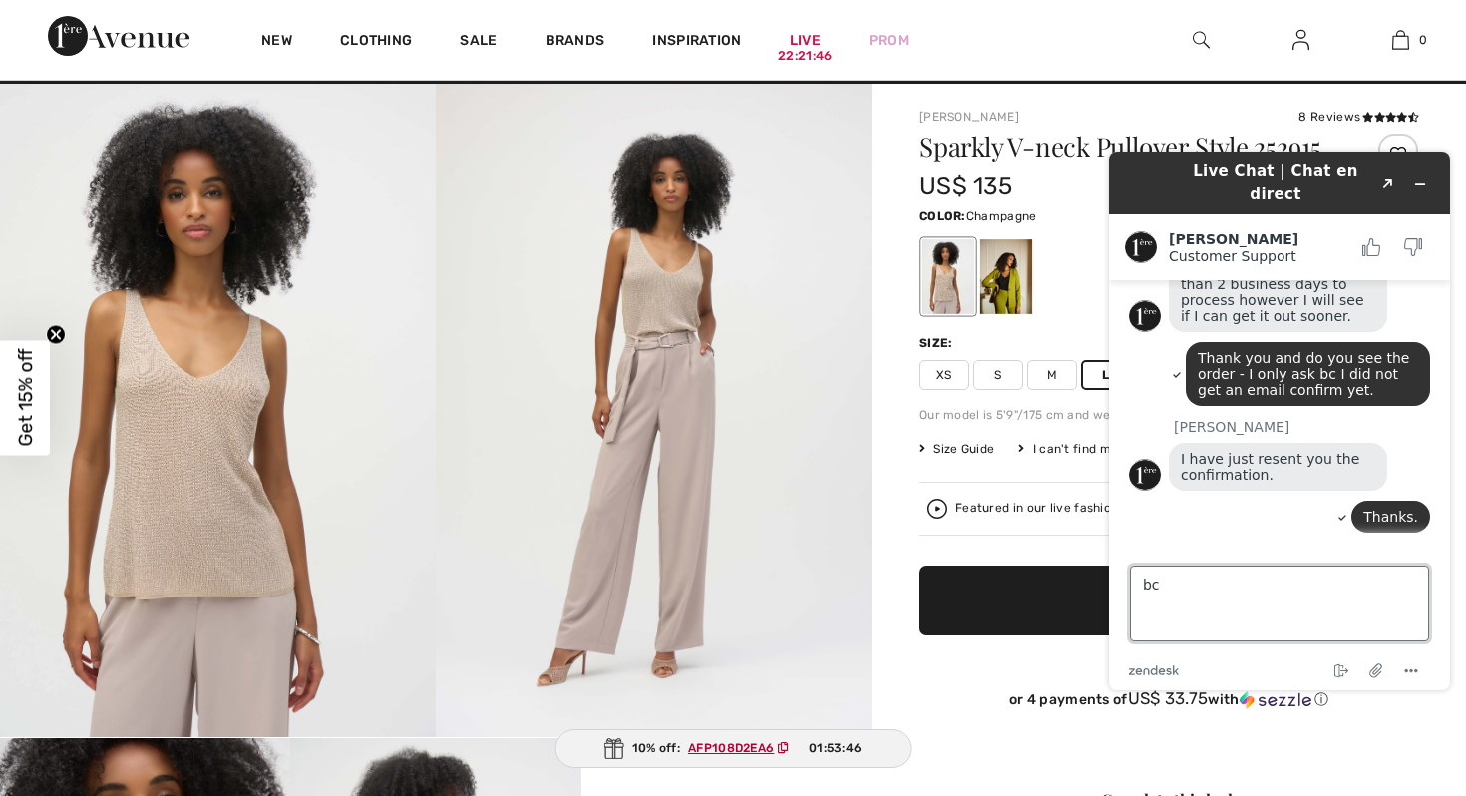
type textarea "b"
type textarea "Ok - bye! Hope to get the package soon :) Next time I am in montreal I am going…"
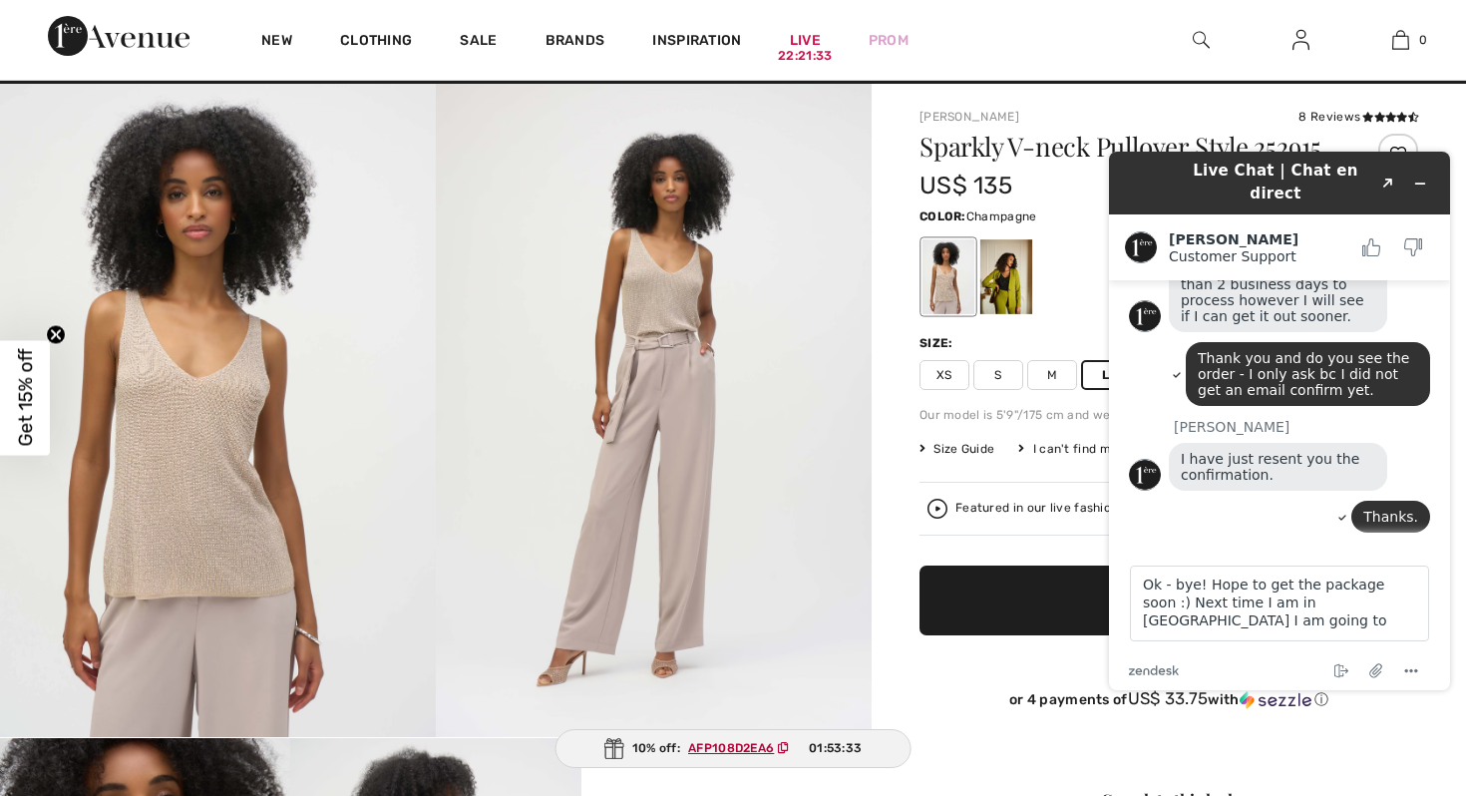
click at [130, 43] on img at bounding box center [119, 36] width 142 height 40
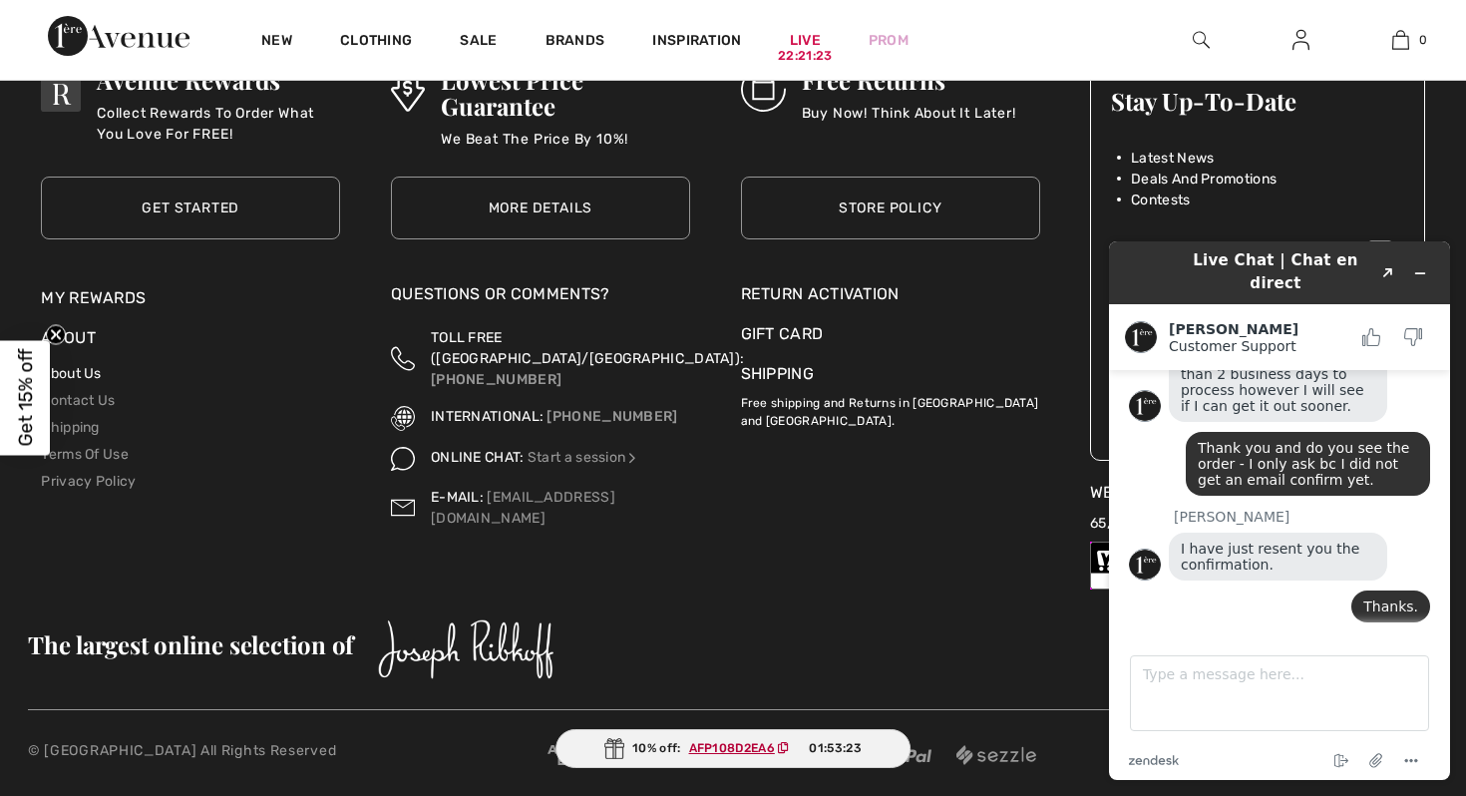
scroll to position [7197, 0]
click at [90, 377] on link "About Us" at bounding box center [71, 374] width 60 height 17
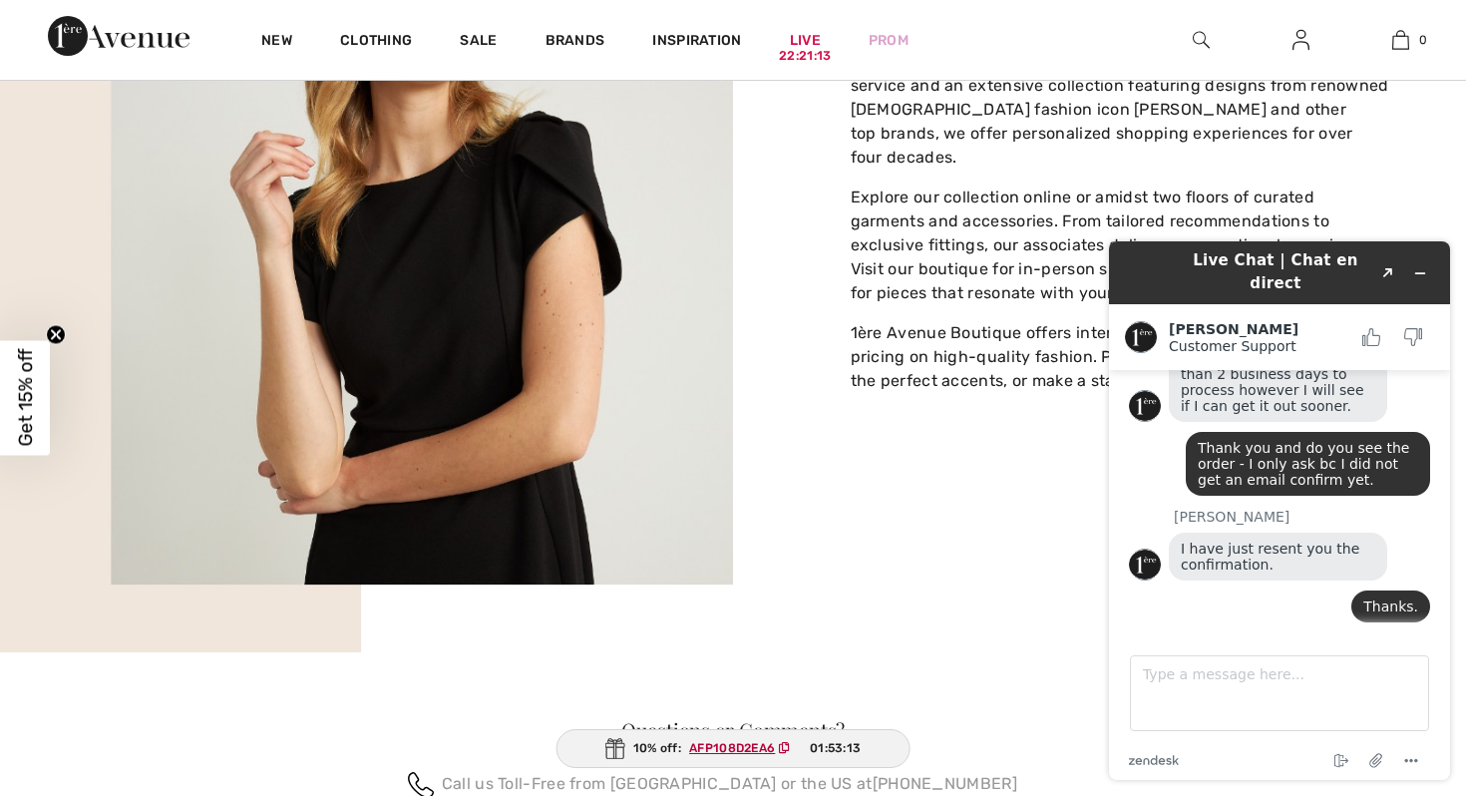
scroll to position [1218, 0]
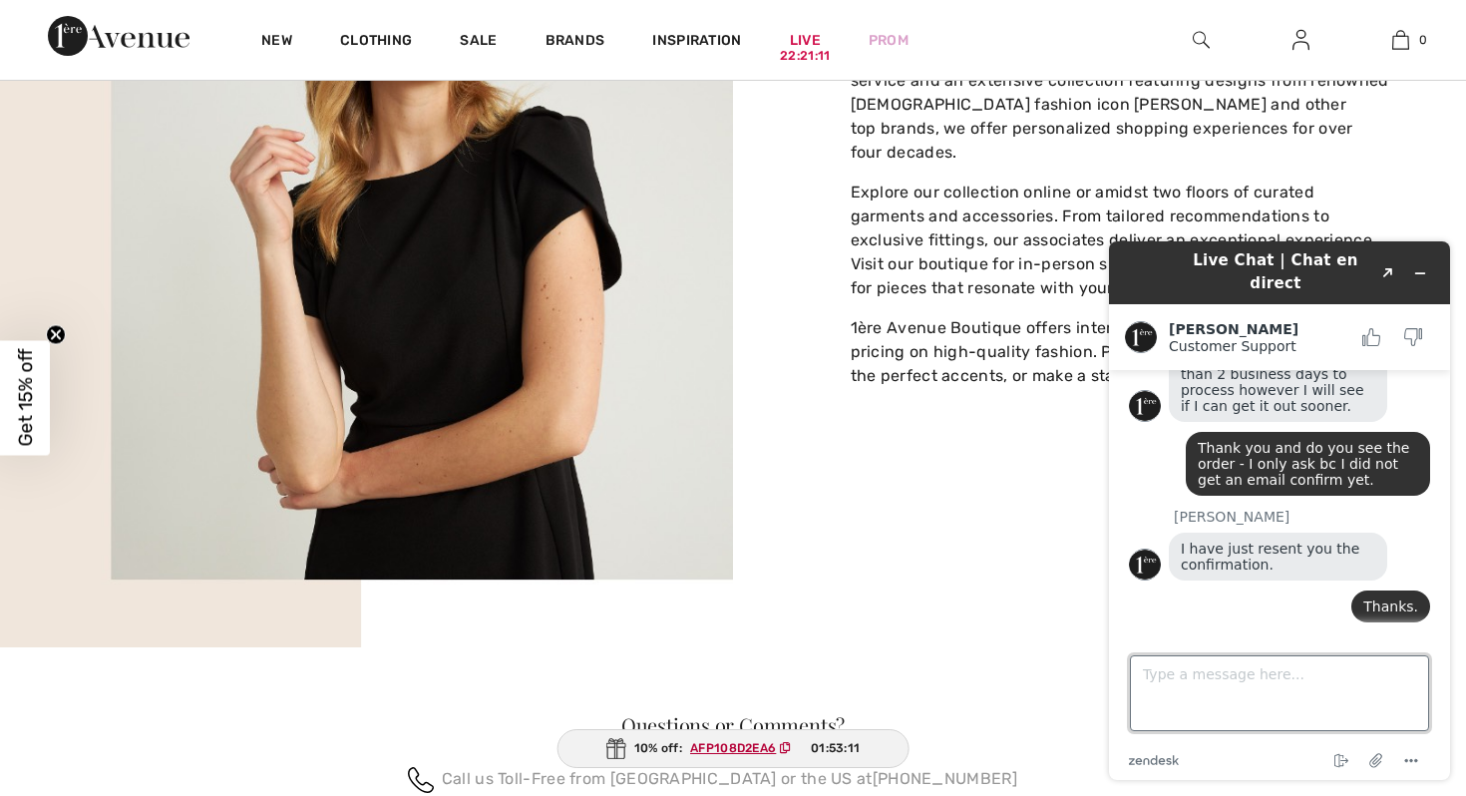
click at [1251, 683] on textarea "Type a message here..." at bounding box center [1279, 693] width 299 height 76
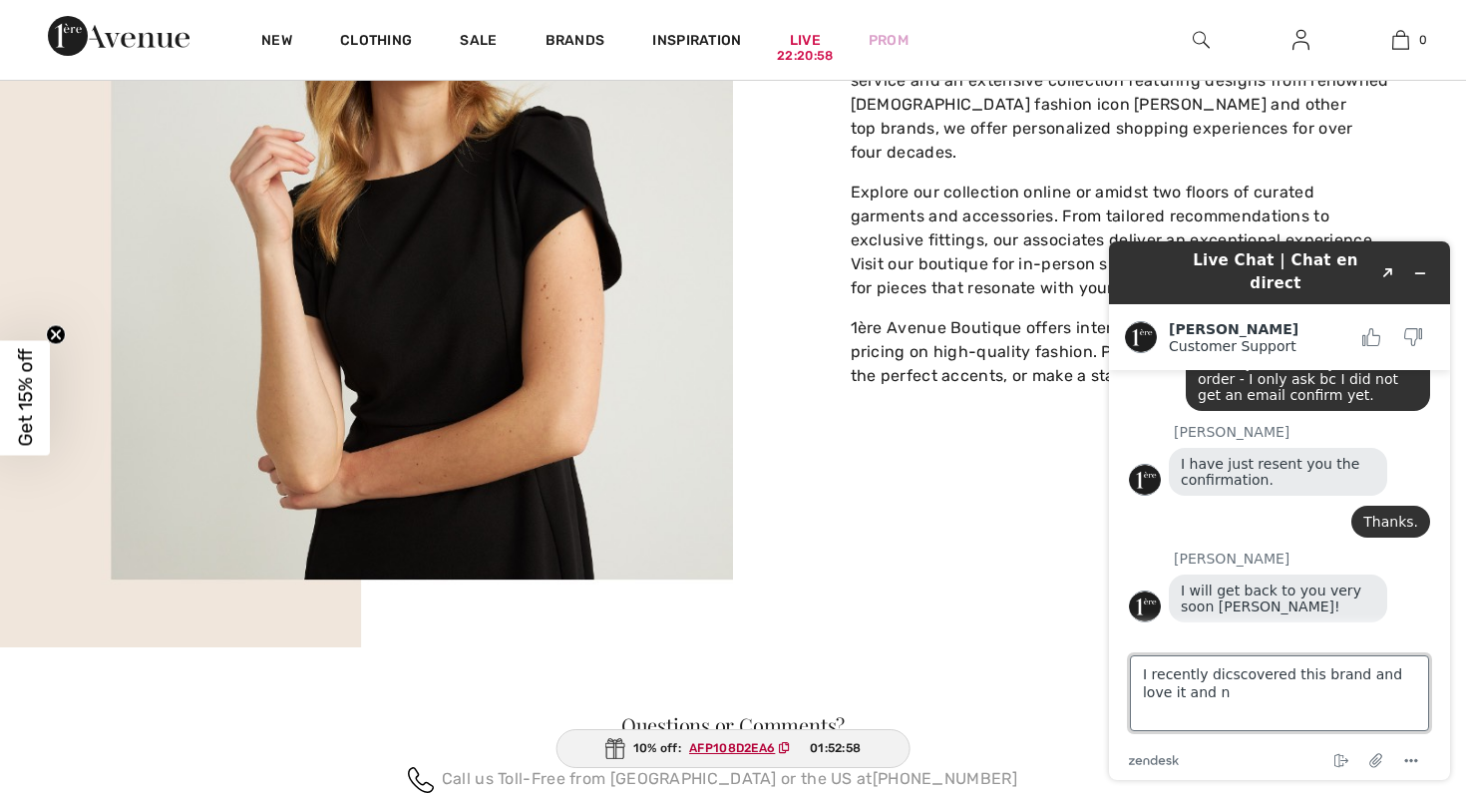
click at [1224, 677] on textarea "I recently dicscovered this brand and love it and n" at bounding box center [1279, 693] width 299 height 76
drag, startPoint x: 1196, startPoint y: 700, endPoint x: 1129, endPoint y: 699, distance: 66.8
click at [1130, 699] on textarea "I recently discovered this brand and love it and n" at bounding box center [1279, 693] width 299 height 76
type textarea "I recently discovered this brand and love it DO you have a store in [GEOGRAPHIC…"
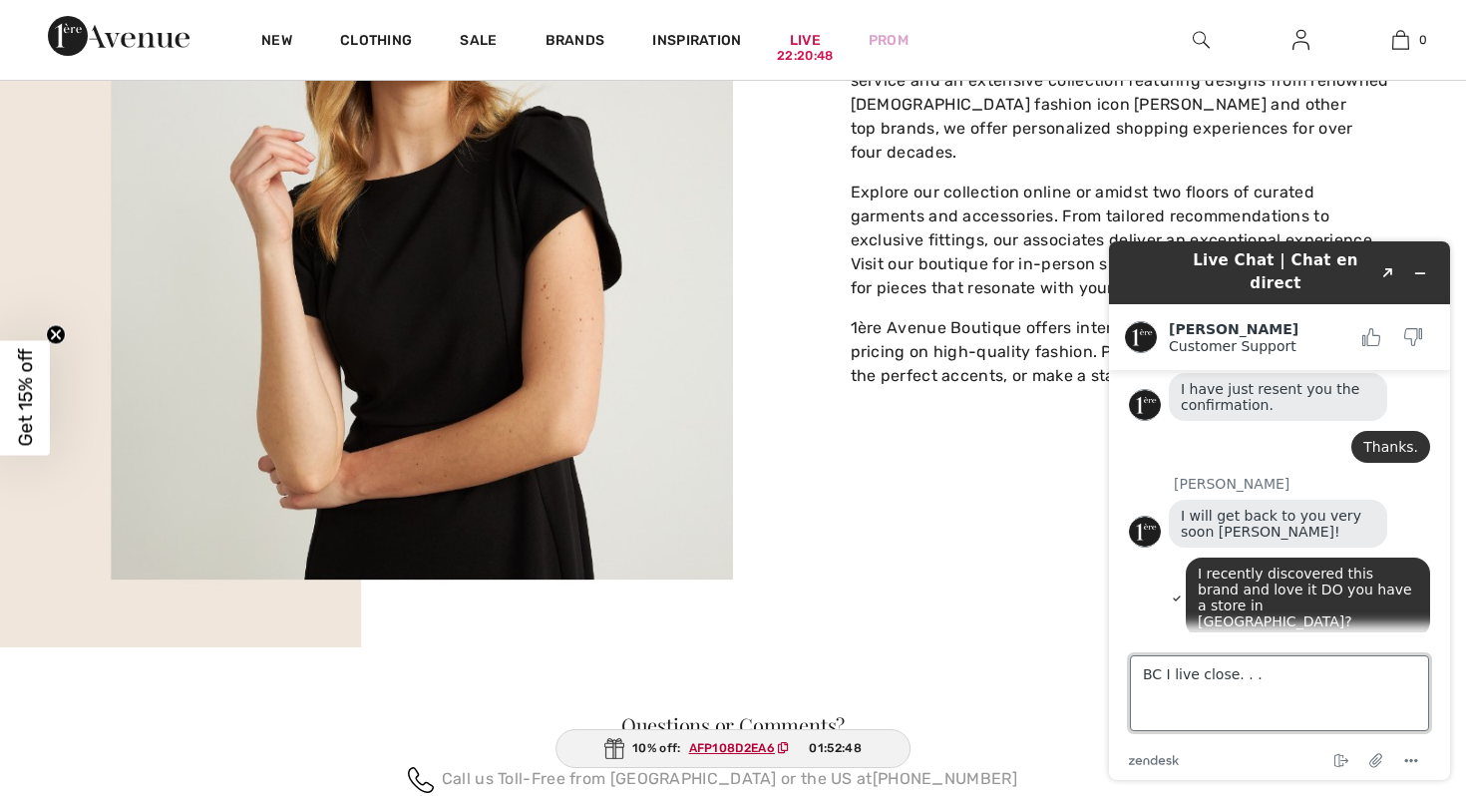
type textarea "BC I live close. . ."
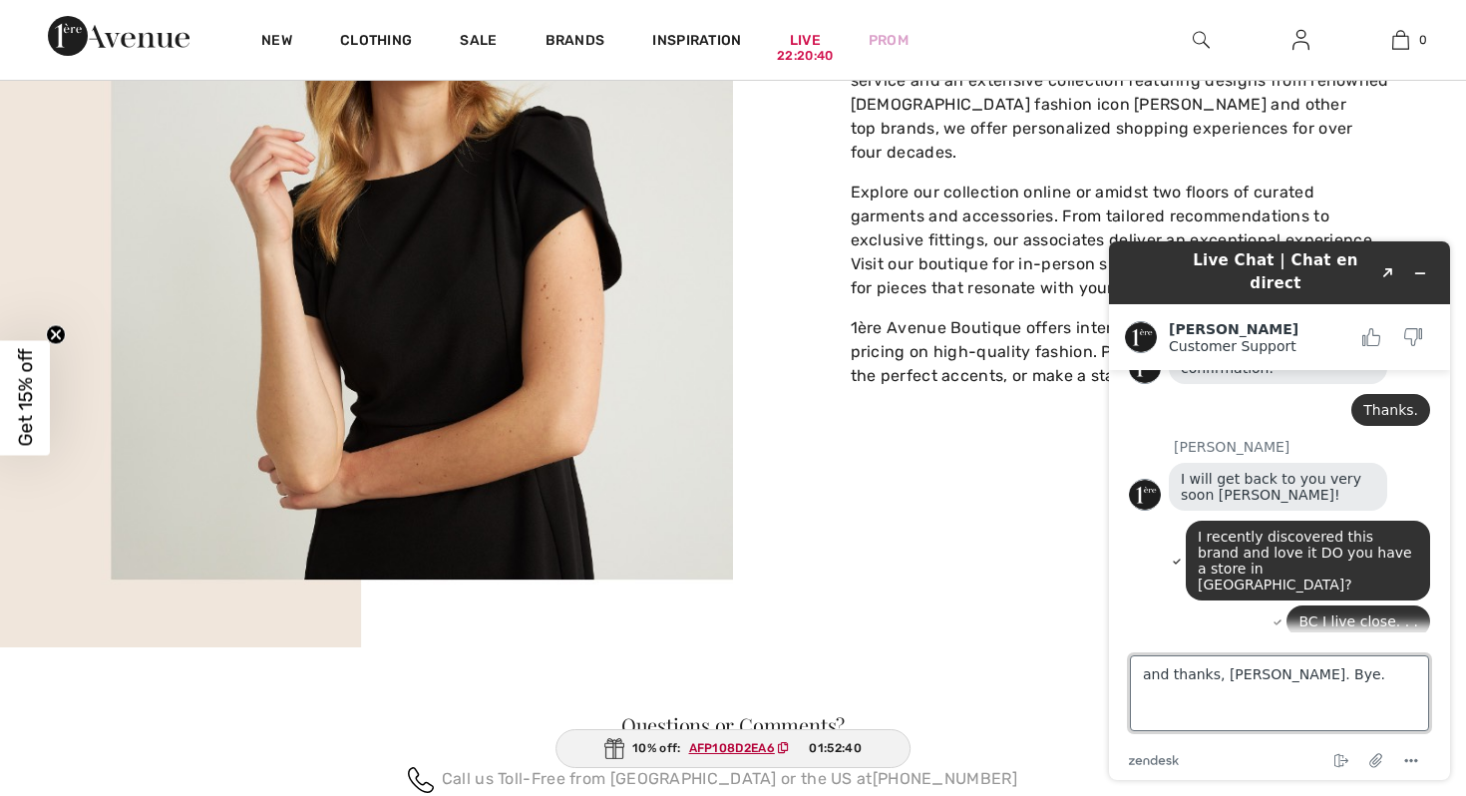
type textarea "and thanks, [PERSON_NAME]. Bye."
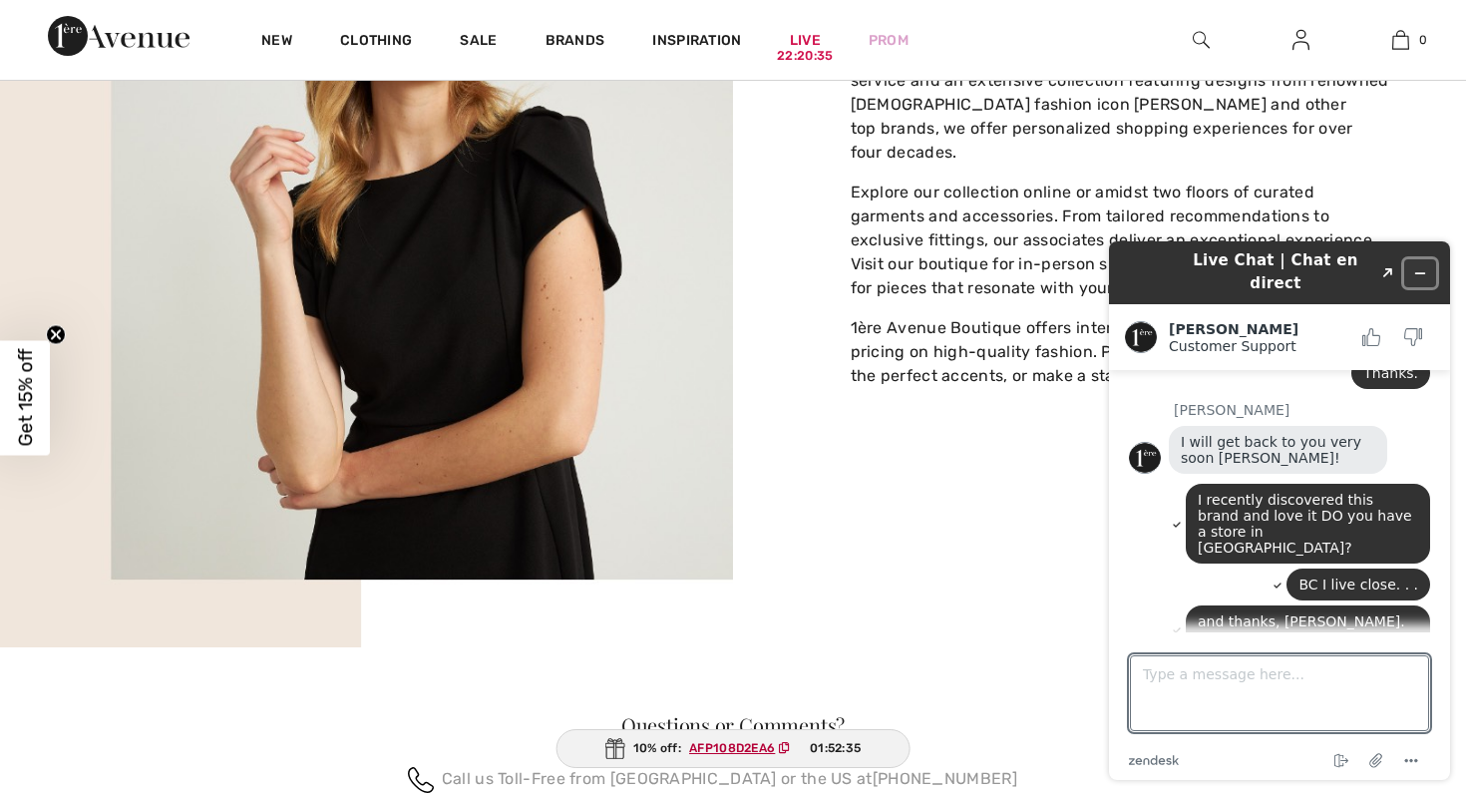
click at [1422, 266] on icon "Minimize widget" at bounding box center [1421, 273] width 14 height 14
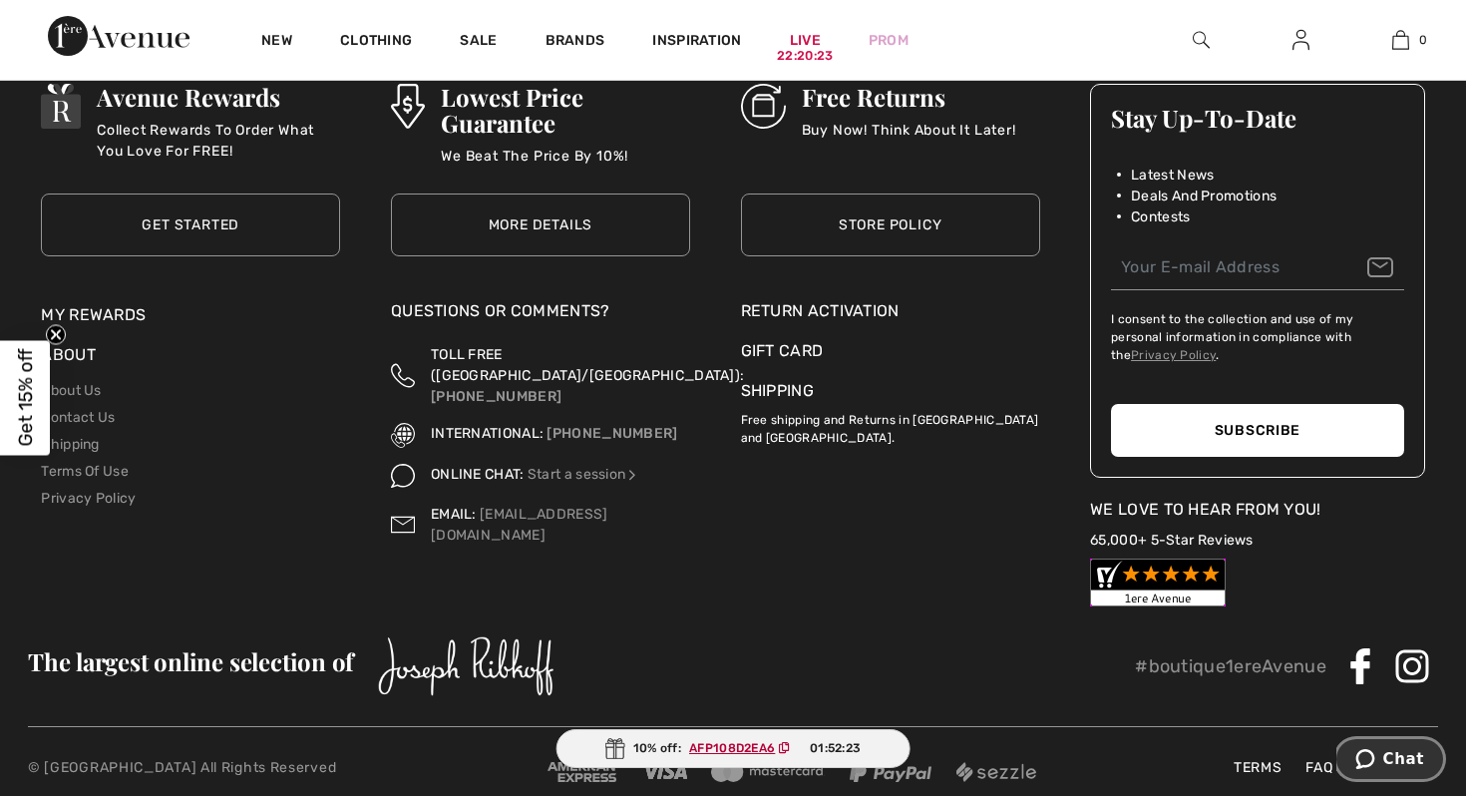
scroll to position [2245, 0]
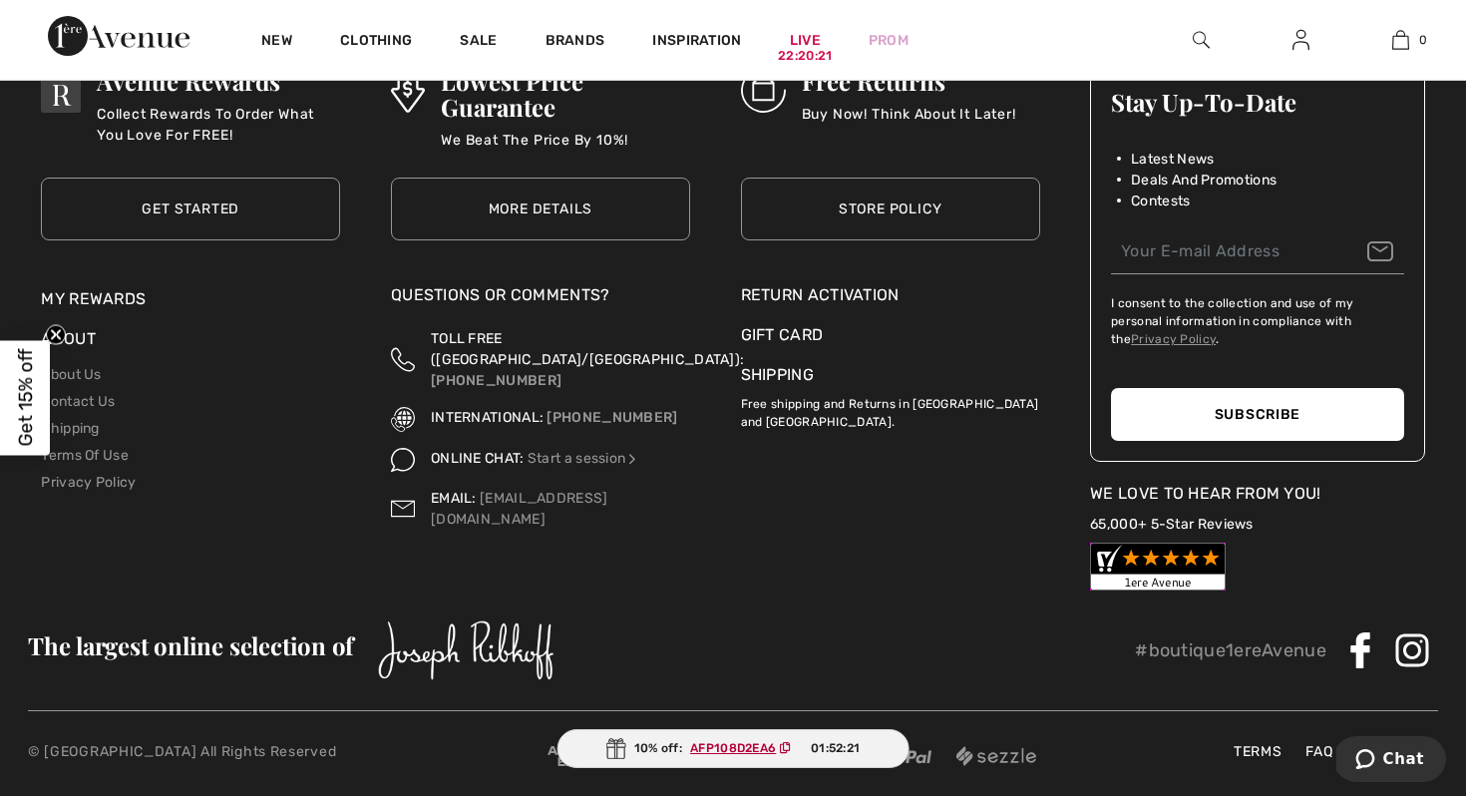
click at [1319, 741] on link "FAQ" at bounding box center [1319, 751] width 47 height 21
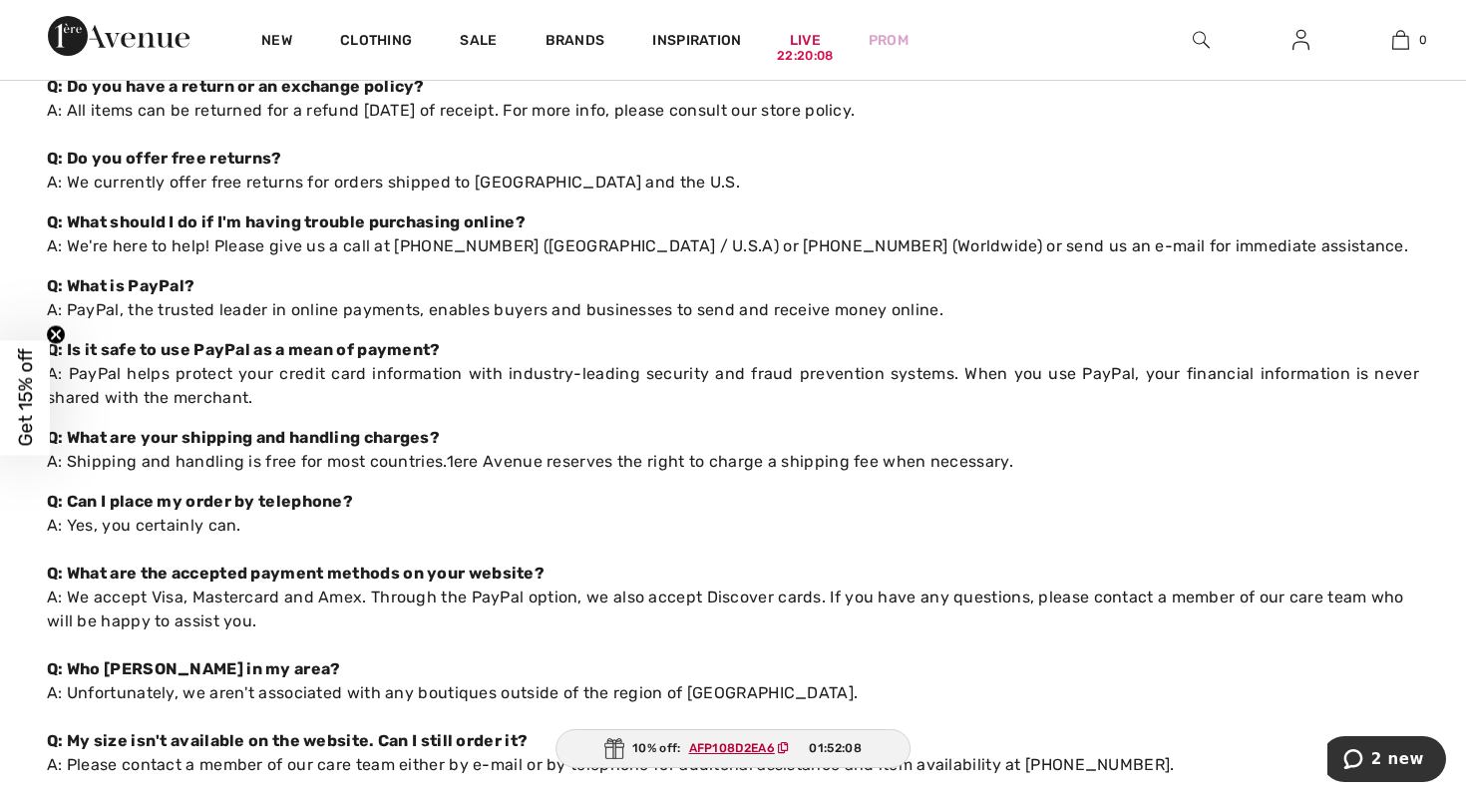
scroll to position [705, 0]
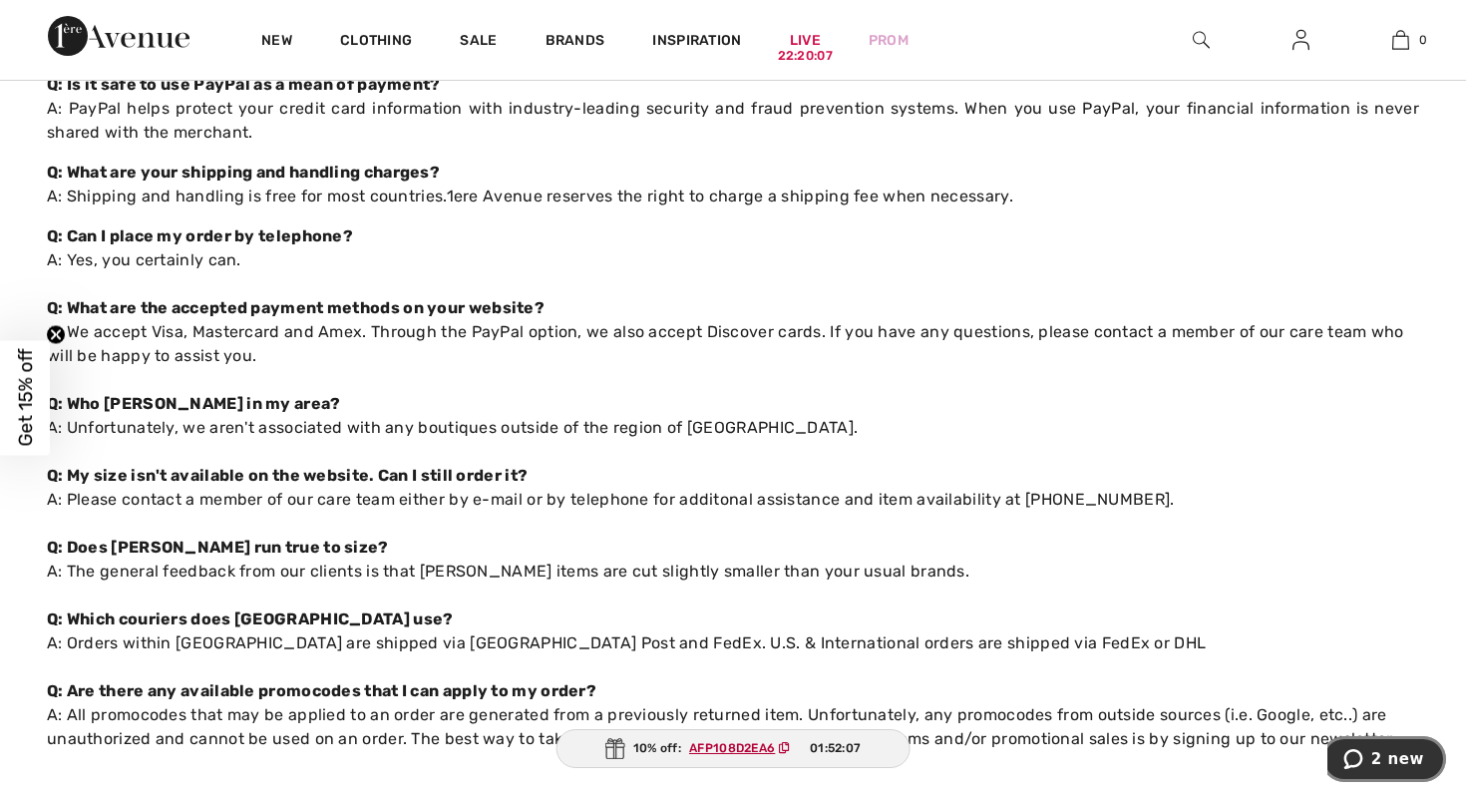
click at [1378, 760] on span "2 new" at bounding box center [1398, 759] width 53 height 18
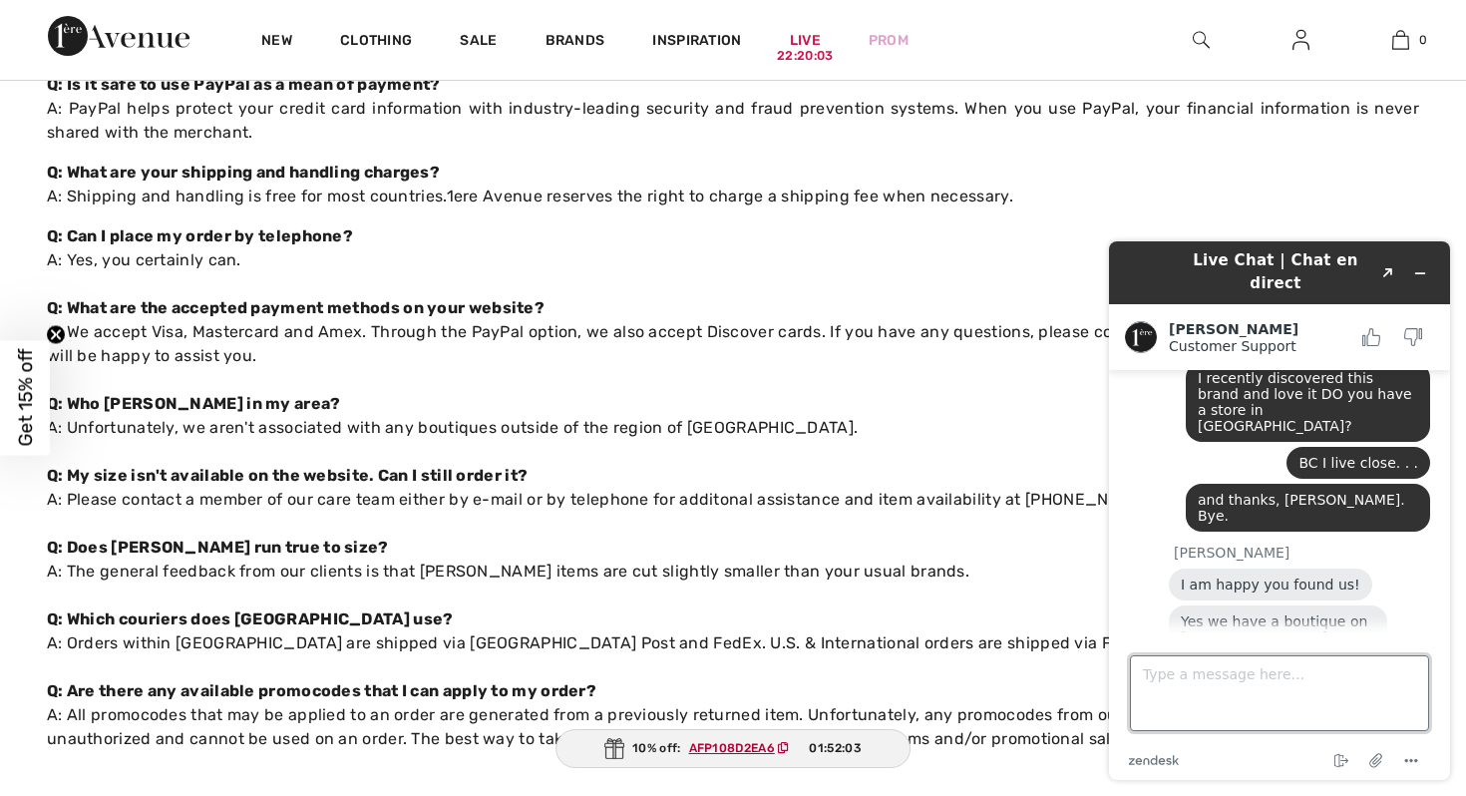
click at [1171, 678] on textarea "Type a message here..." at bounding box center [1279, 693] width 299 height 76
type textarea "a"
click at [1286, 691] on textarea "awesome - I'll be there next time I in Montreal. (but this shold still be shipp…" at bounding box center [1279, 693] width 299 height 76
click at [1263, 679] on textarea "awesome - I'll be there next time I in Montreal. (but this should still be ship…" at bounding box center [1279, 693] width 299 height 76
click at [1360, 674] on textarea "awesome - I'll be there next time I in Montreal. (but this should still be ship…" at bounding box center [1279, 693] width 299 height 76
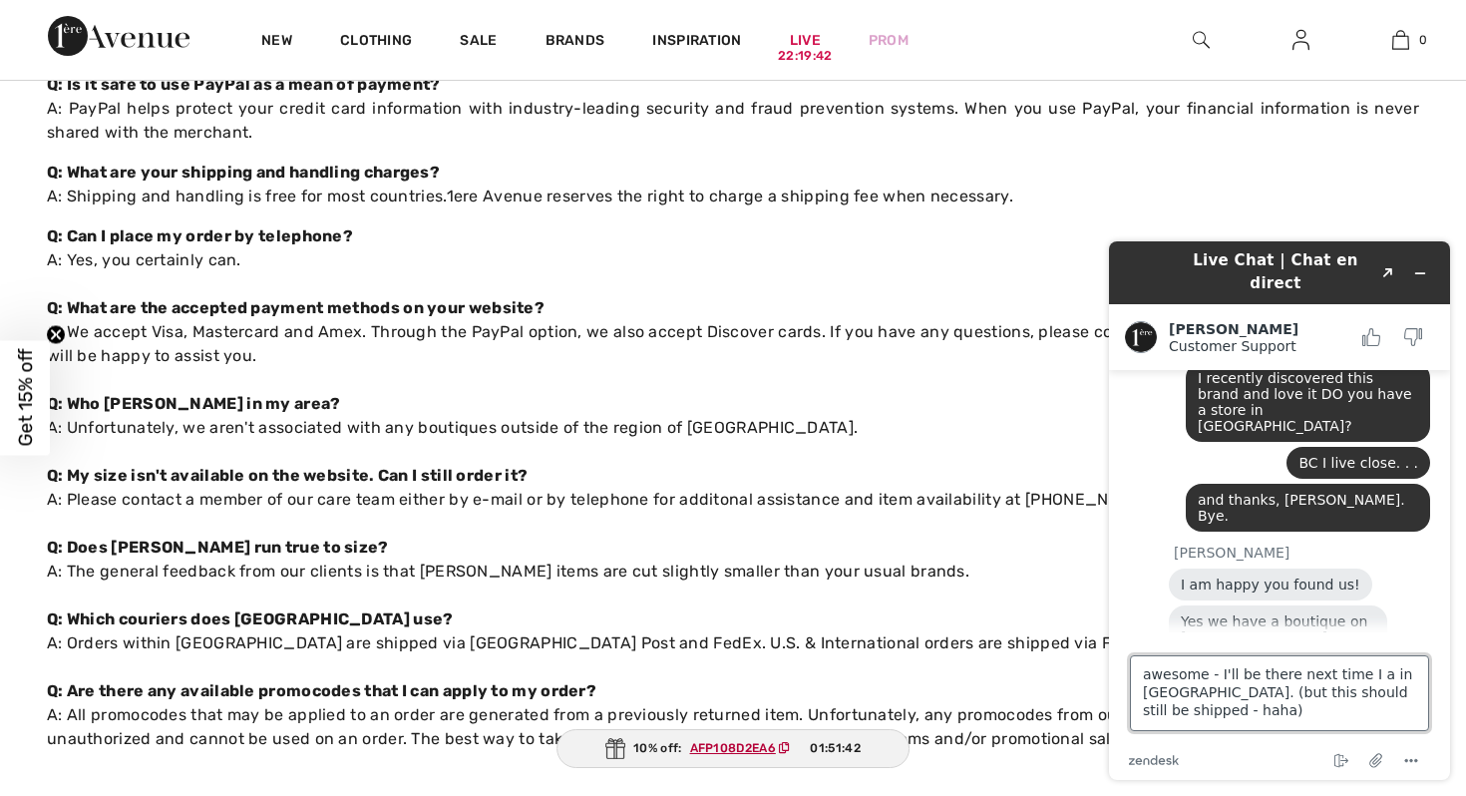
type textarea "awesome - I'll be there next time I am in Montreal. (but this should still be s…"
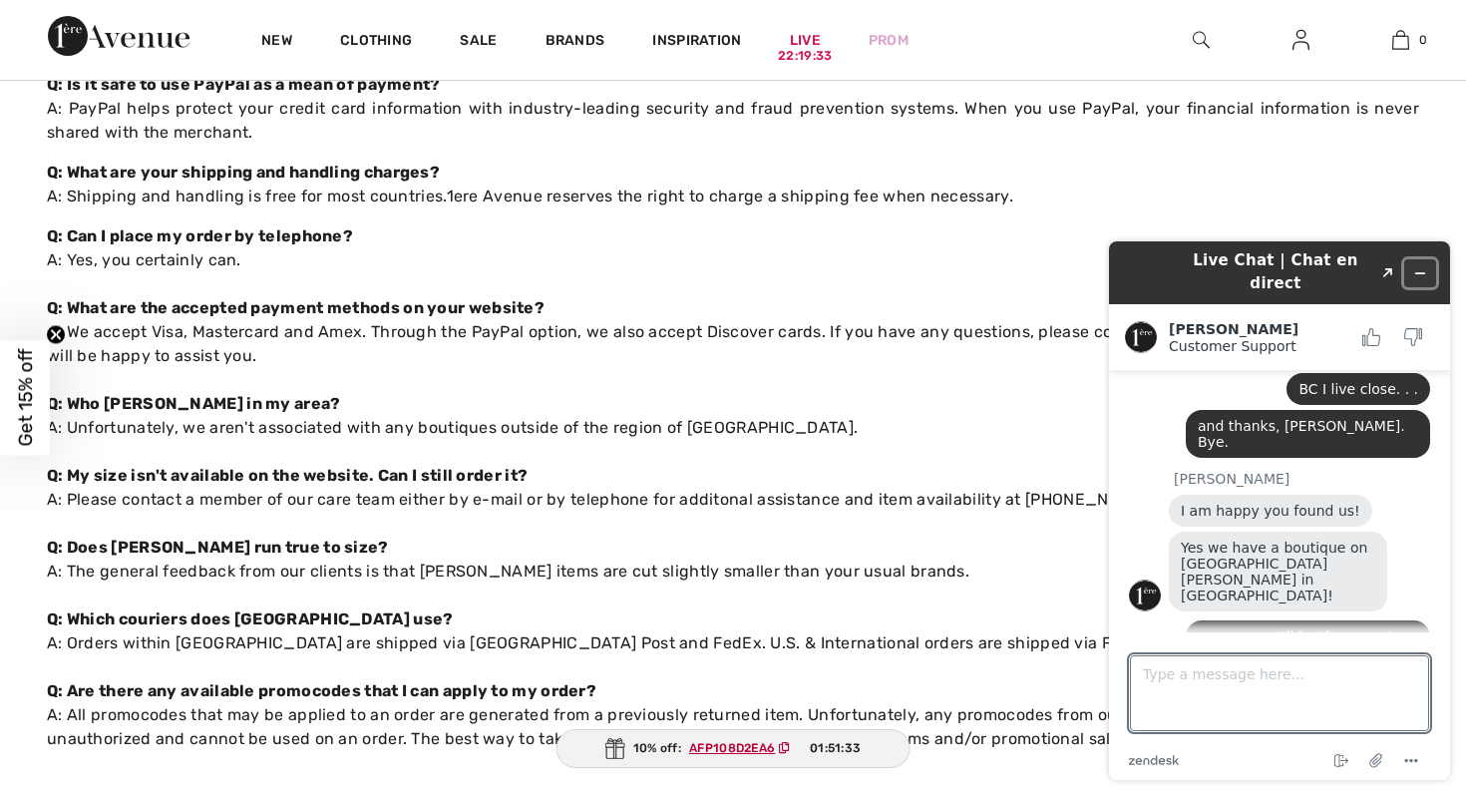
click at [1417, 266] on icon "Minimize widget" at bounding box center [1421, 273] width 14 height 14
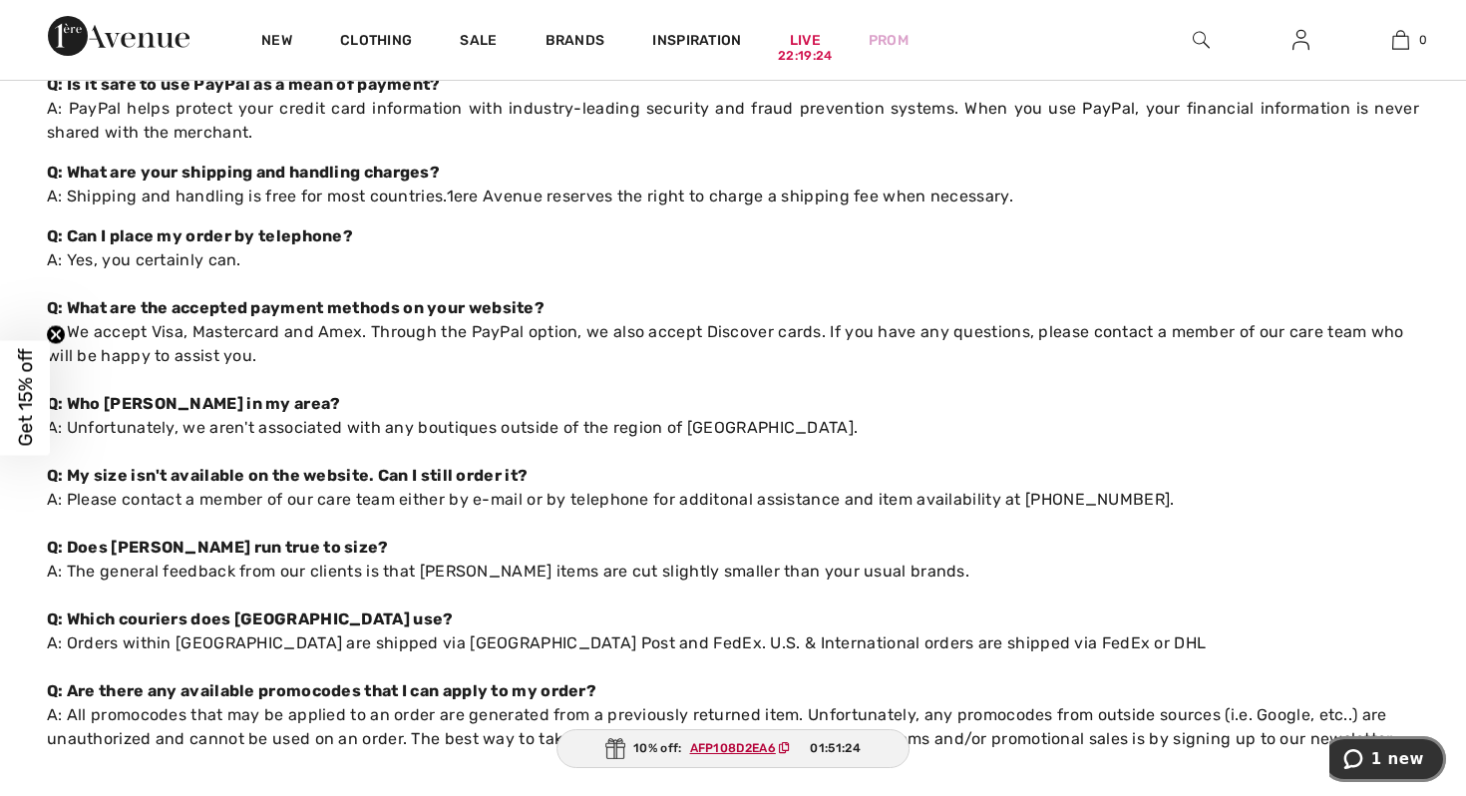
click at [1390, 761] on span "1 new" at bounding box center [1398, 759] width 53 height 18
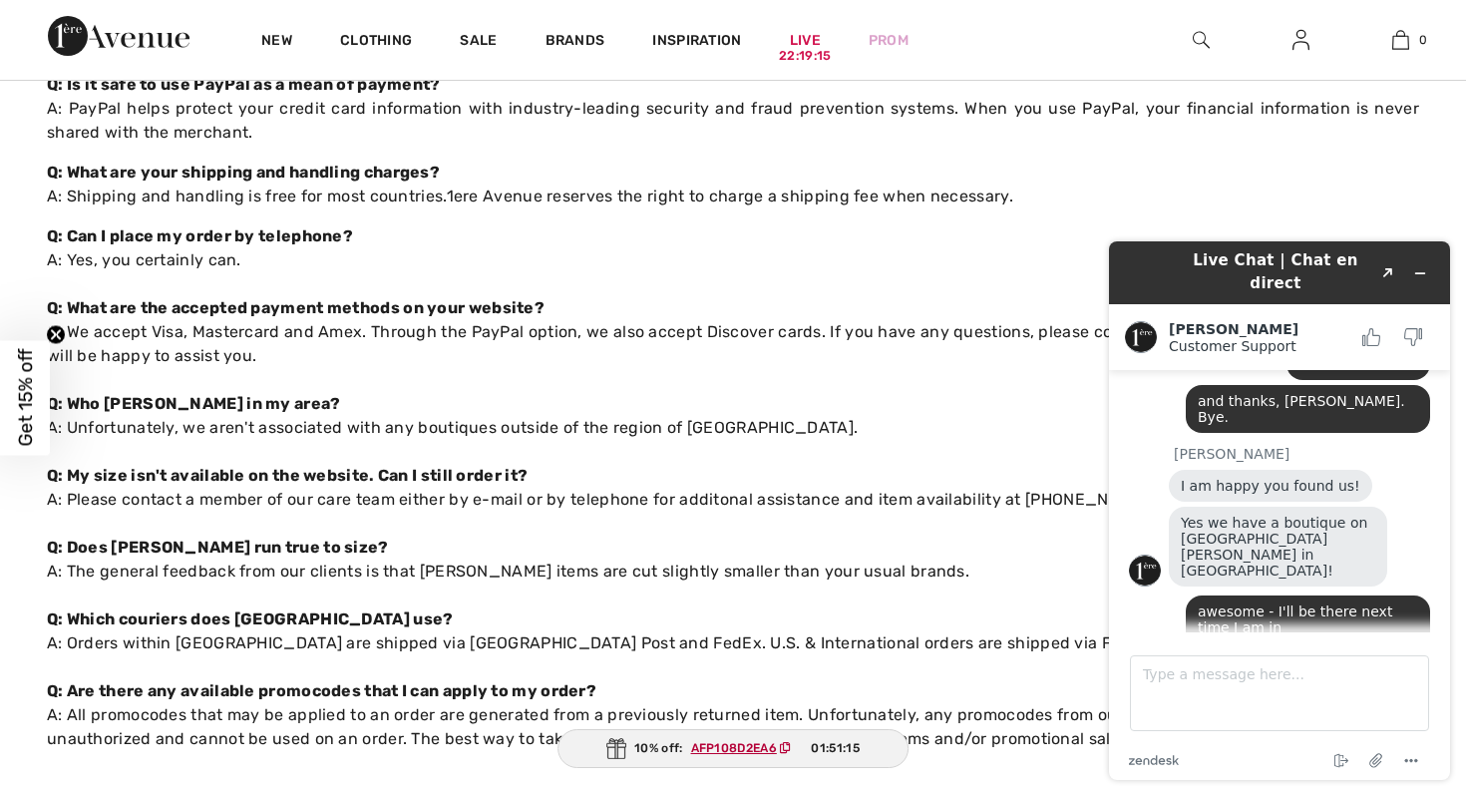
scroll to position [1517, 0]
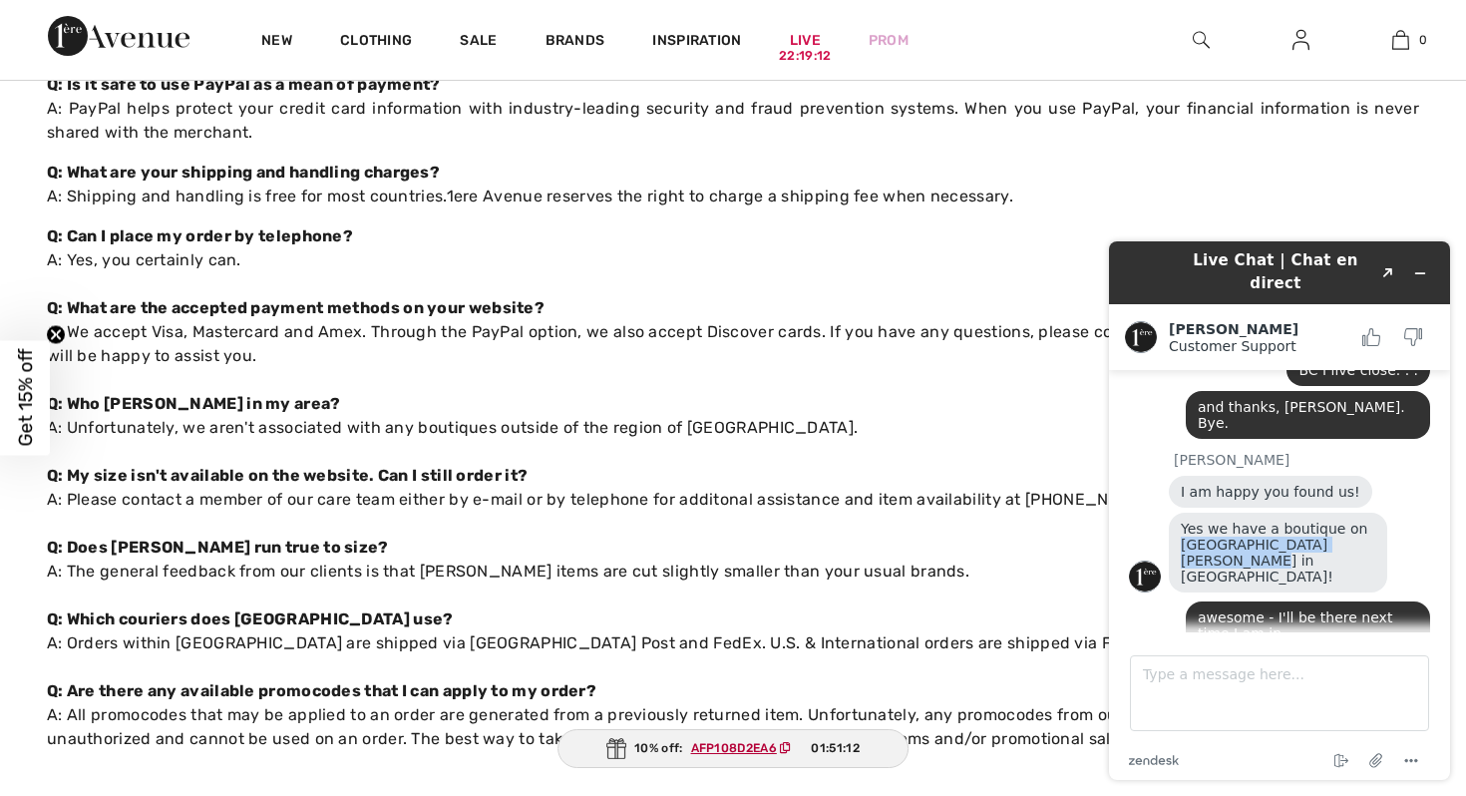
drag, startPoint x: 1350, startPoint y: 509, endPoint x: 1355, endPoint y: 499, distance: 11.2
click at [1355, 513] on div "Yes we have a boutique on St Hubert street in Montreal!" at bounding box center [1278, 553] width 218 height 80
copy span "St Hubert street in Montreal!"
